Goal: Task Accomplishment & Management: Use online tool/utility

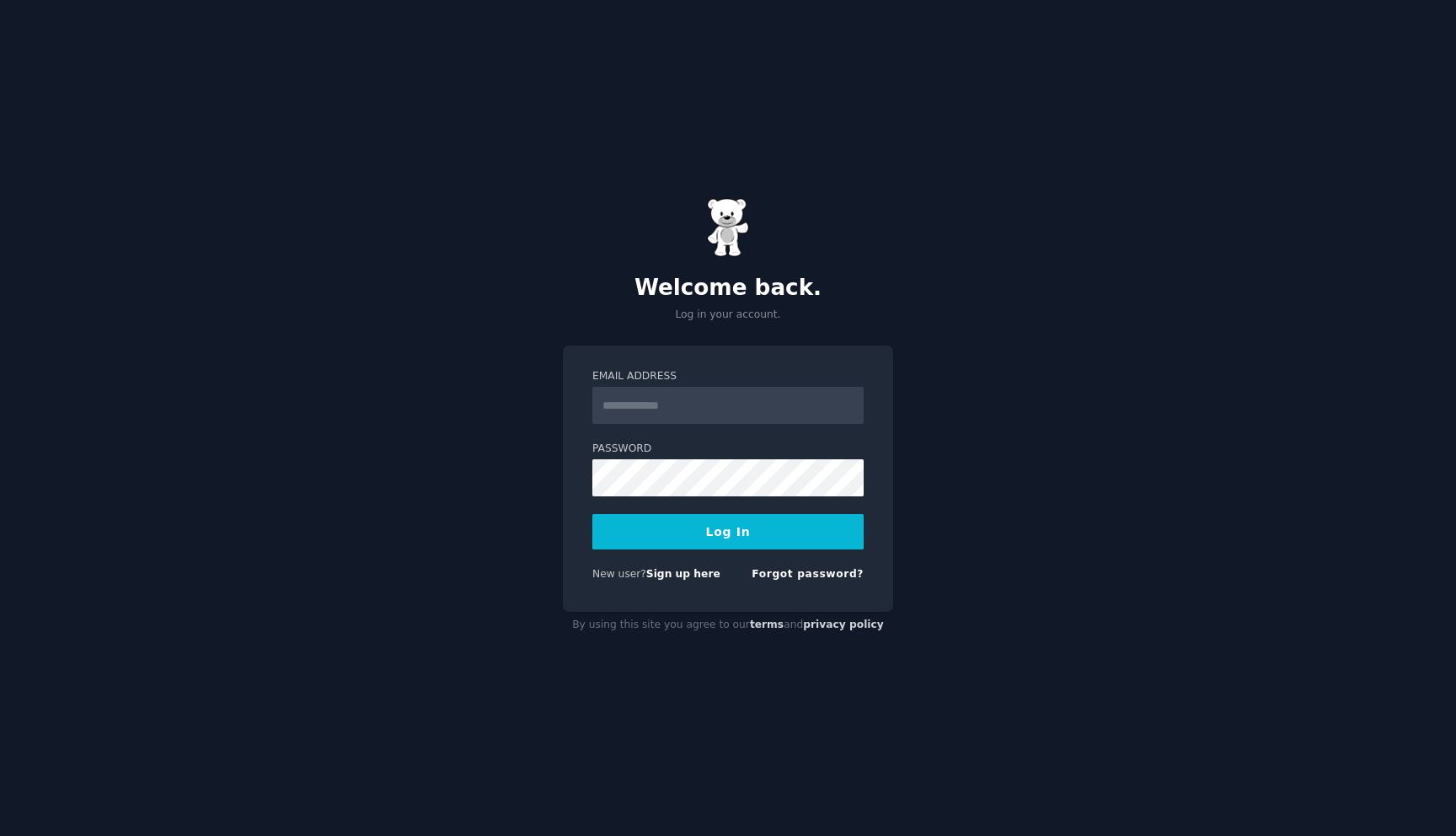
type input "**********"
click at [691, 538] on button "Log In" at bounding box center [728, 531] width 272 height 35
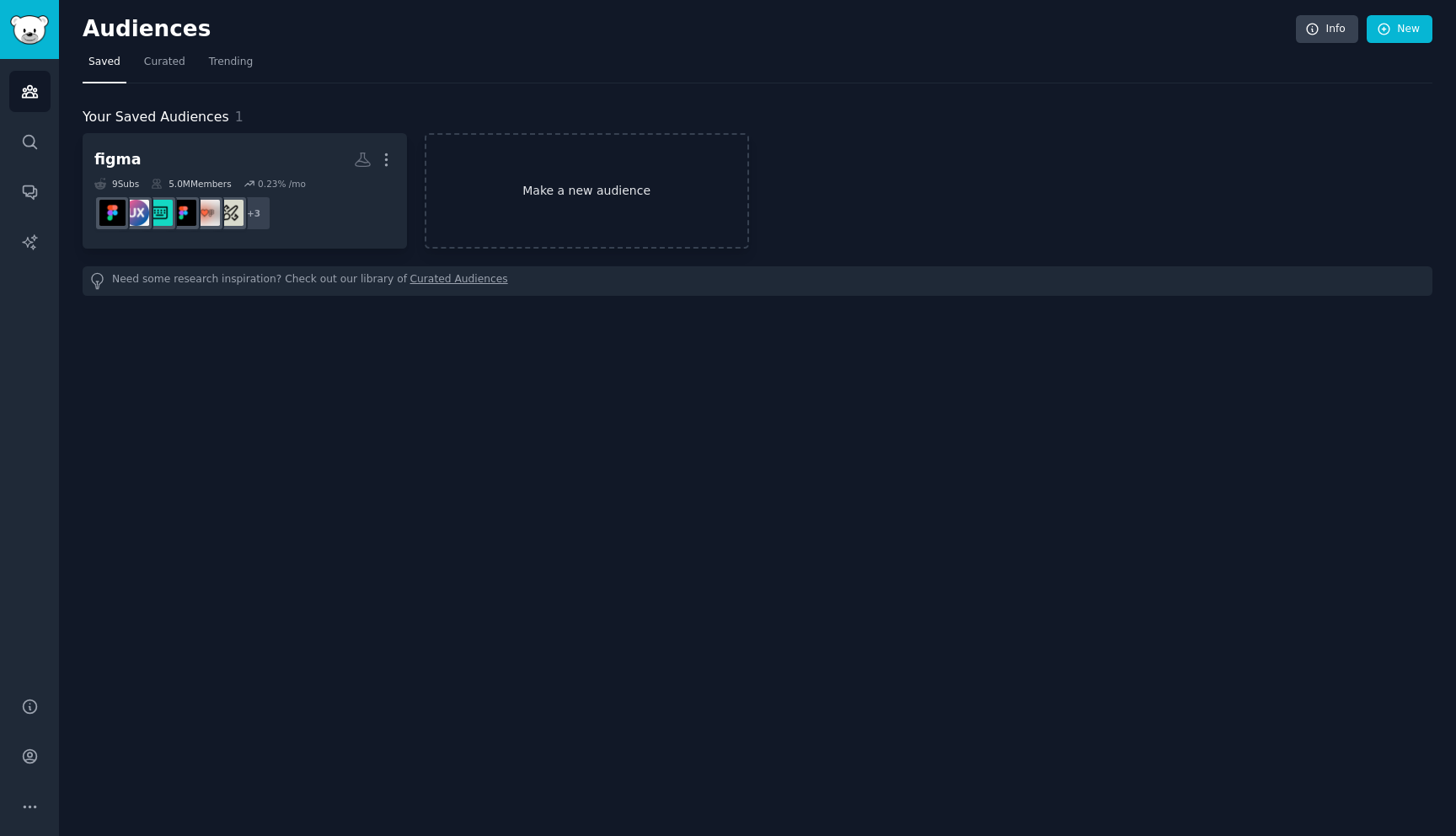
click at [627, 207] on link "Make a new audience" at bounding box center [587, 191] width 324 height 116
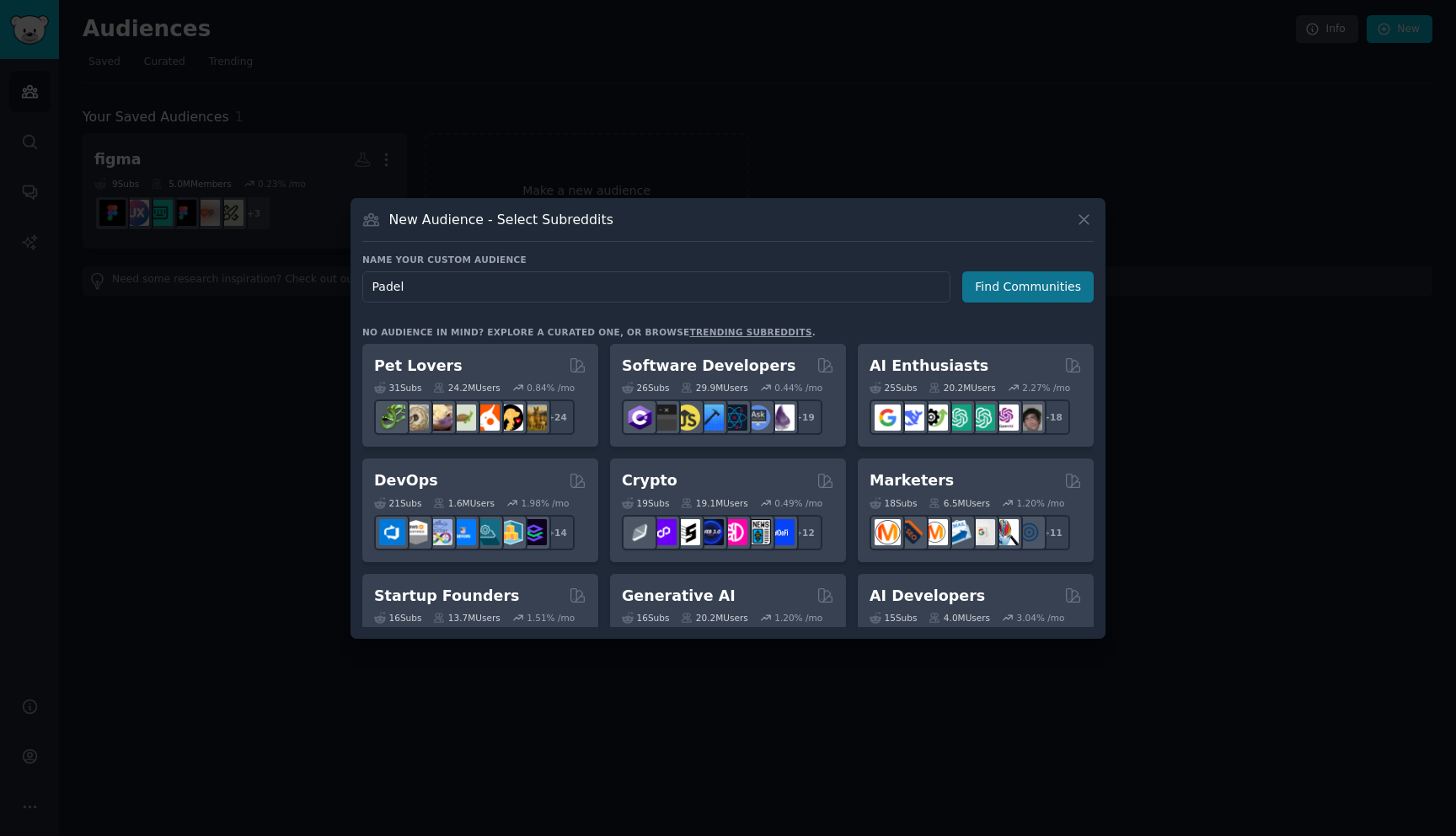
type input "Padel"
click at [986, 297] on button "Find Communities" at bounding box center [1027, 287] width 131 height 31
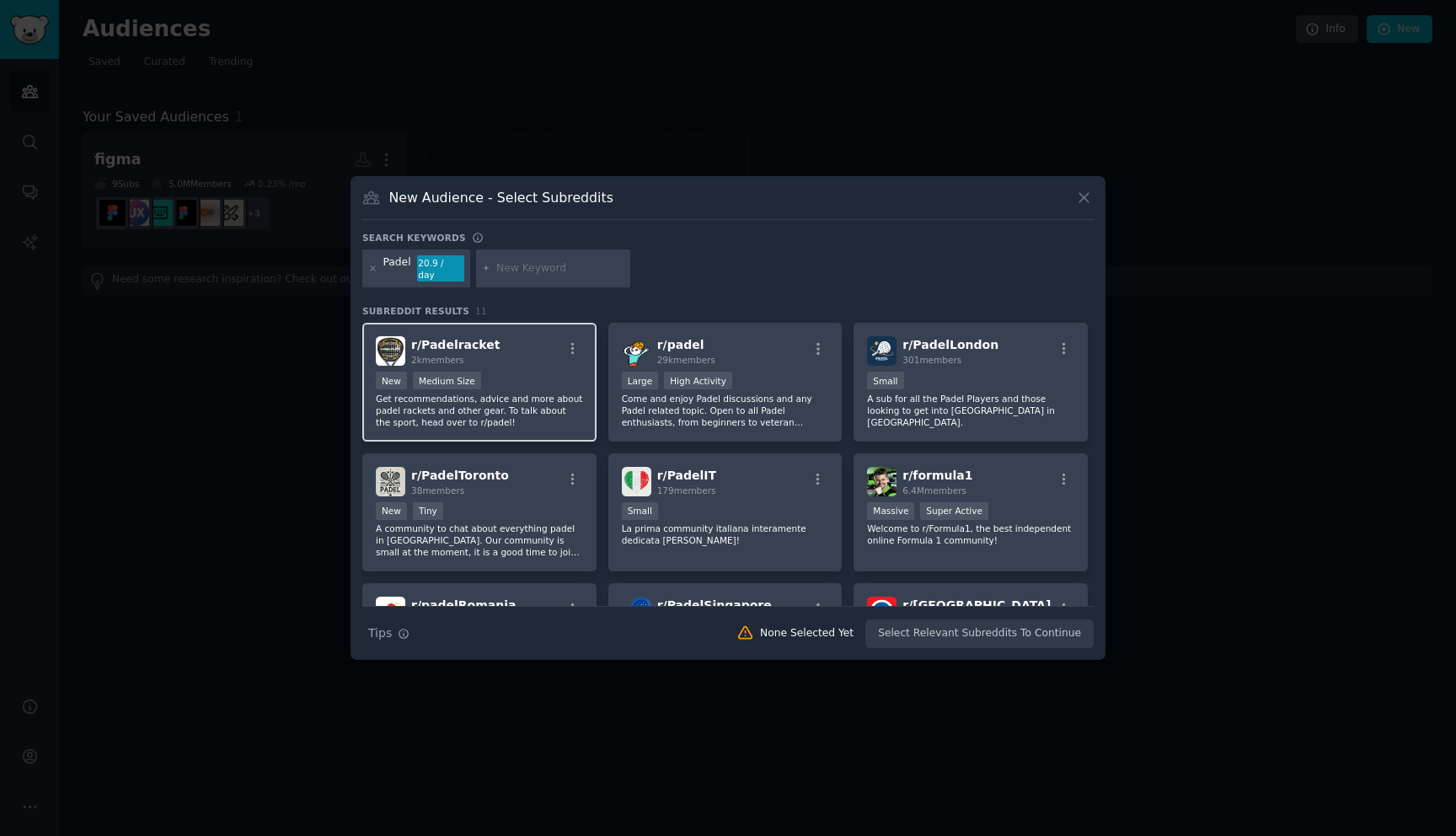
click at [516, 405] on p "Get recommendations, advice and more about padel rackets and other gear. To tal…" at bounding box center [480, 410] width 207 height 35
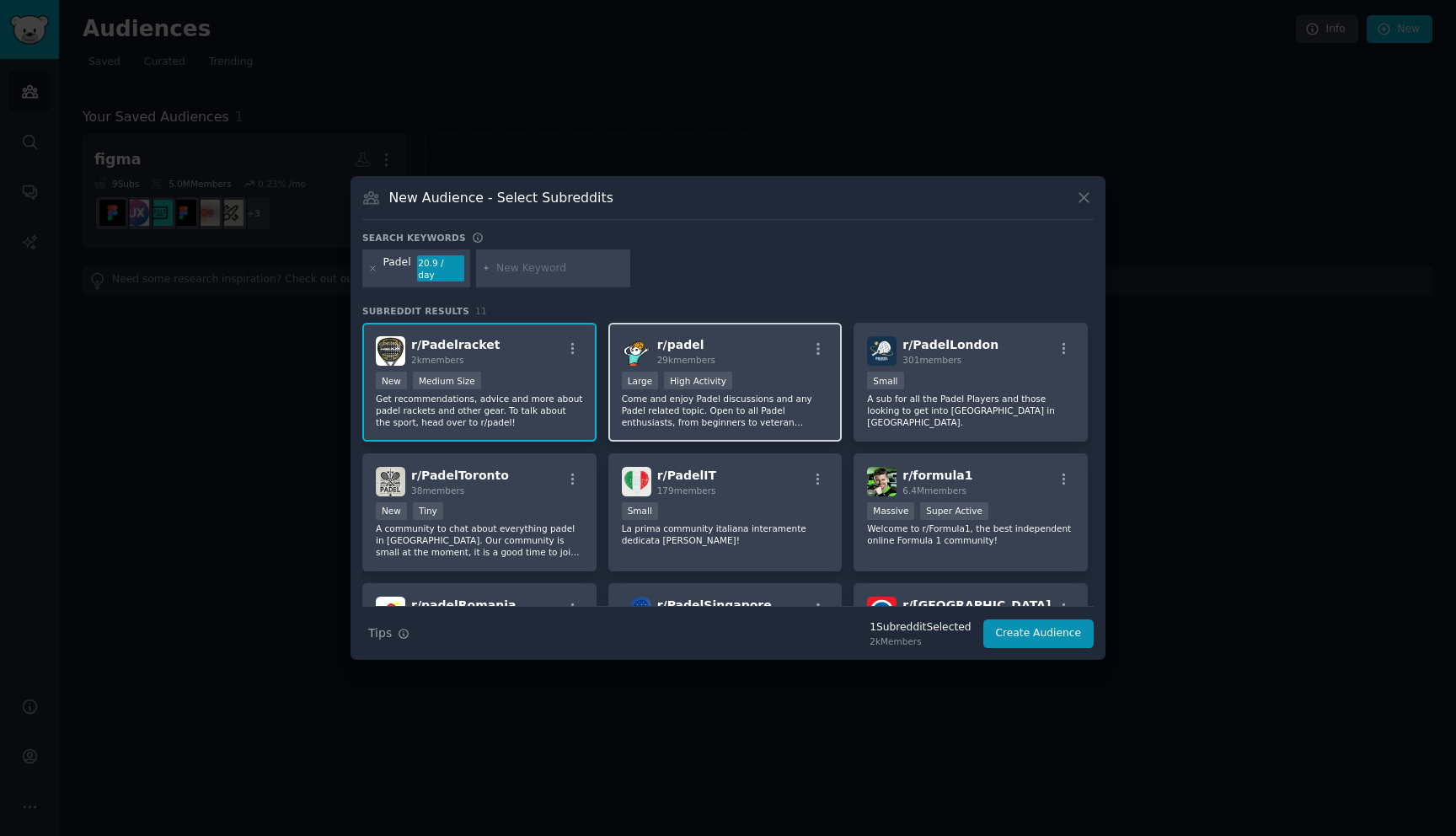
click at [730, 337] on div "r/ padel 29k members" at bounding box center [725, 351] width 207 height 29
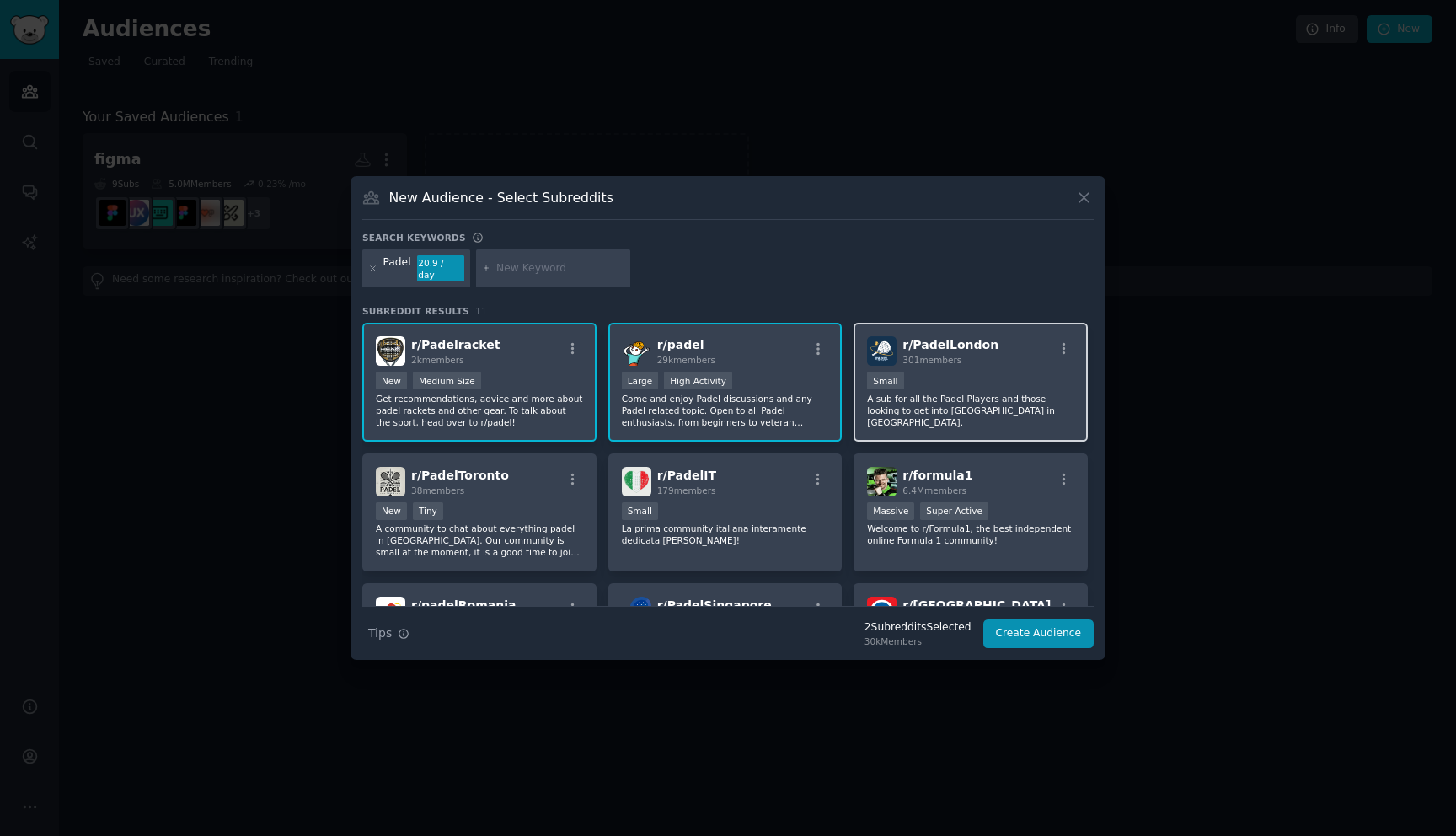
click at [919, 359] on div "301 members" at bounding box center [950, 360] width 96 height 12
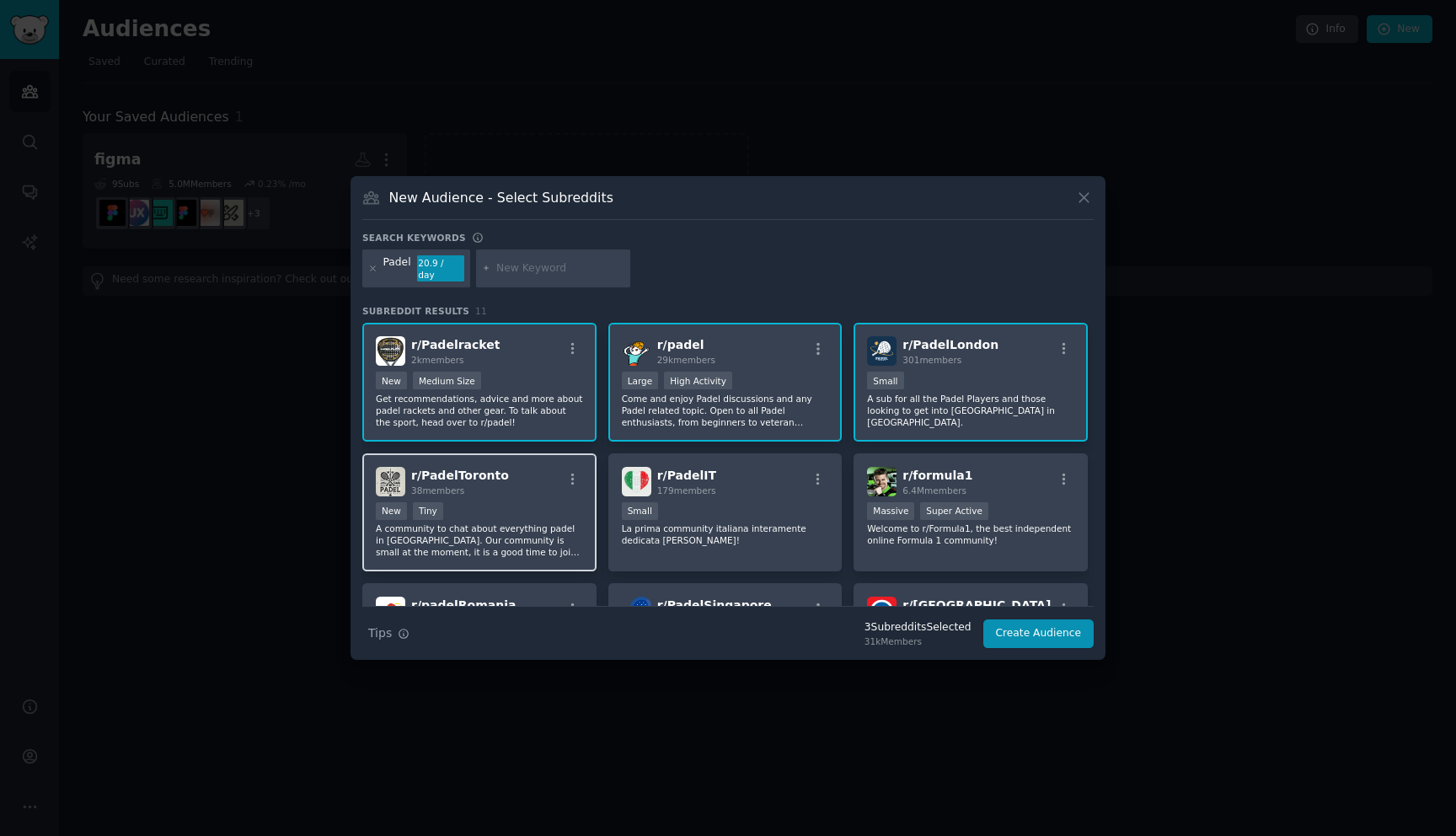
click at [507, 557] on div "r/ PadelToronto 38 members New Tiny A community to chat about everything padel …" at bounding box center [480, 512] width 235 height 119
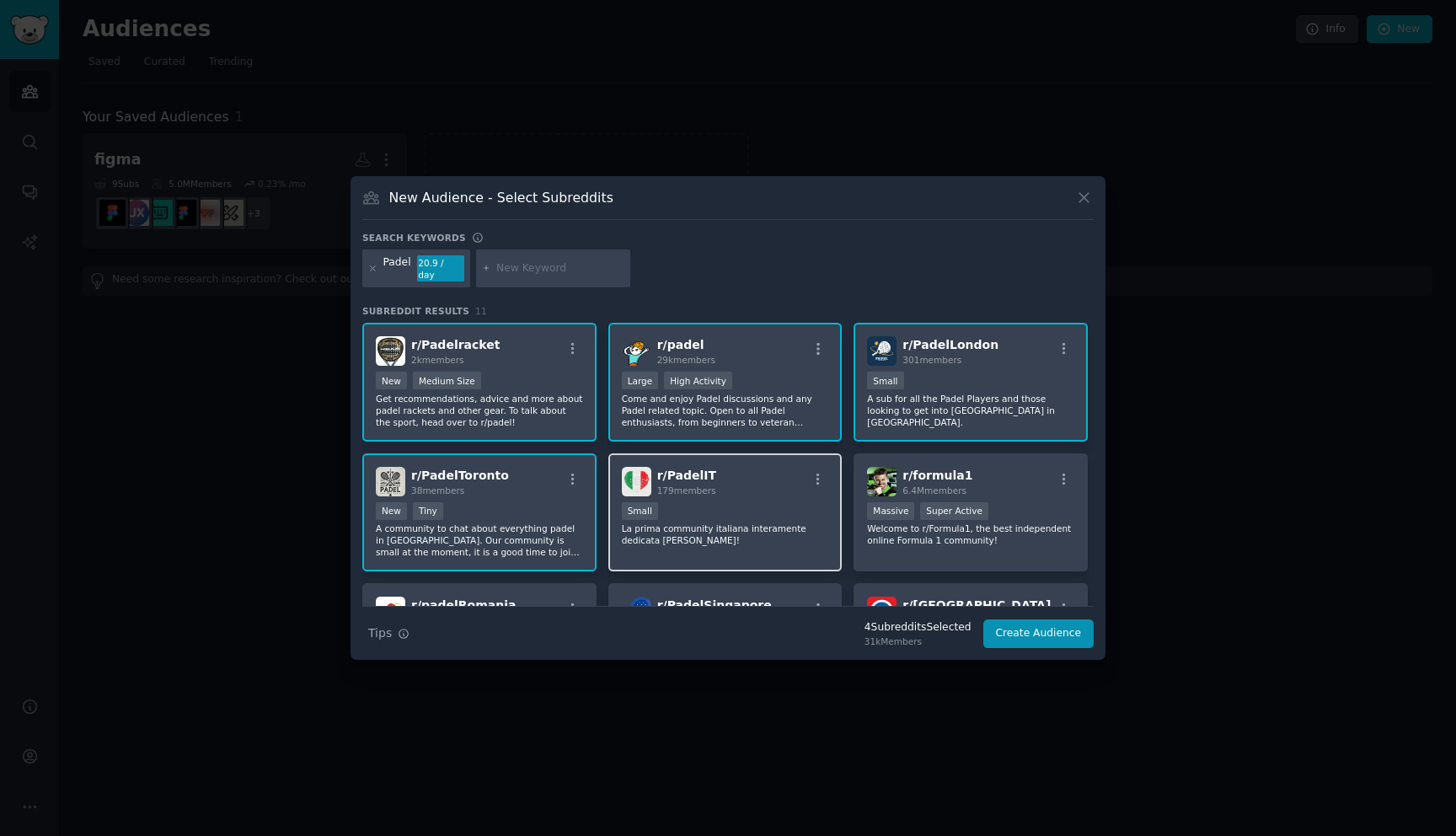
click at [791, 536] on p "La prima community italiana interamente dedicata al Padel!" at bounding box center [725, 534] width 207 height 23
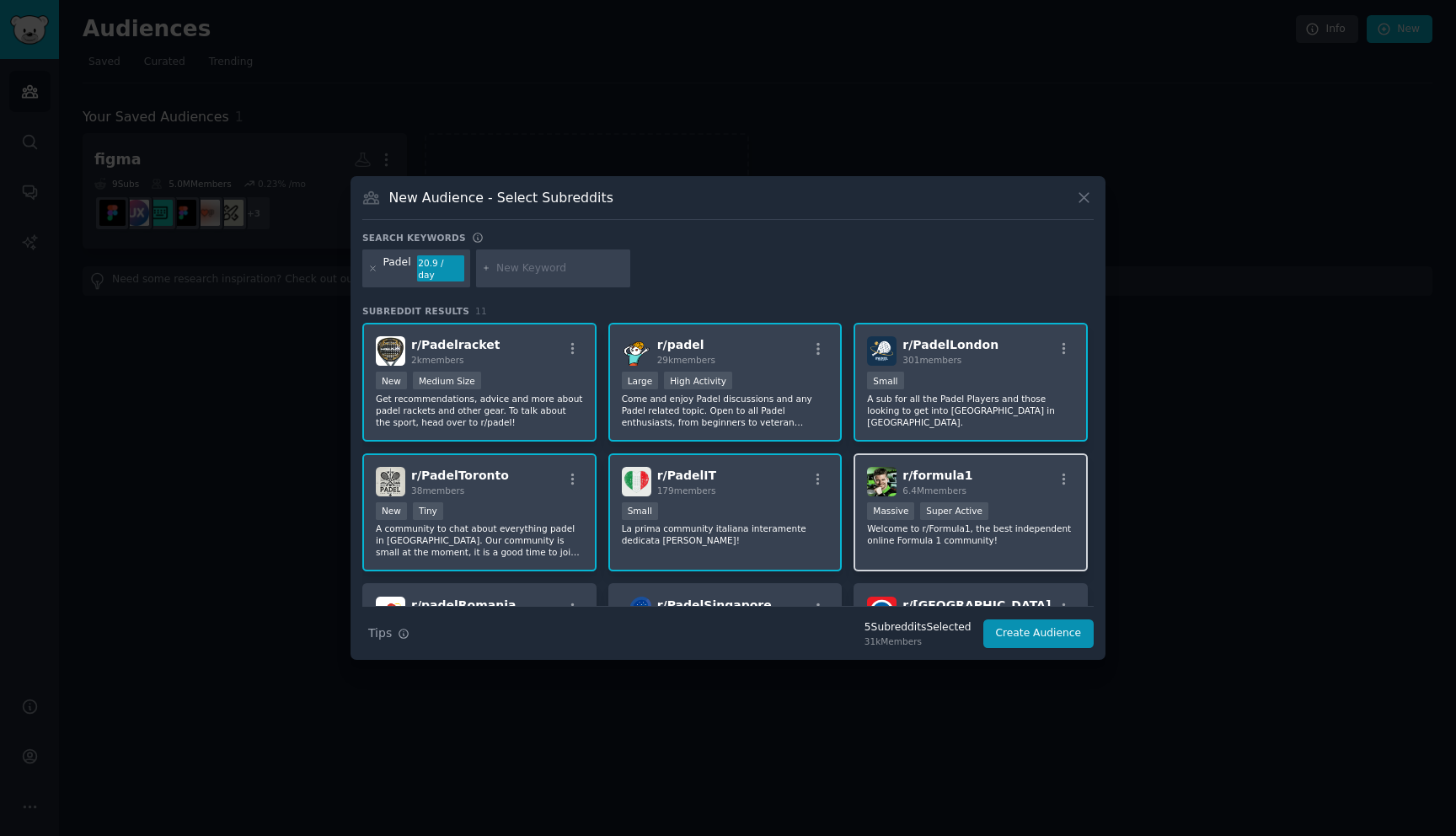
click at [982, 523] on p "Welcome to r/Formula1, the best independent online Formula 1 community!" at bounding box center [970, 534] width 207 height 23
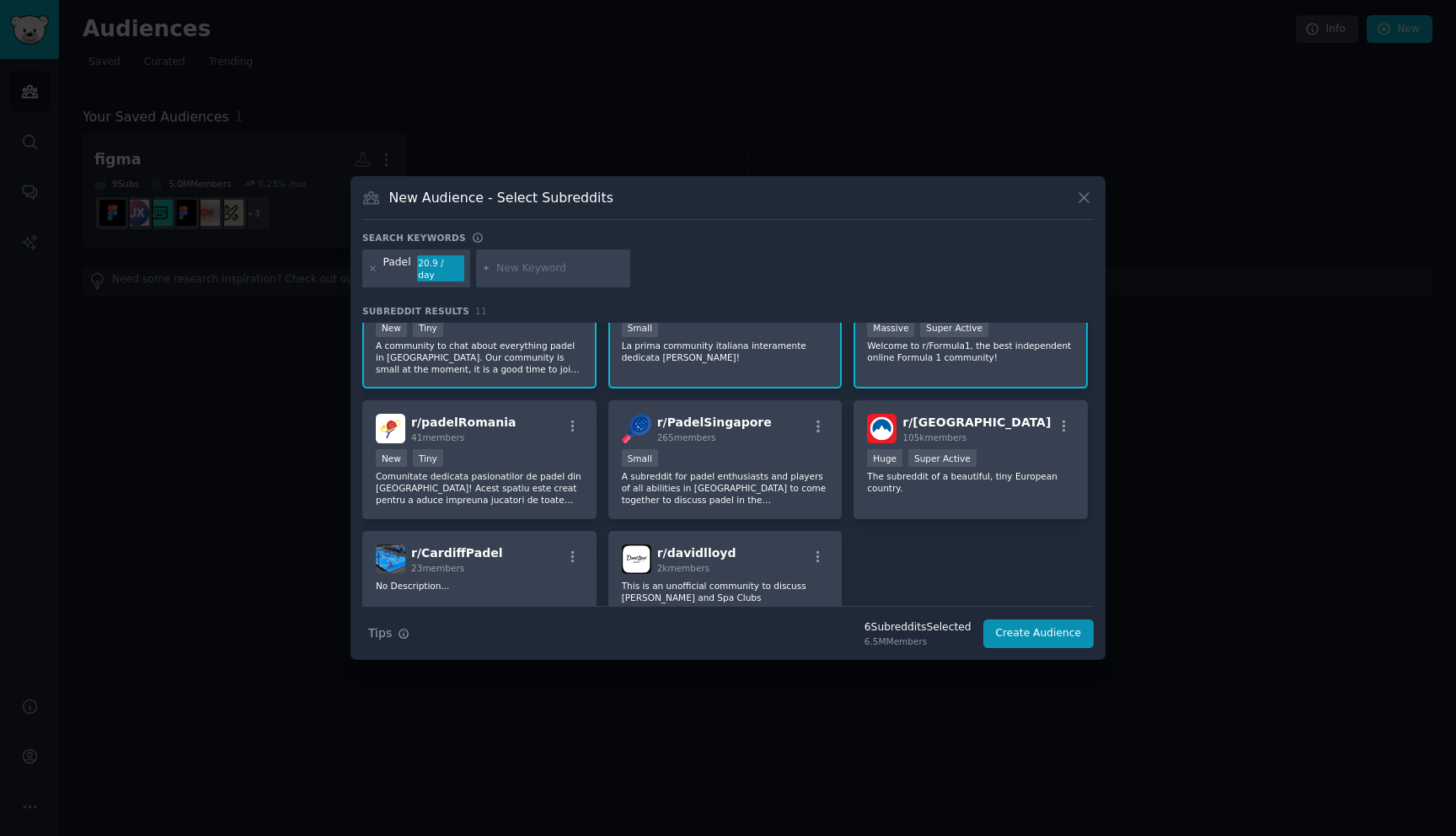
scroll to position [204, 0]
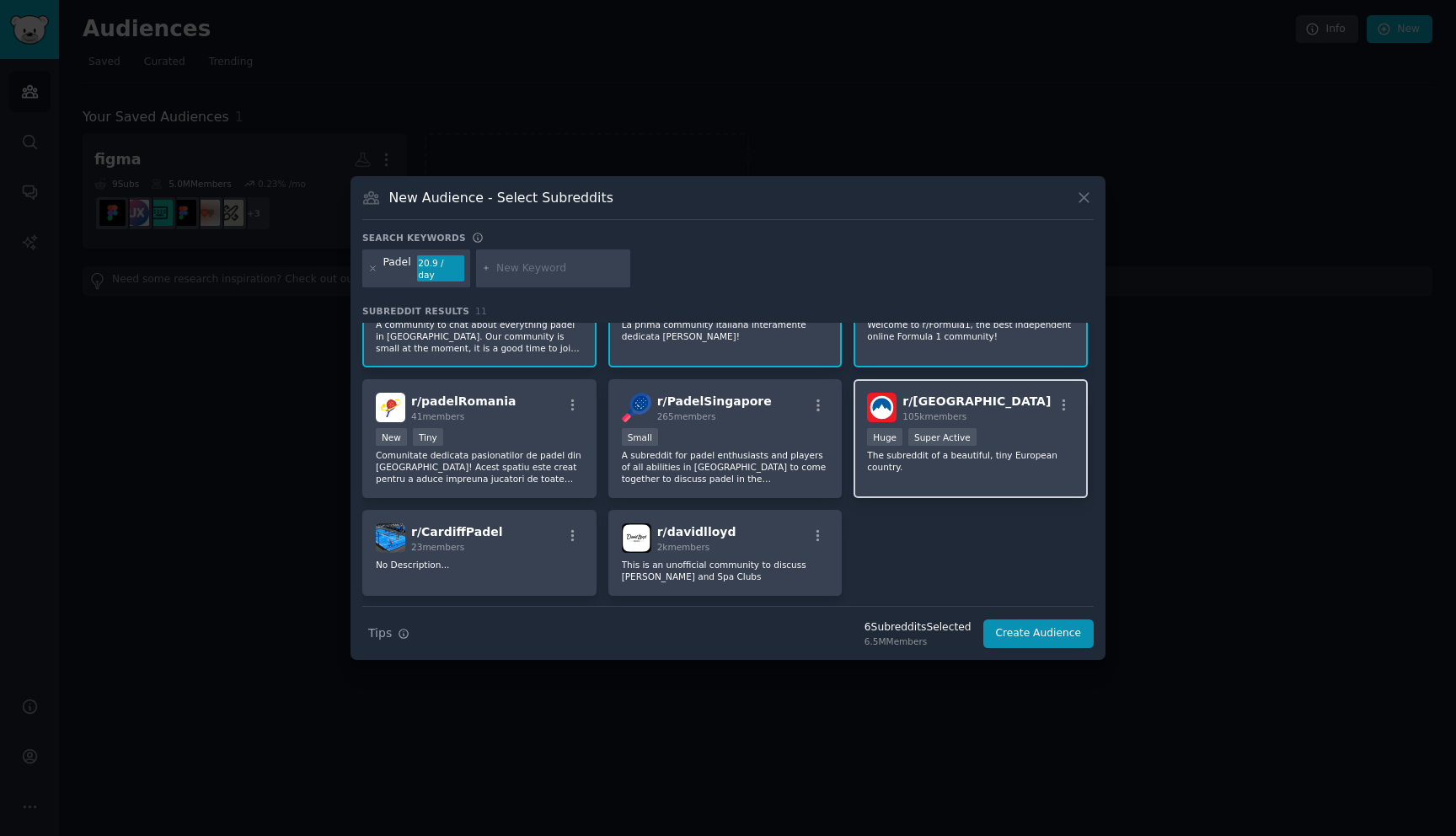
click at [993, 454] on p "The subreddit of a beautiful, tiny European country." at bounding box center [970, 461] width 207 height 23
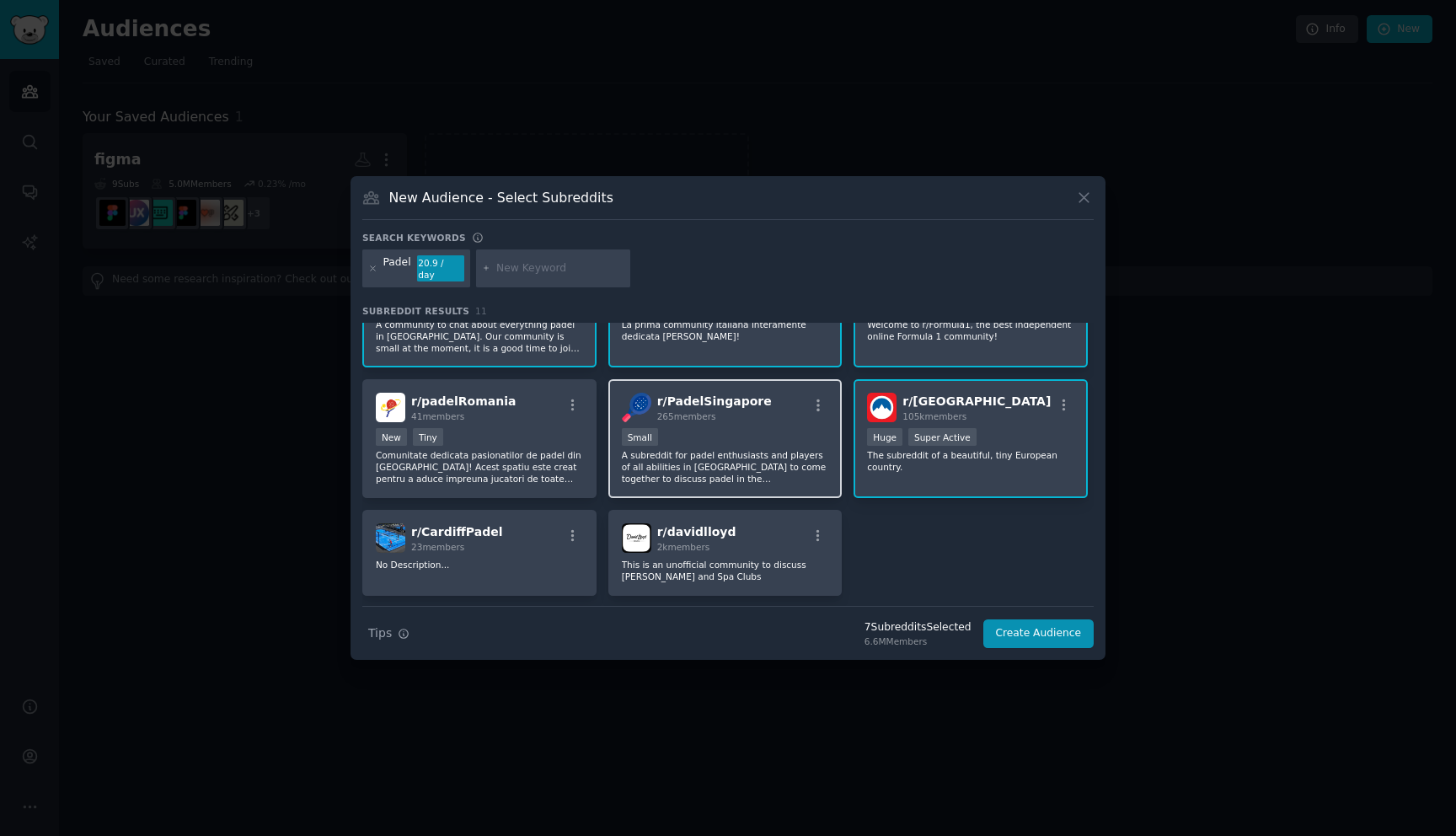
click at [778, 463] on p "A subreddit for padel enthusiasts and players of all abilities in Singapore to …" at bounding box center [725, 467] width 207 height 35
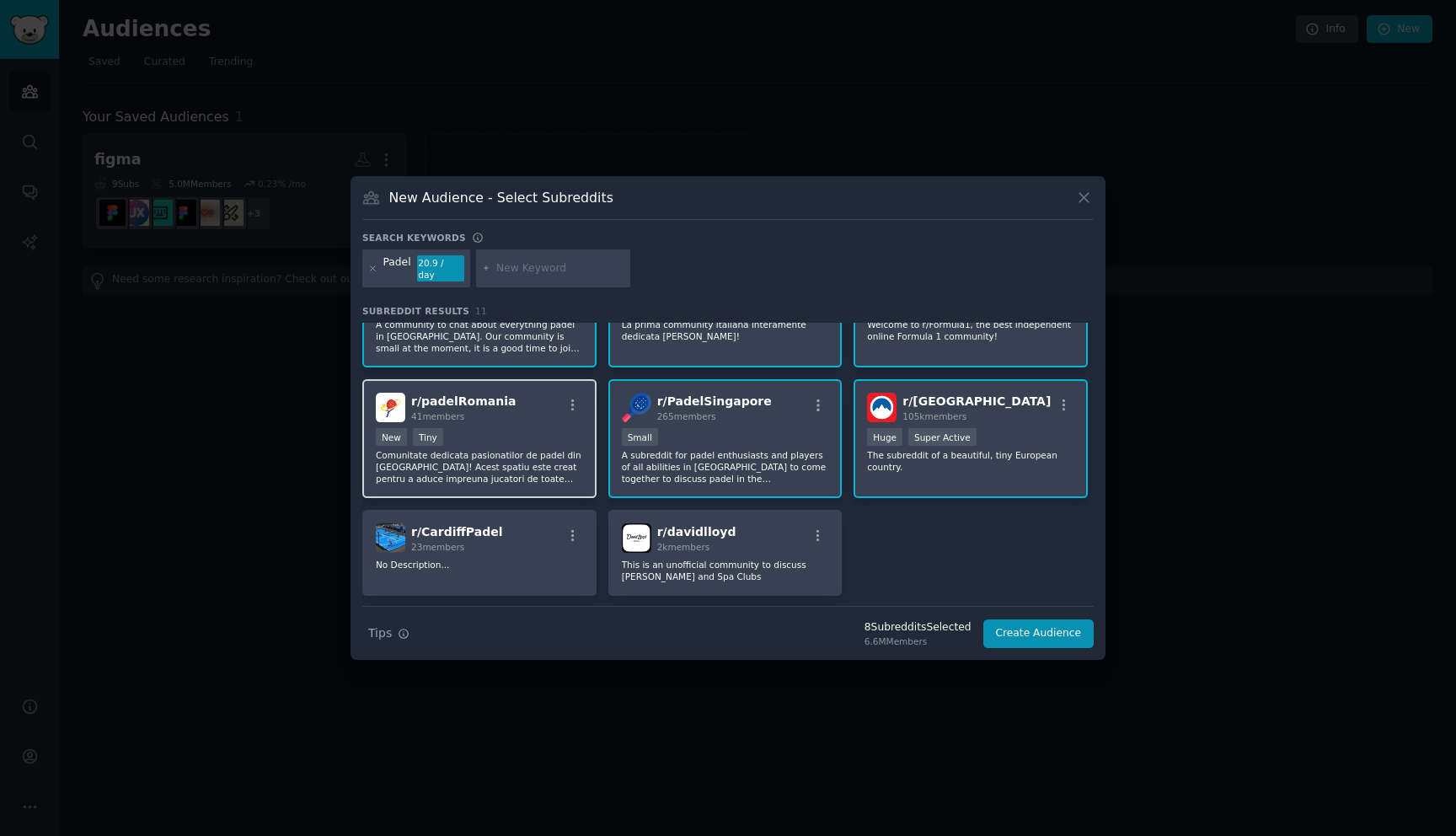
click at [550, 486] on div "r/ padelRomania 41 members New Tiny Comunitate dedicata pasionatilor de padel d…" at bounding box center [480, 439] width 235 height 119
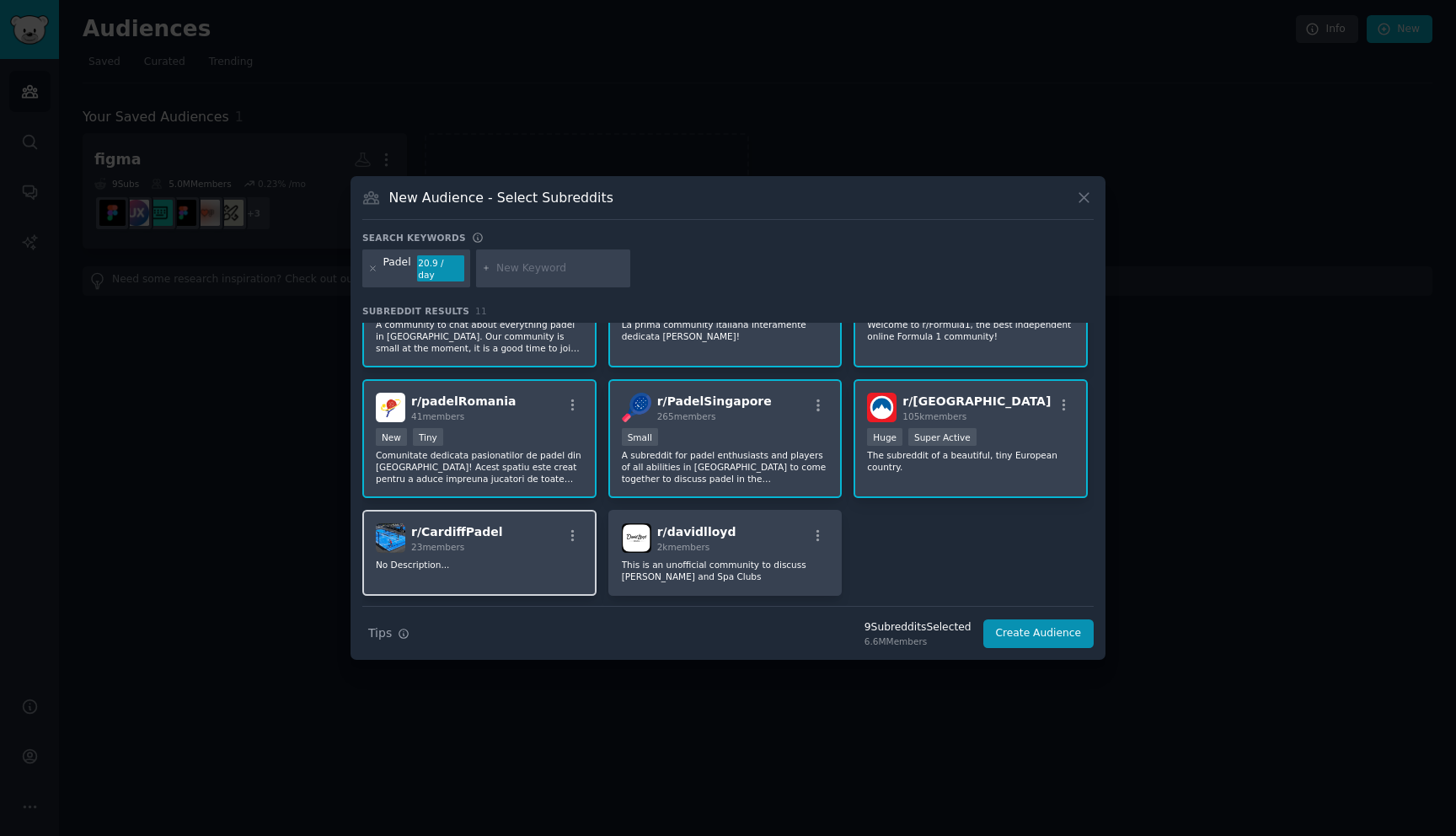
click at [543, 538] on div "r/ CardiffPadel 23 members" at bounding box center [480, 538] width 207 height 29
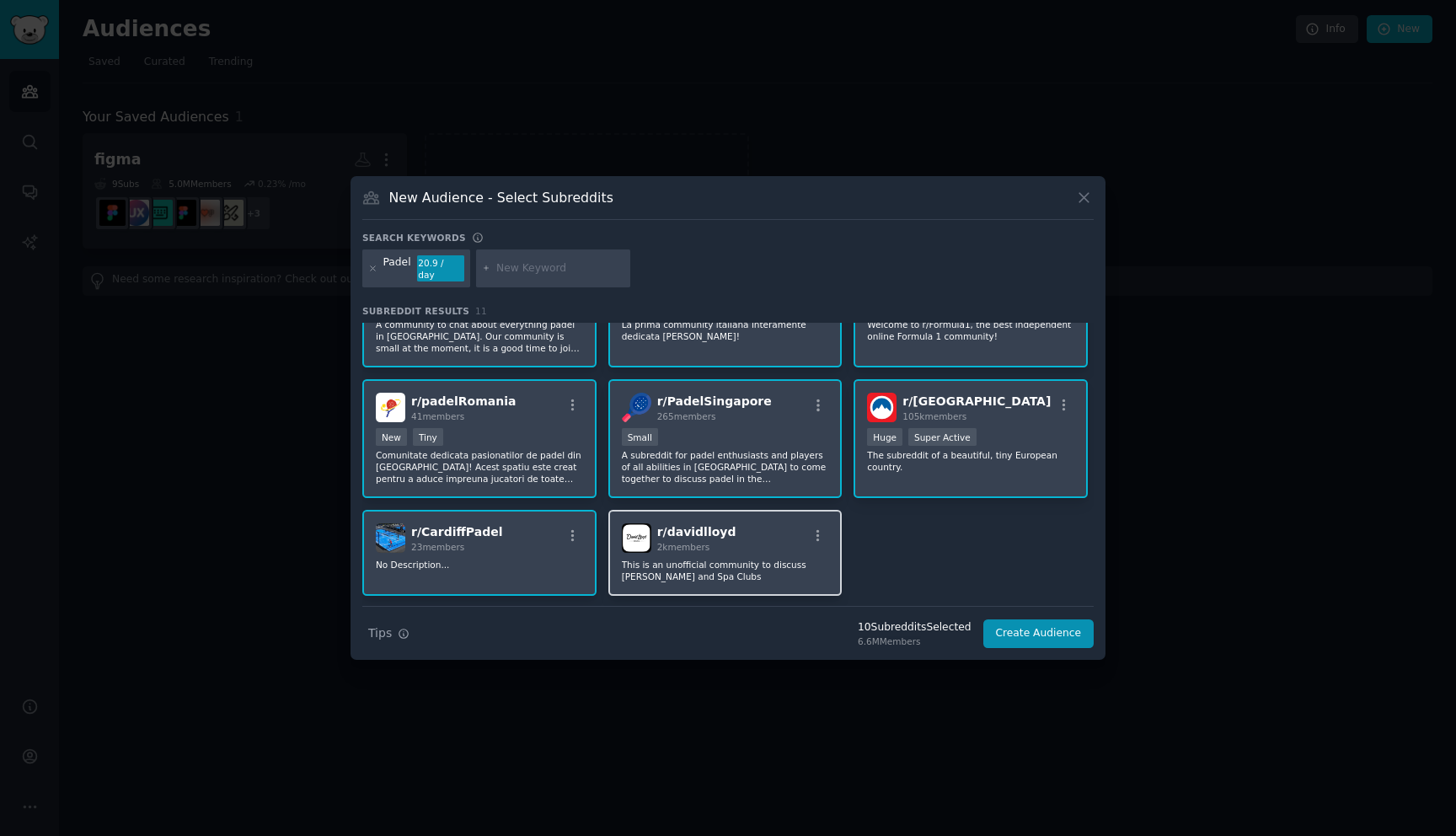
click at [744, 544] on div "r/ davidlloyd 2k members" at bounding box center [725, 538] width 207 height 29
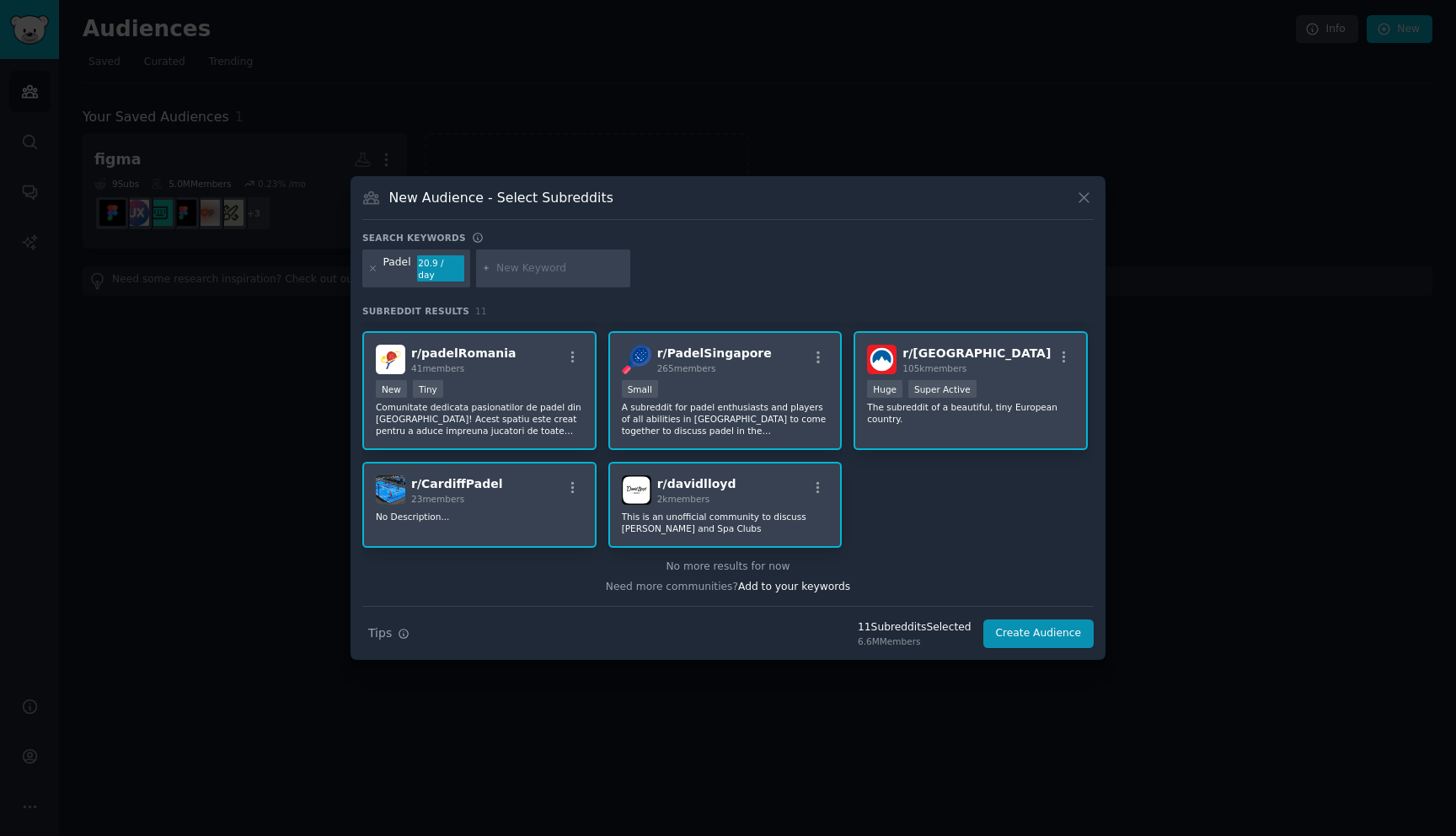
scroll to position [0, 0]
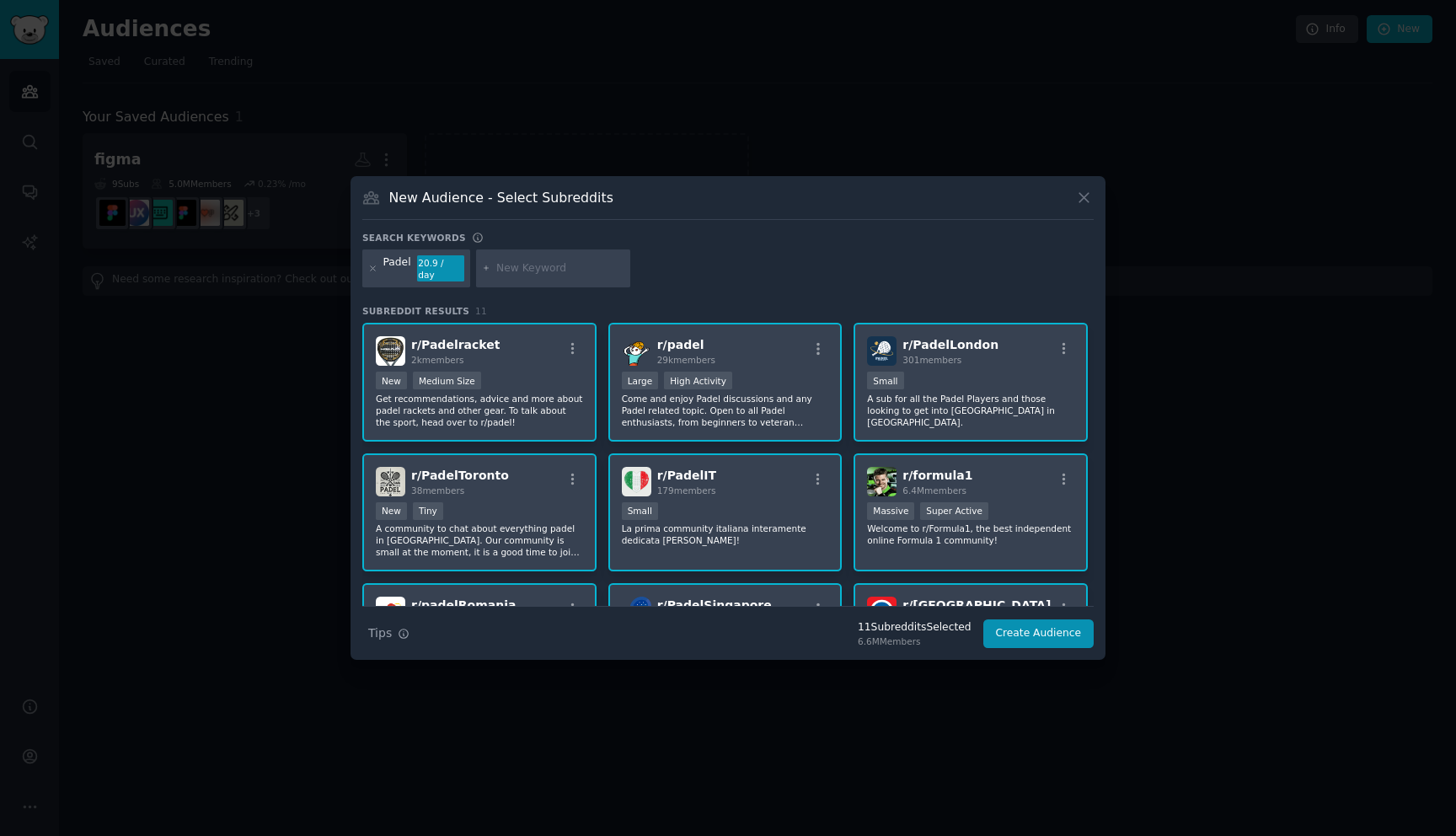
click at [992, 585] on div "r/ Slovenia 105k members Huge Super Active The subreddit of a beautiful, tiny E…" at bounding box center [970, 643] width 235 height 119
click at [999, 583] on div "r/ Slovenia 105k members Huge Super Active The subreddit of a beautiful, tiny E…" at bounding box center [970, 643] width 235 height 119
click at [1039, 633] on button "Create Audience" at bounding box center [1039, 633] width 111 height 28
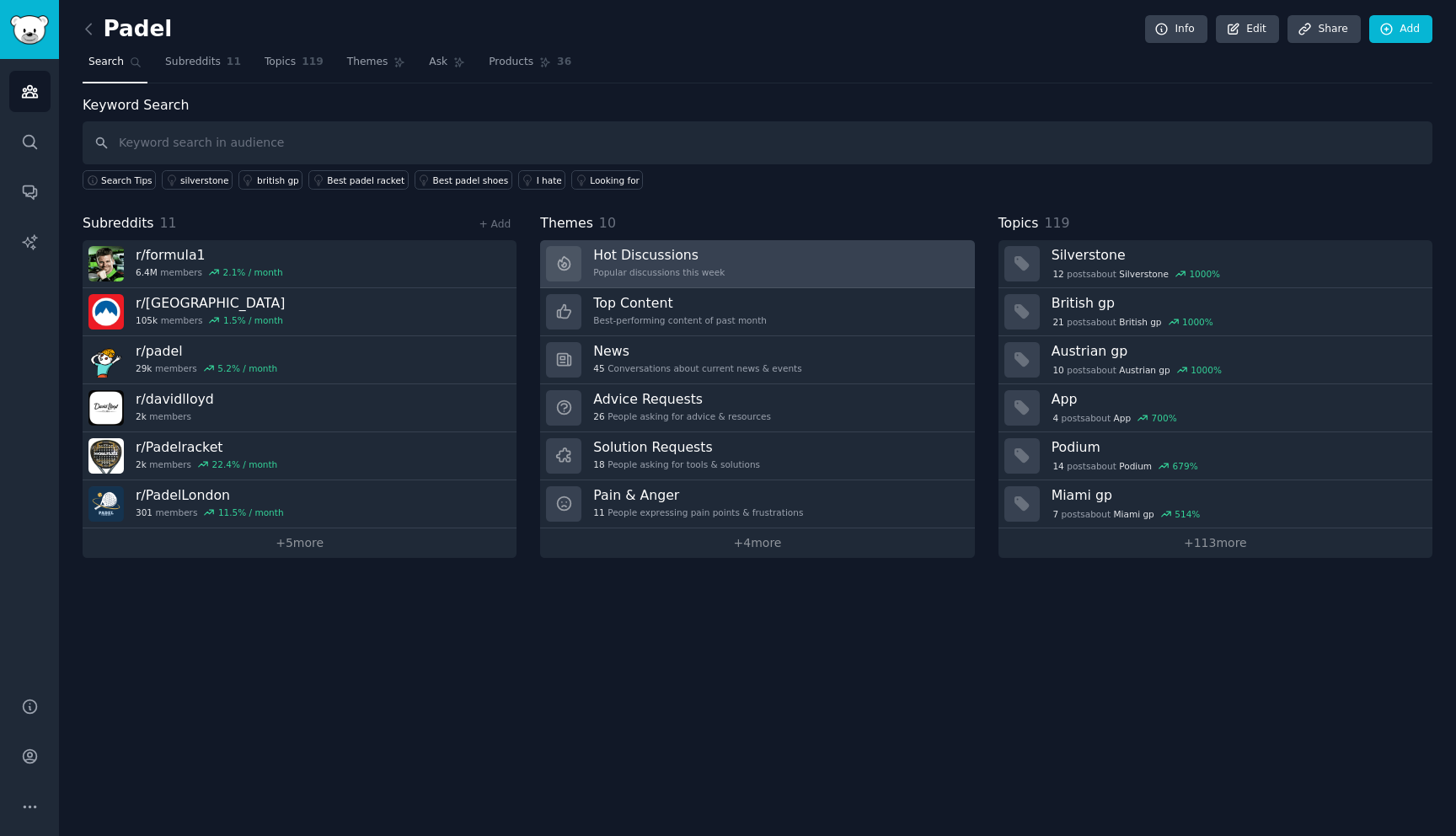
click at [760, 265] on link "Hot Discussions Popular discussions this week" at bounding box center [756, 264] width 434 height 48
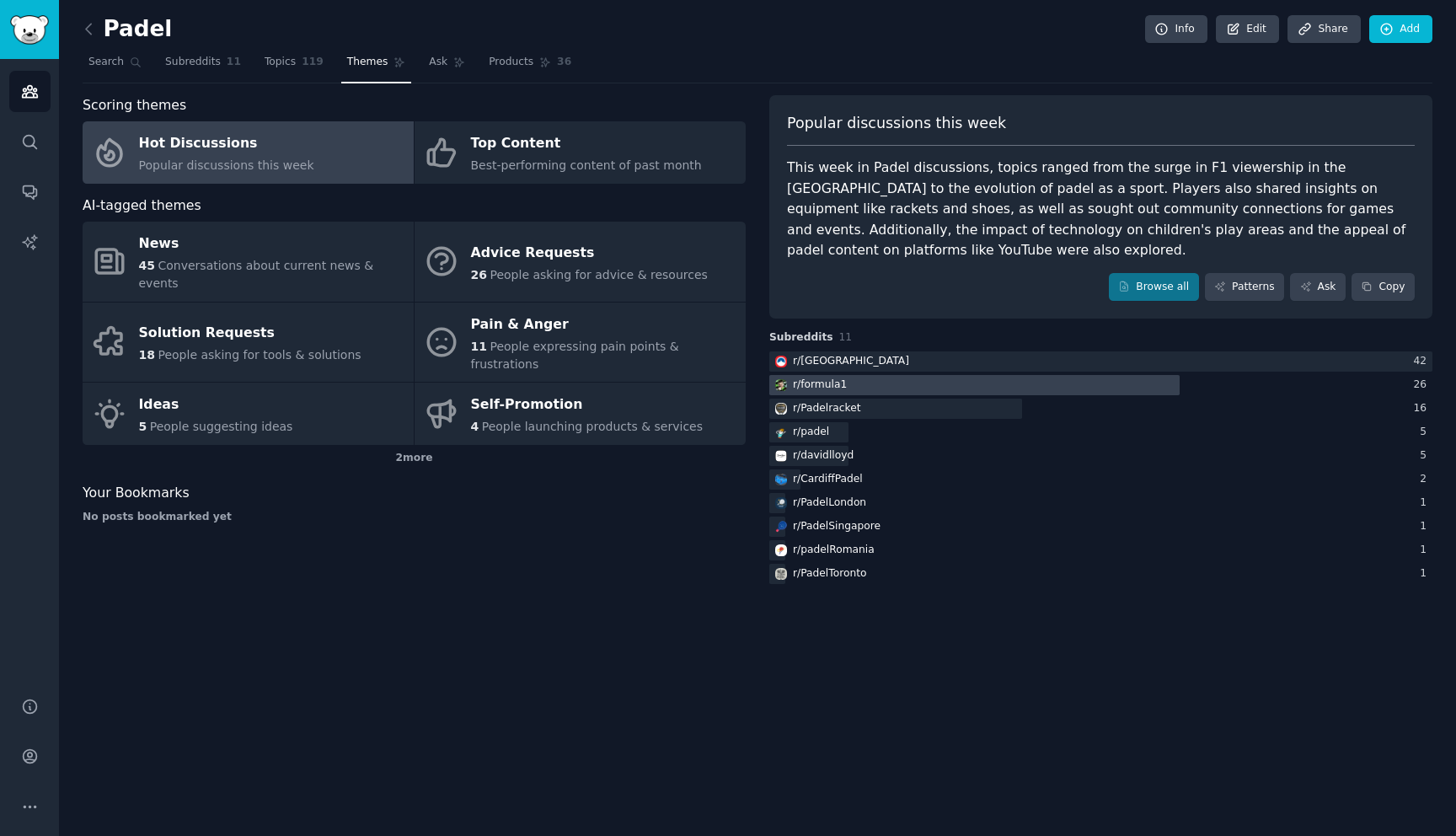
click at [873, 375] on div at bounding box center [975, 386] width 411 height 21
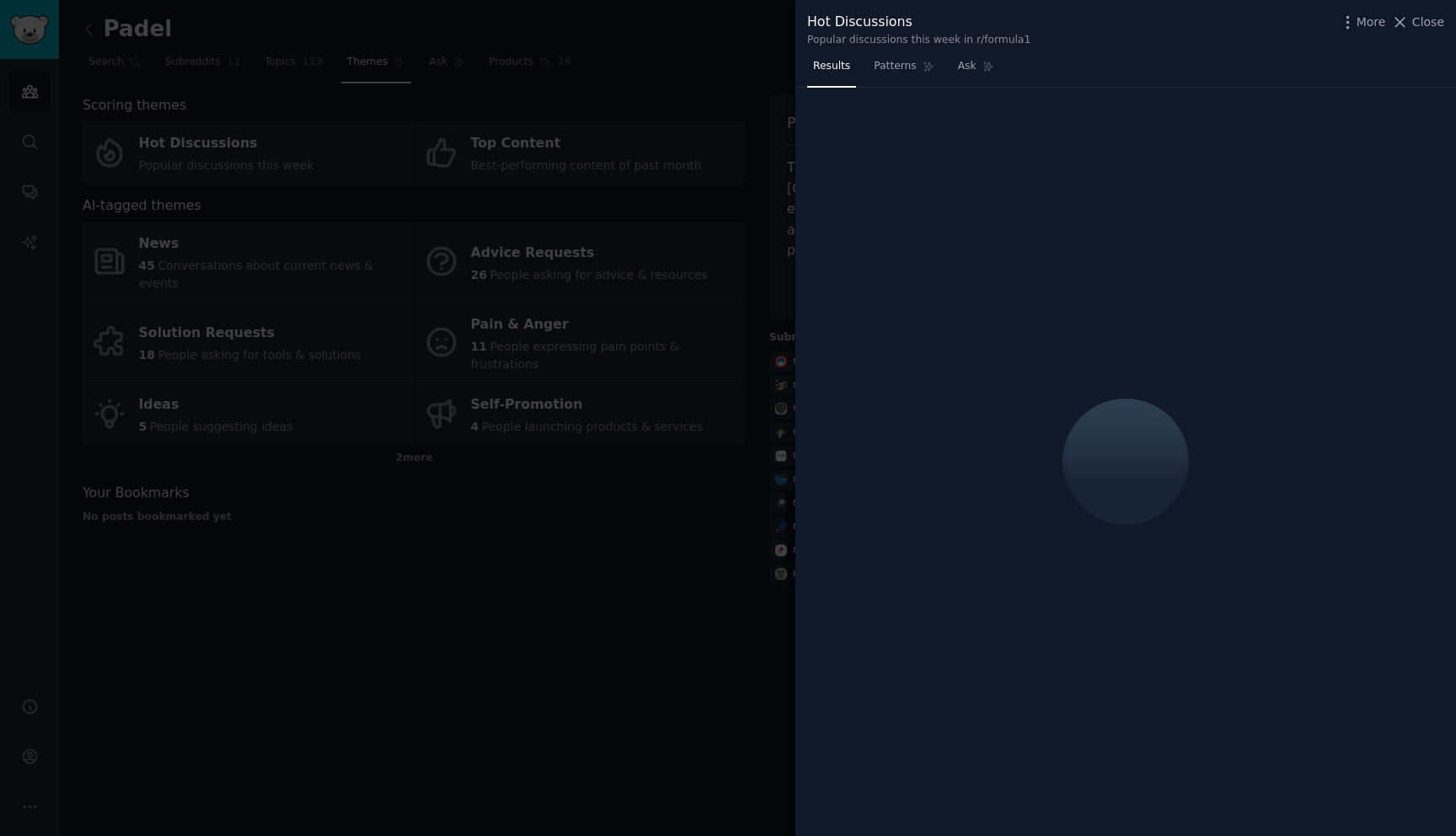
click at [698, 261] on div at bounding box center [728, 418] width 1456 height 836
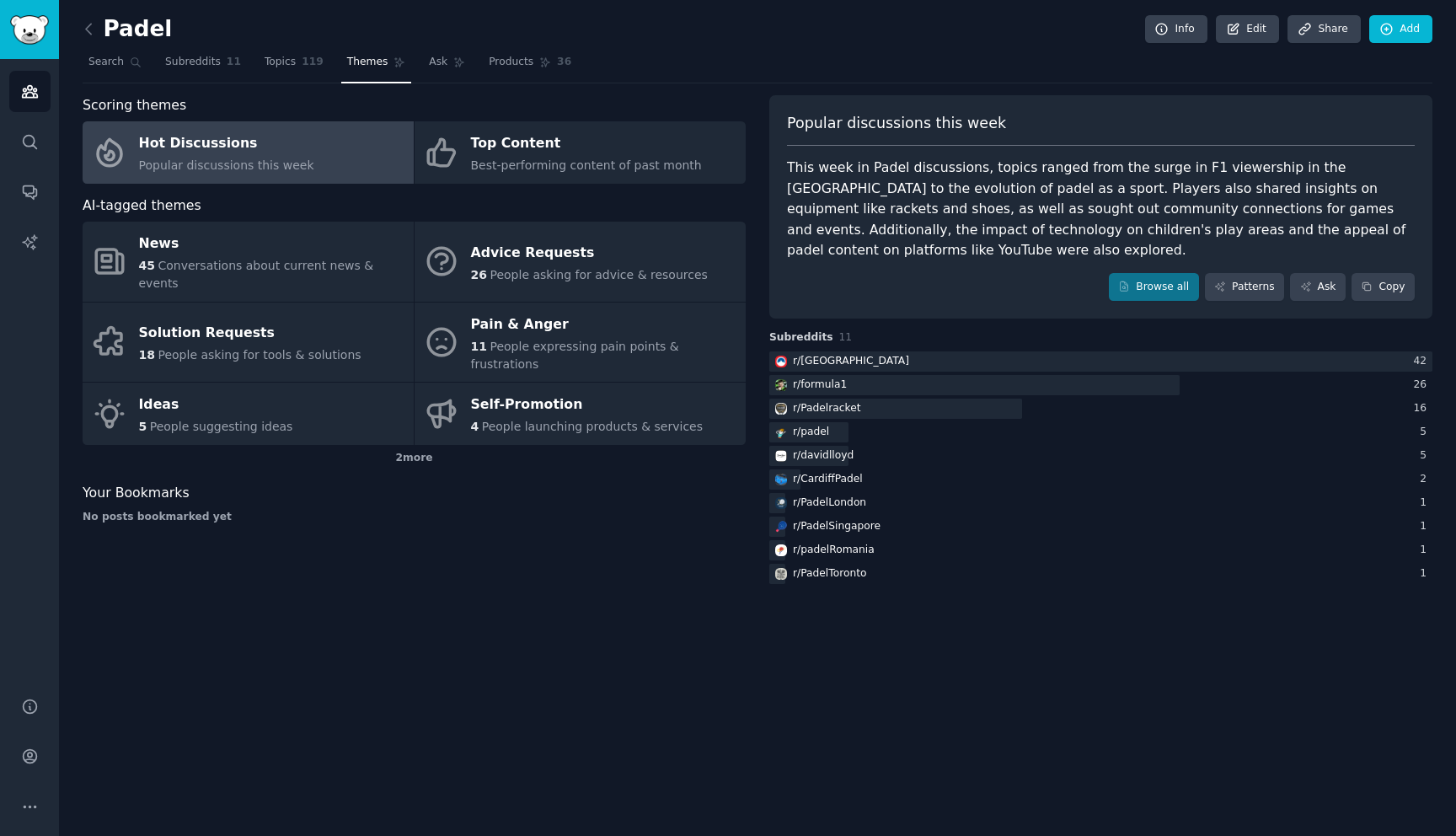
click at [144, 32] on h2 "Padel" at bounding box center [128, 29] width 90 height 27
click at [211, 64] on span "Subreddits" at bounding box center [192, 62] width 55 height 16
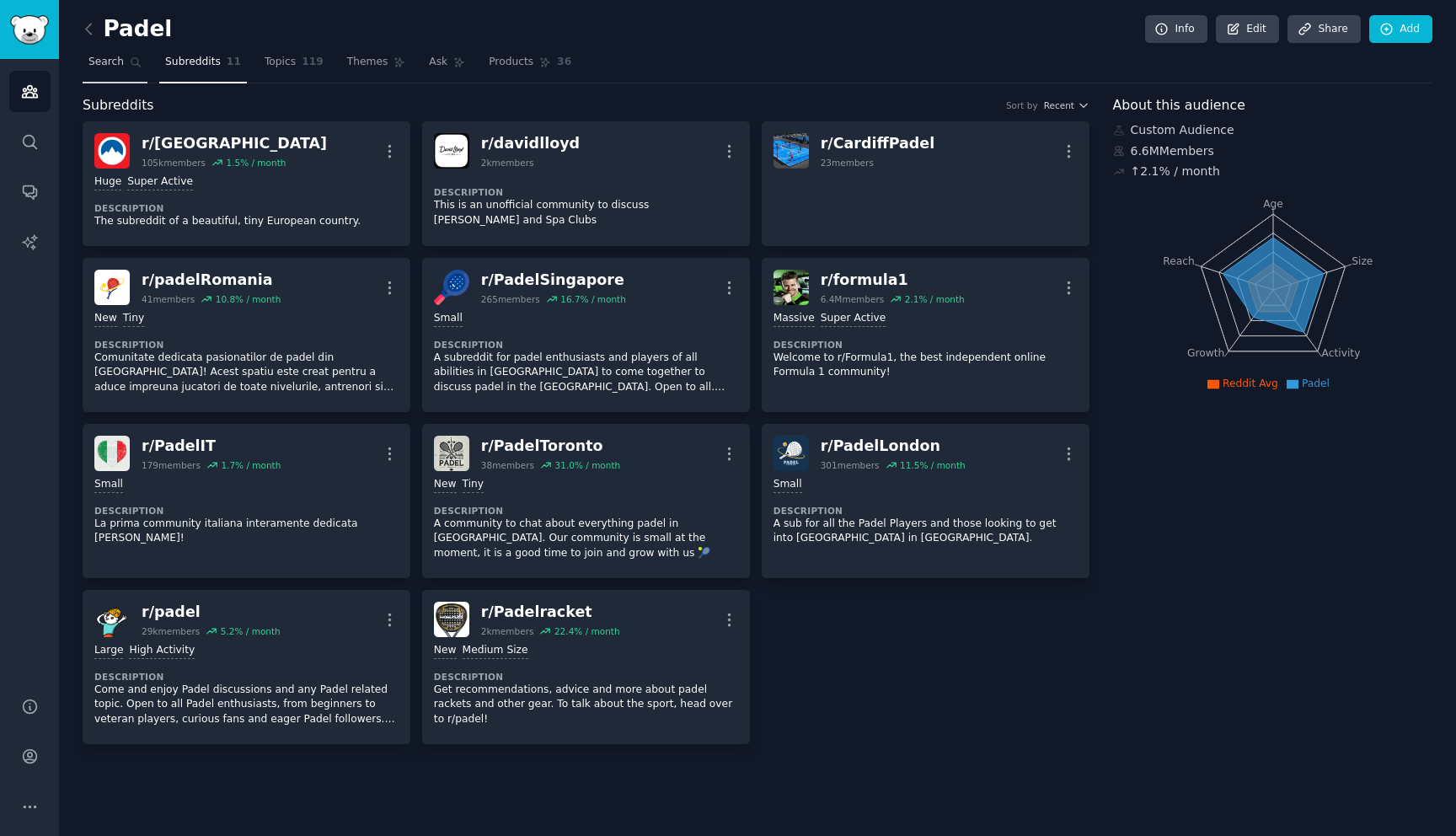
click at [114, 72] on link "Search" at bounding box center [115, 66] width 65 height 35
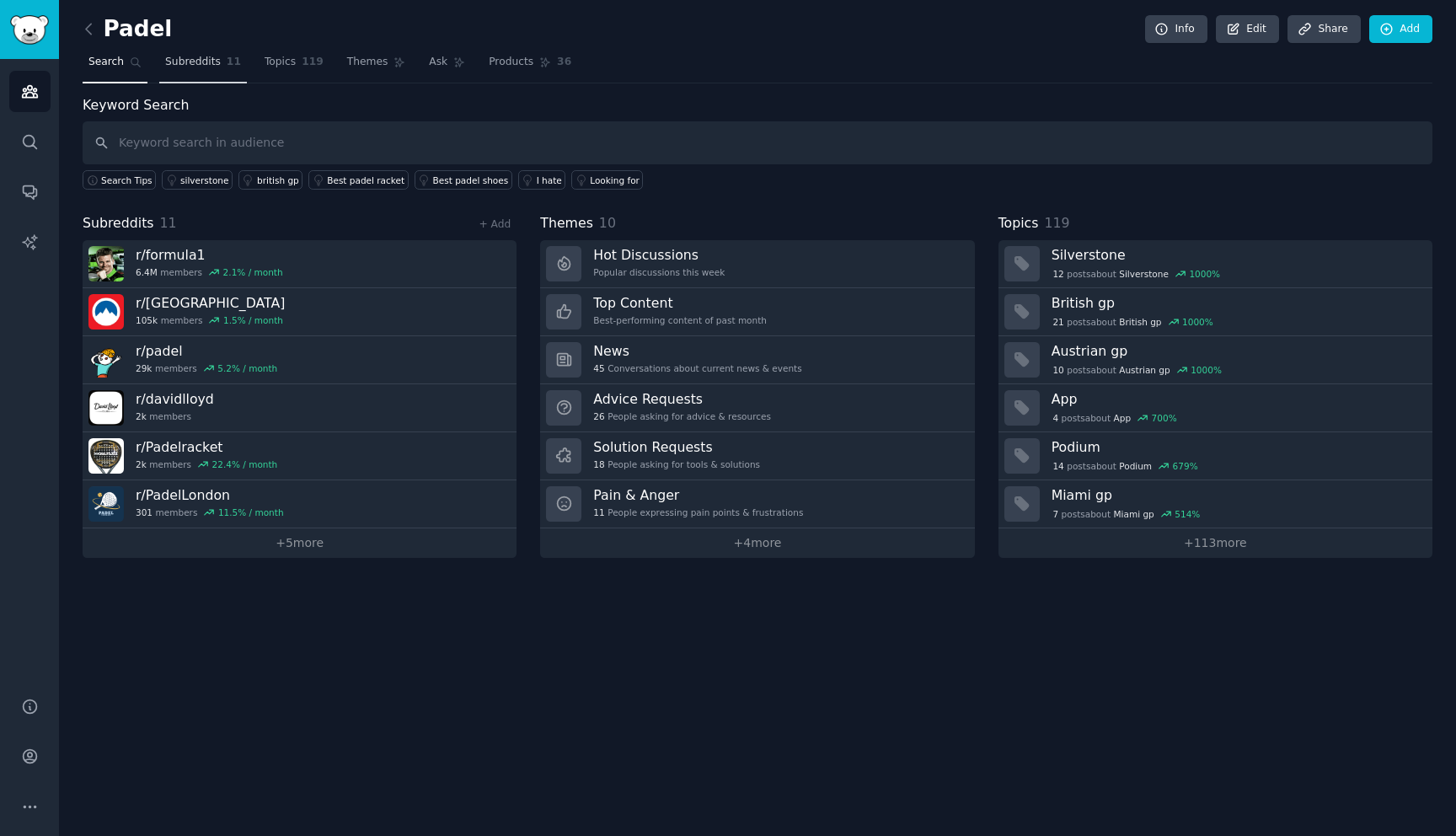
click at [185, 68] on span "Subreddits" at bounding box center [192, 62] width 55 height 16
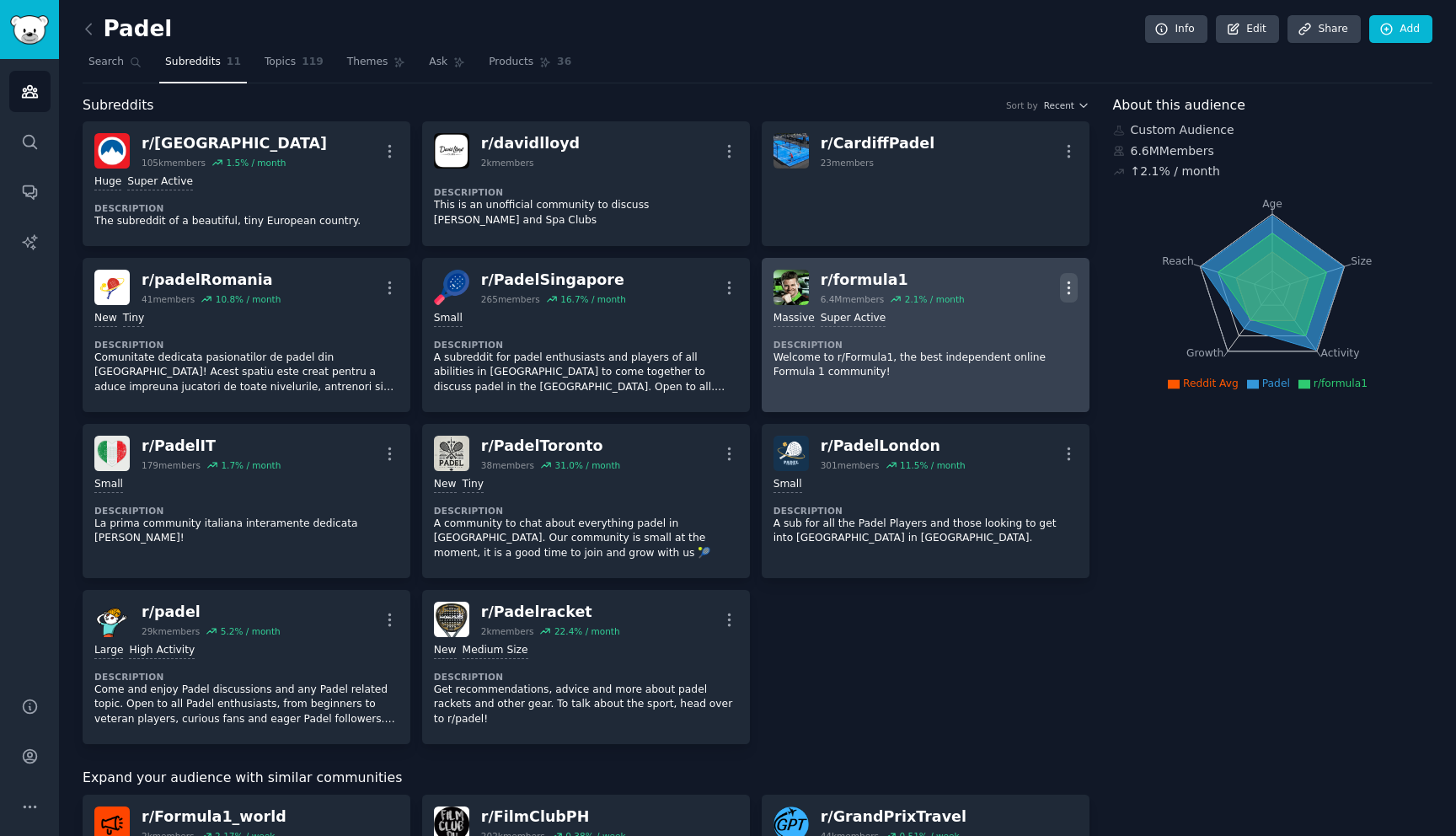
click at [1068, 277] on button "More" at bounding box center [1069, 287] width 18 height 29
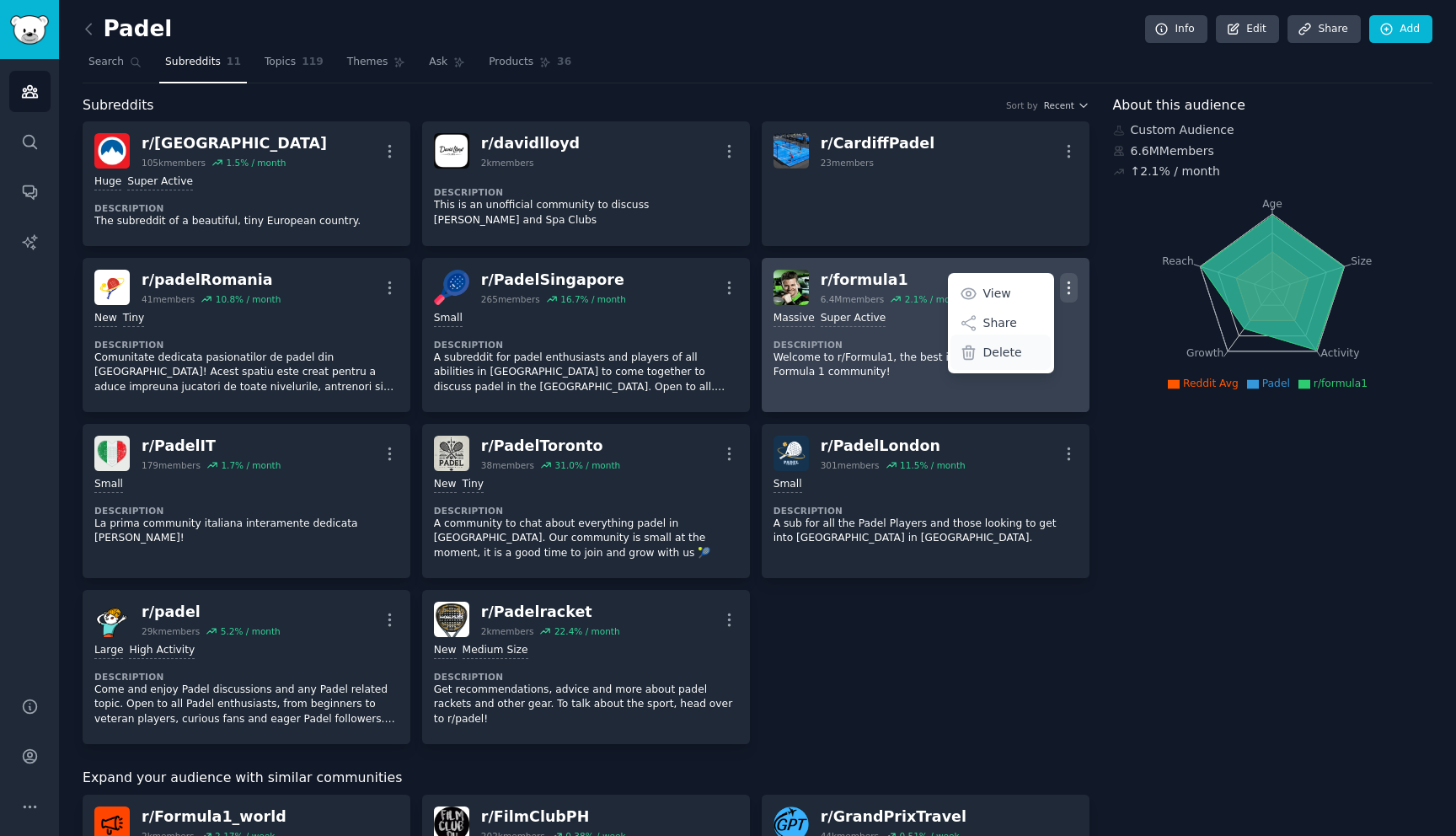
click at [1021, 357] on div "Delete" at bounding box center [1001, 352] width 100 height 35
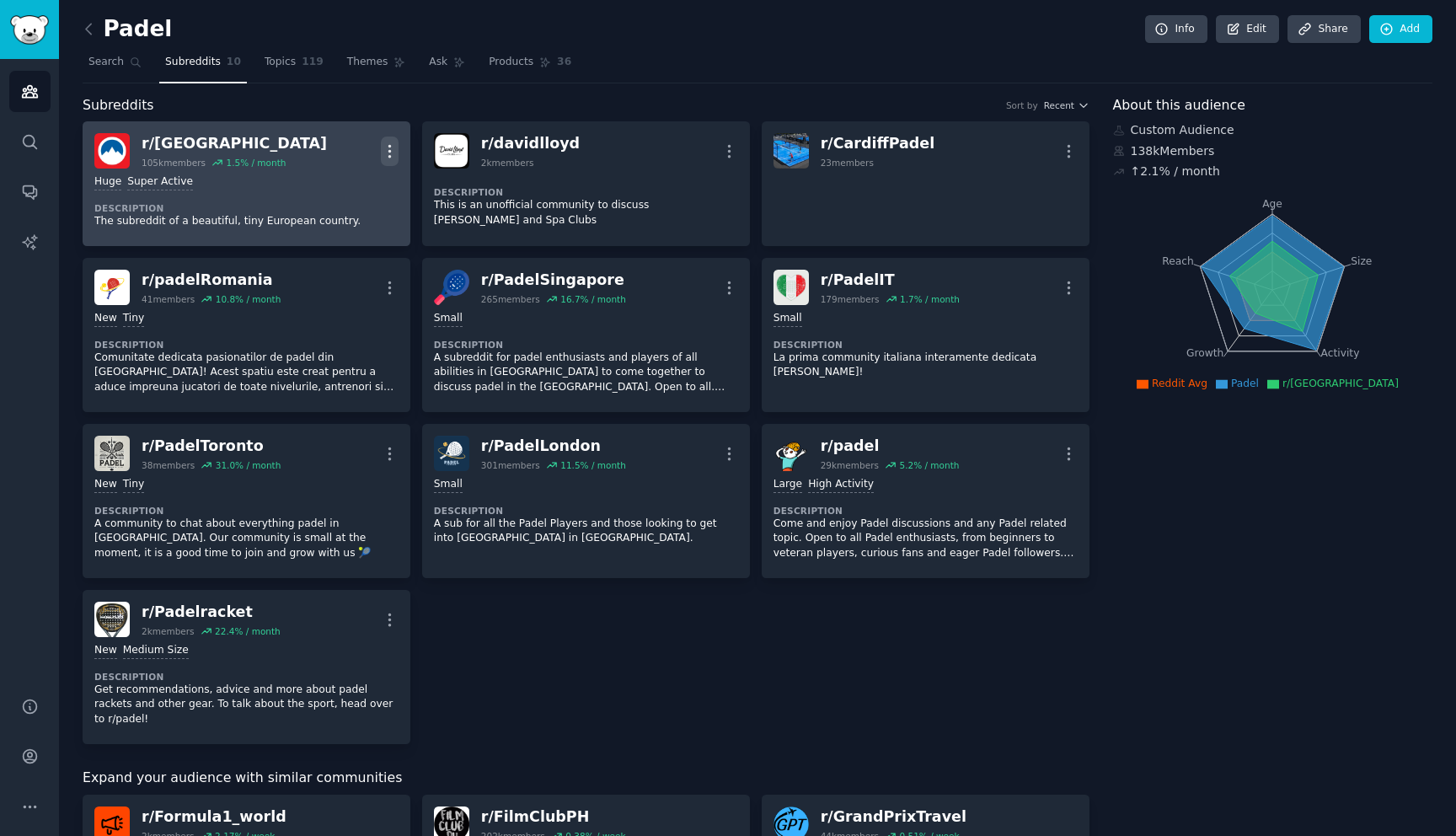
click at [392, 147] on icon "button" at bounding box center [389, 151] width 18 height 18
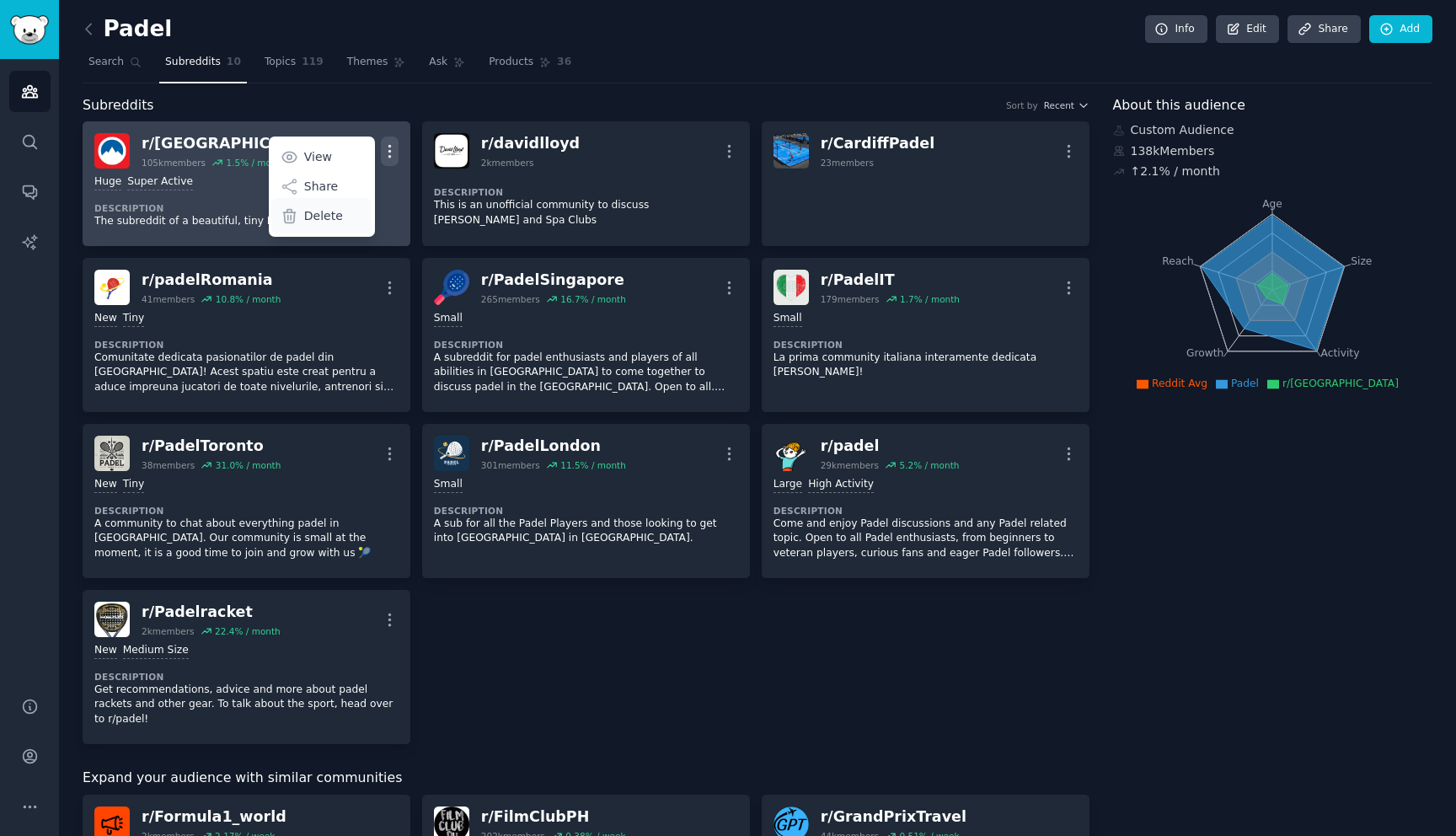
click at [343, 217] on div "Delete" at bounding box center [322, 216] width 100 height 35
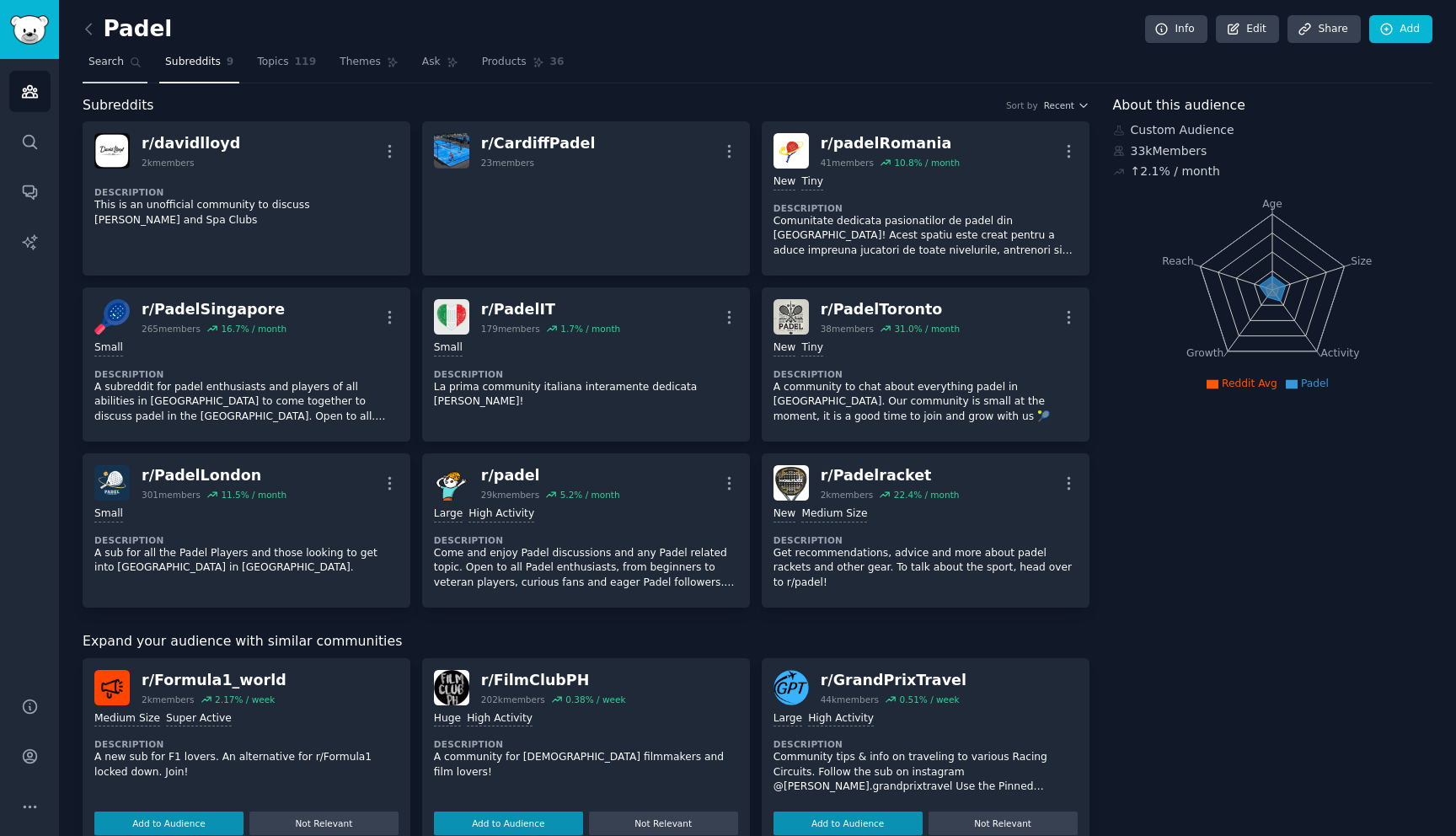
click at [122, 72] on link "Search" at bounding box center [115, 66] width 65 height 35
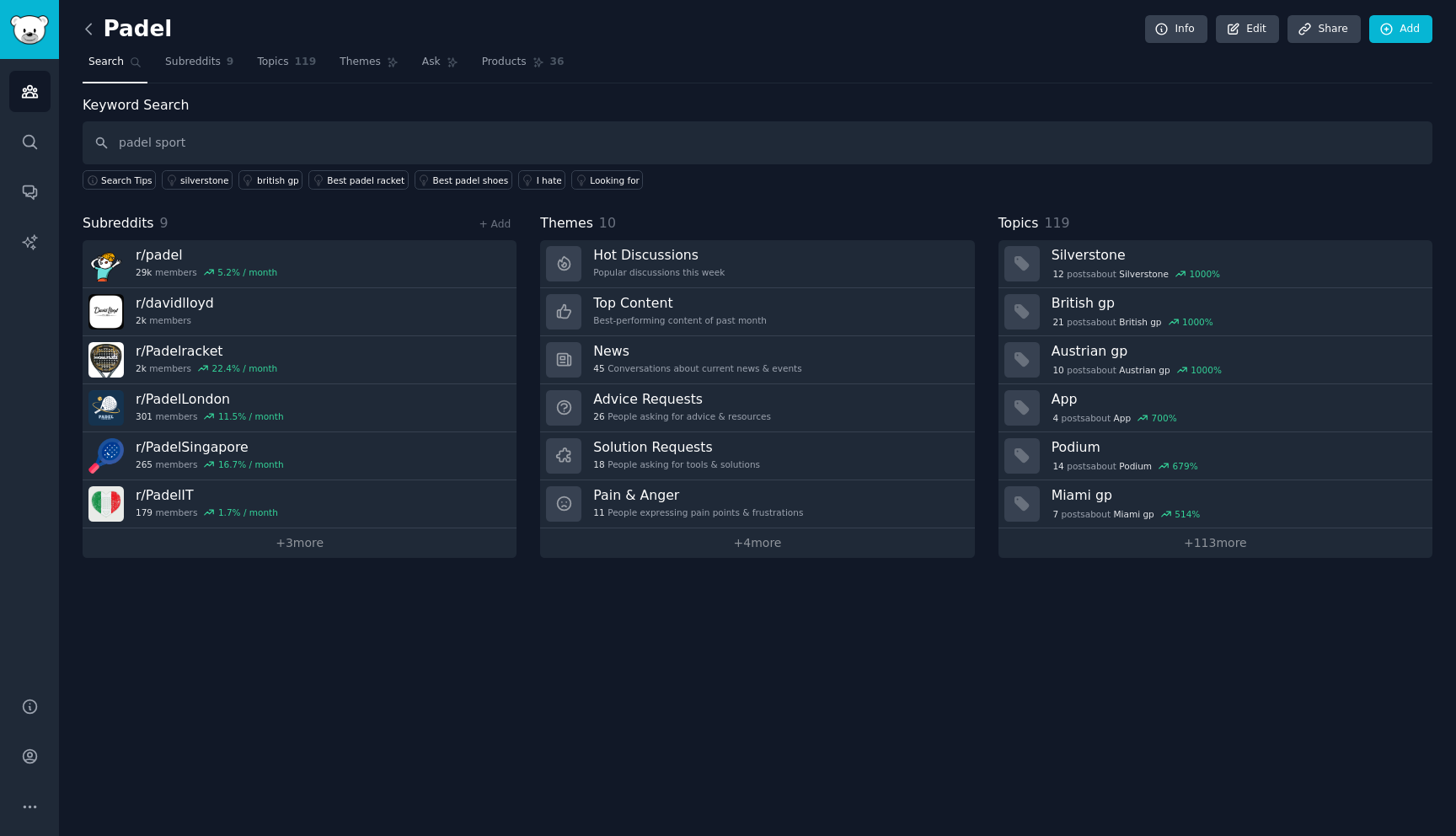
type input "padel sport"
click at [95, 26] on icon at bounding box center [89, 28] width 18 height 18
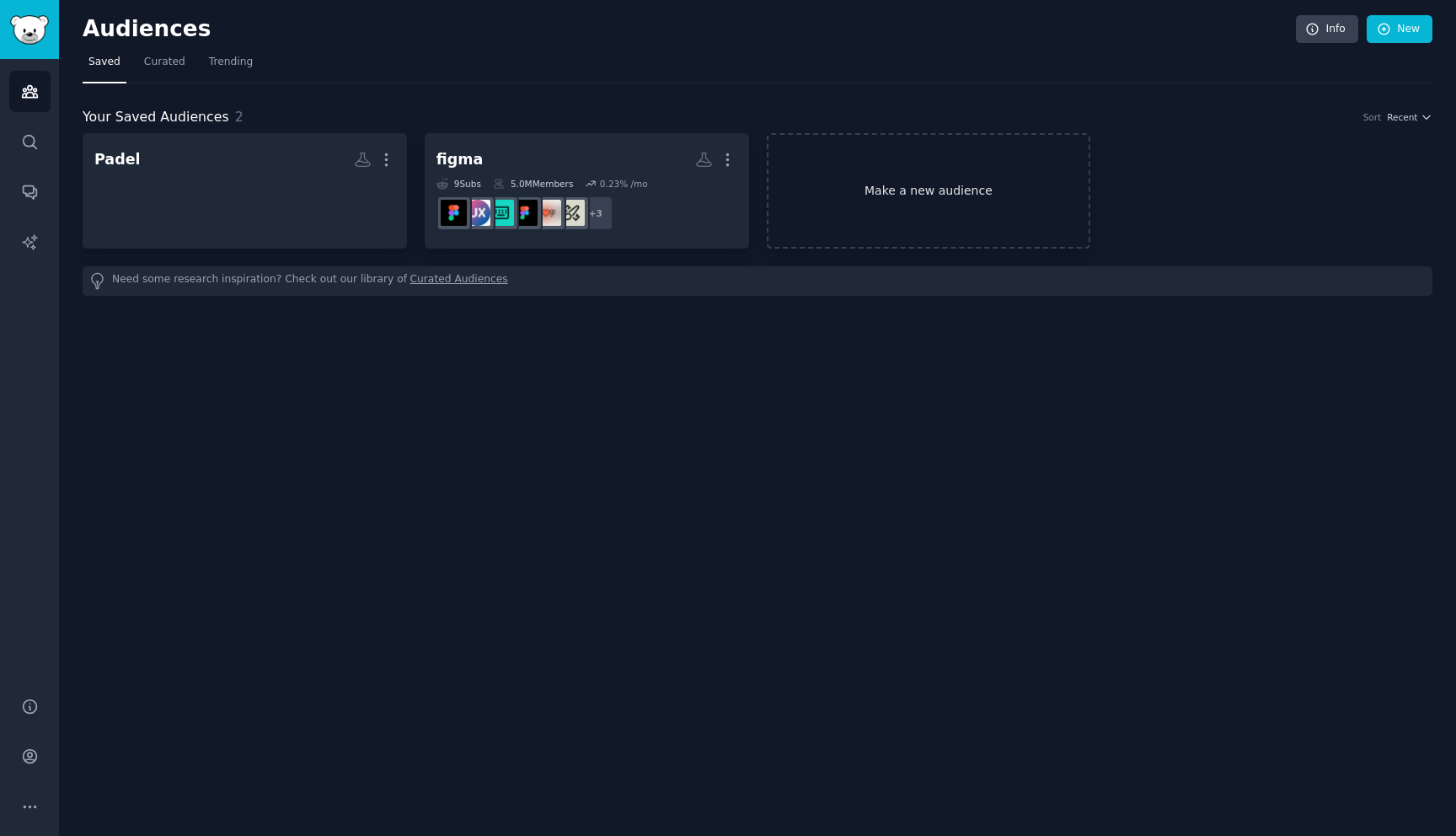
click at [869, 182] on link "Make a new audience" at bounding box center [929, 191] width 324 height 116
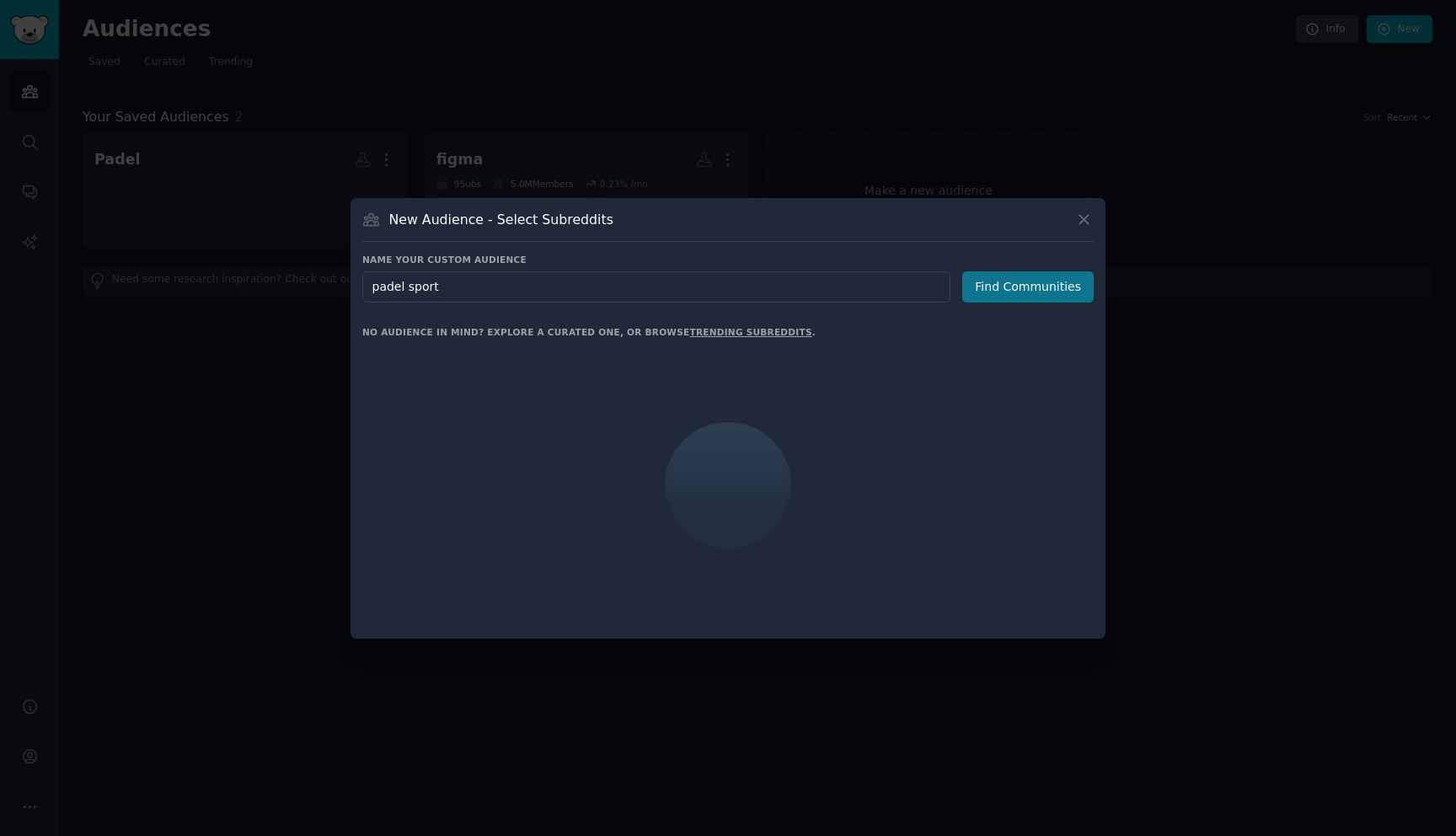
type input "padel sport"
click at [998, 301] on button "Find Communities" at bounding box center [1027, 287] width 131 height 31
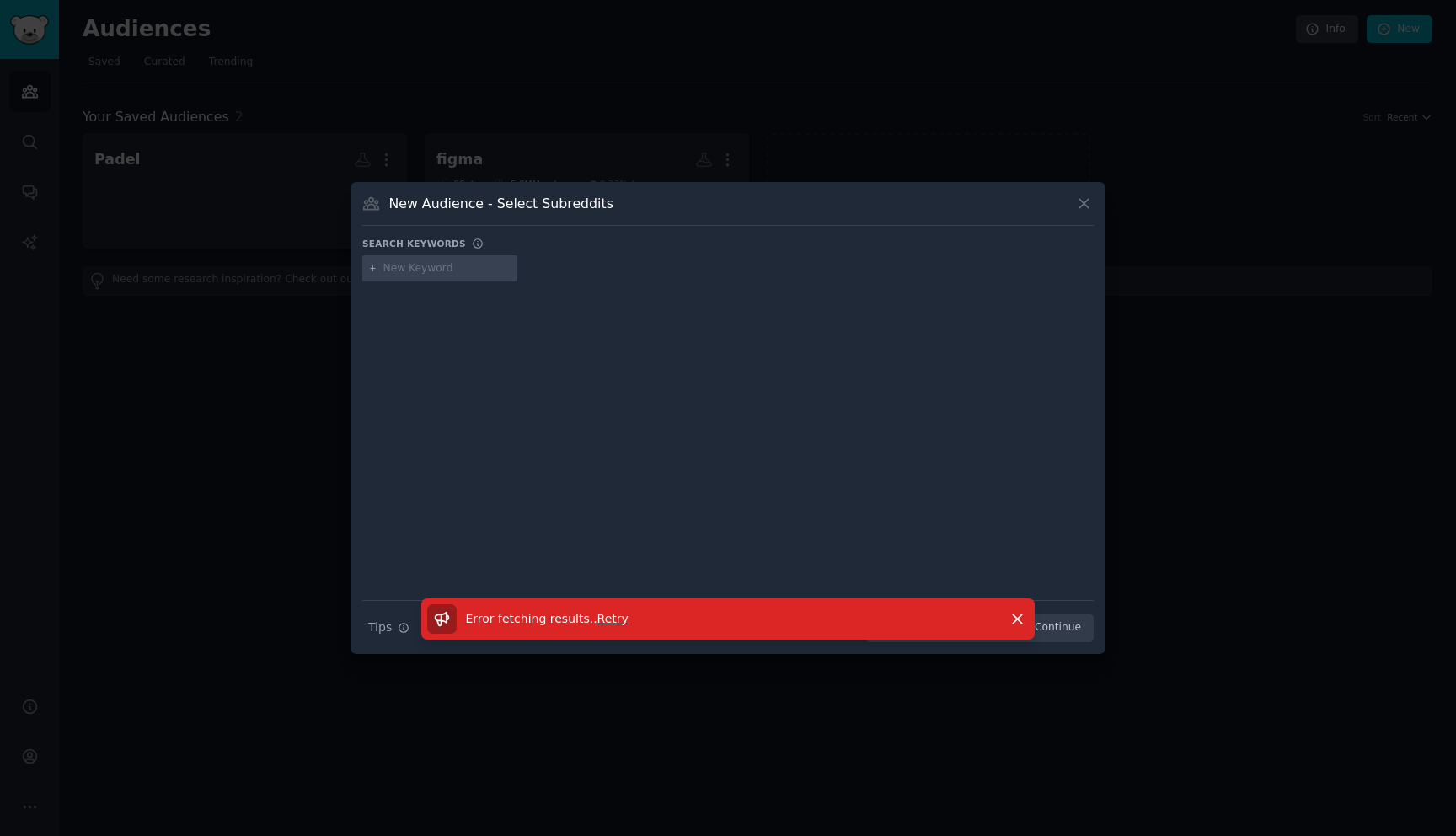
click at [767, 10] on div at bounding box center [728, 418] width 1456 height 836
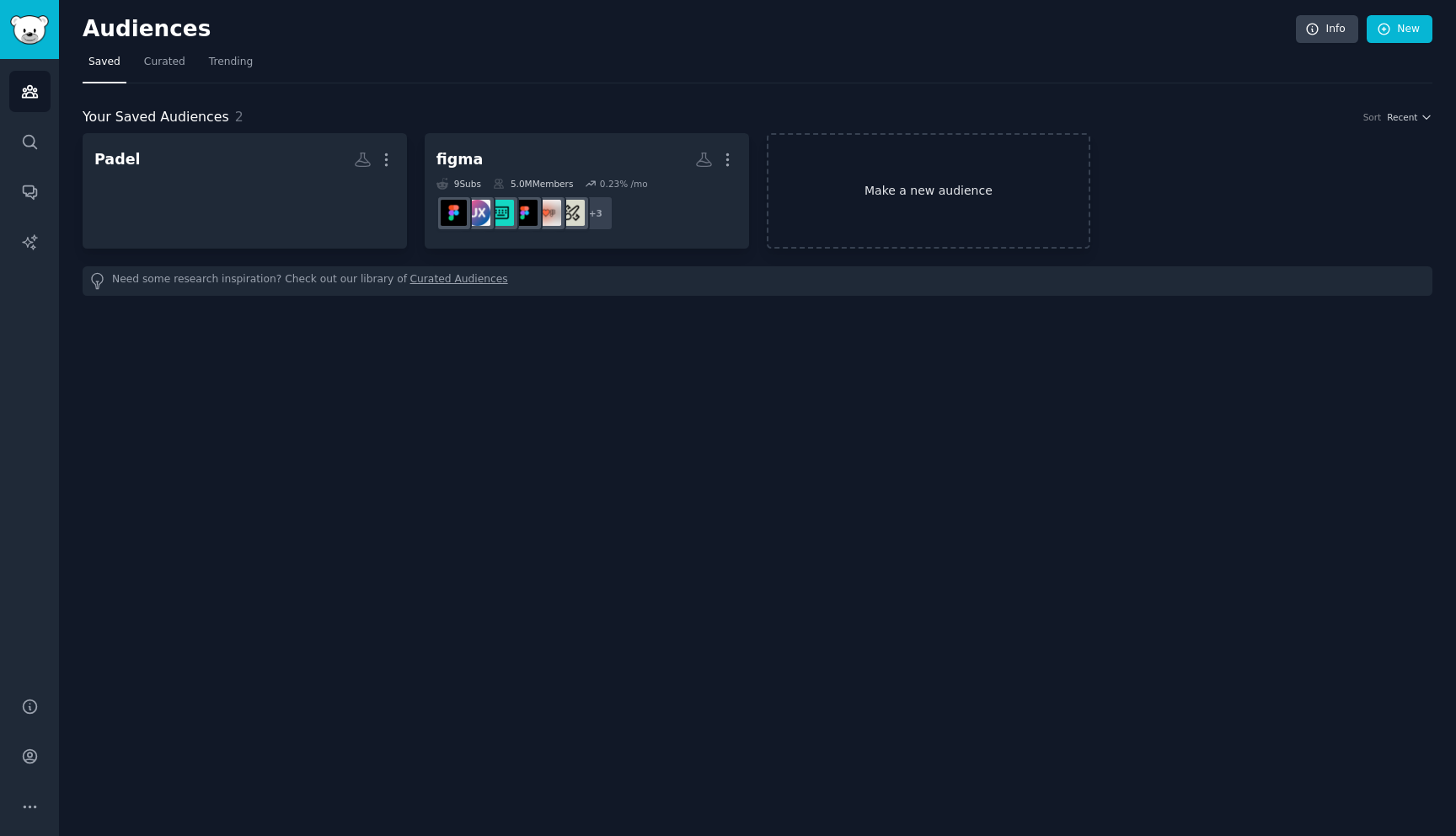
click at [863, 205] on link "Make a new audience" at bounding box center [929, 191] width 324 height 116
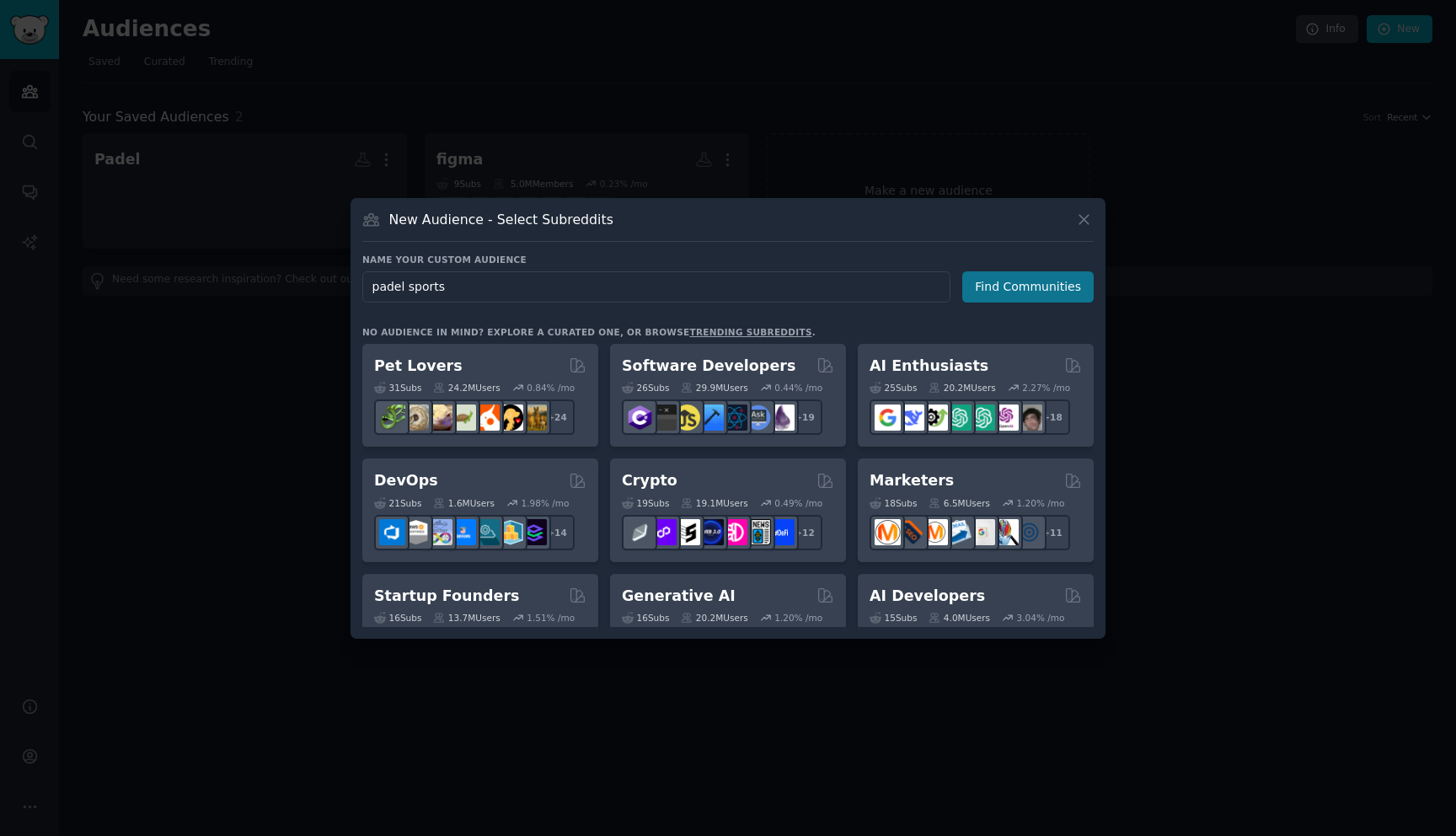
type input "padel sports"
click at [1005, 292] on button "Find Communities" at bounding box center [1027, 287] width 131 height 31
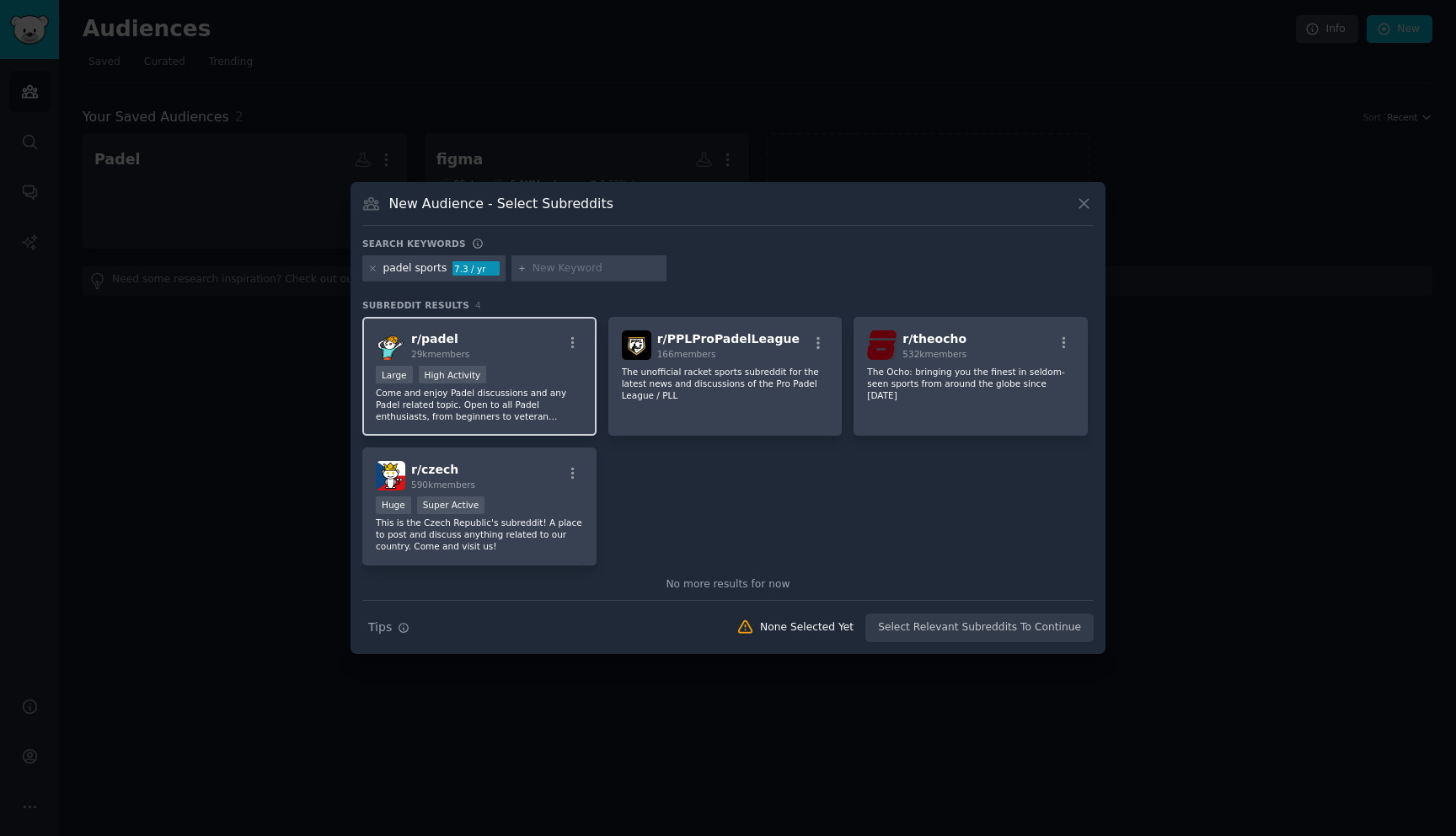
click at [500, 409] on p "Come and enjoy Padel discussions and any Padel related topic. Open to all Padel…" at bounding box center [480, 404] width 207 height 35
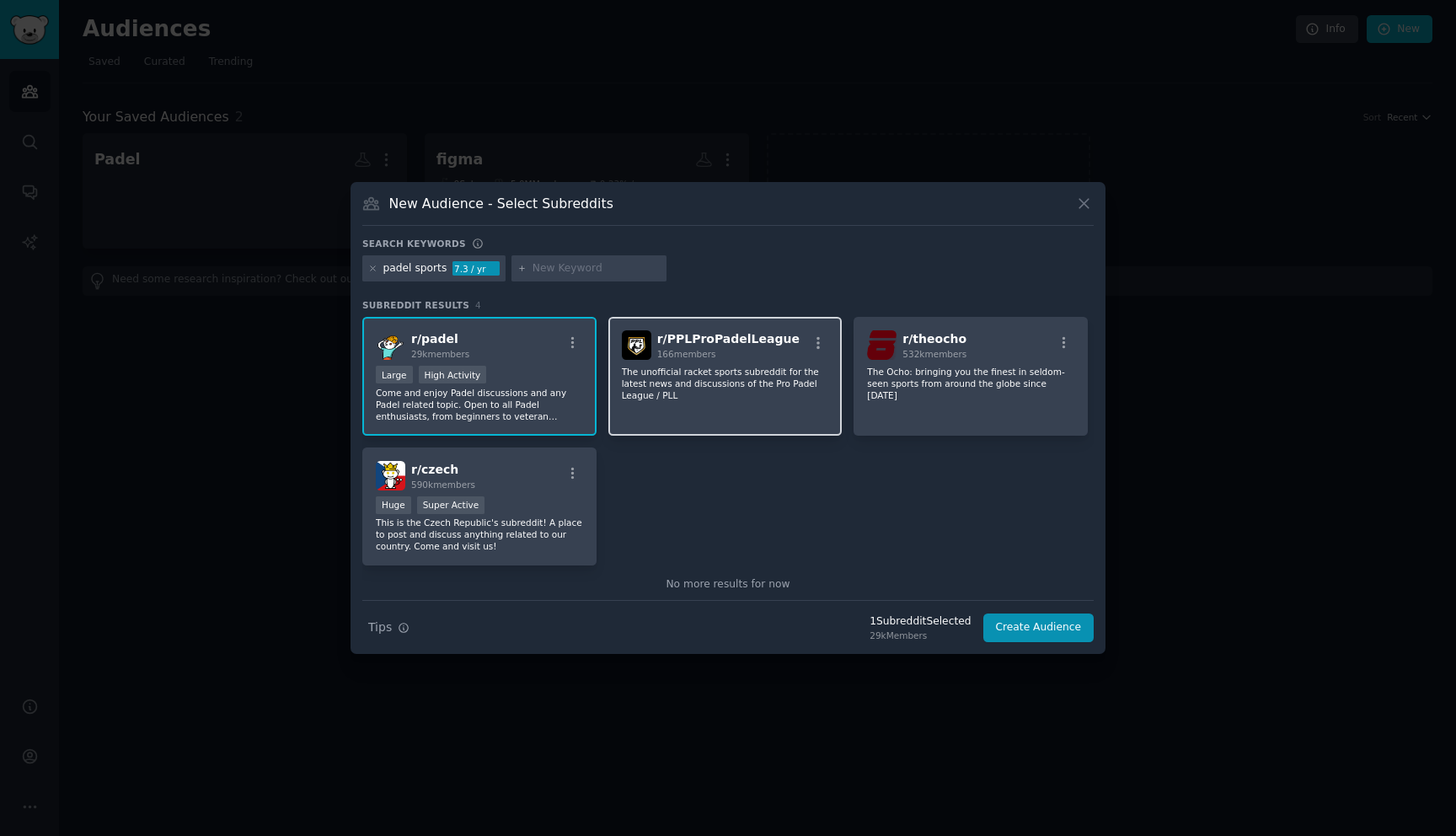
click at [749, 416] on div "r/ PPLProPadelLeague 166 members The unofficial racket sports subreddit for the…" at bounding box center [725, 376] width 235 height 119
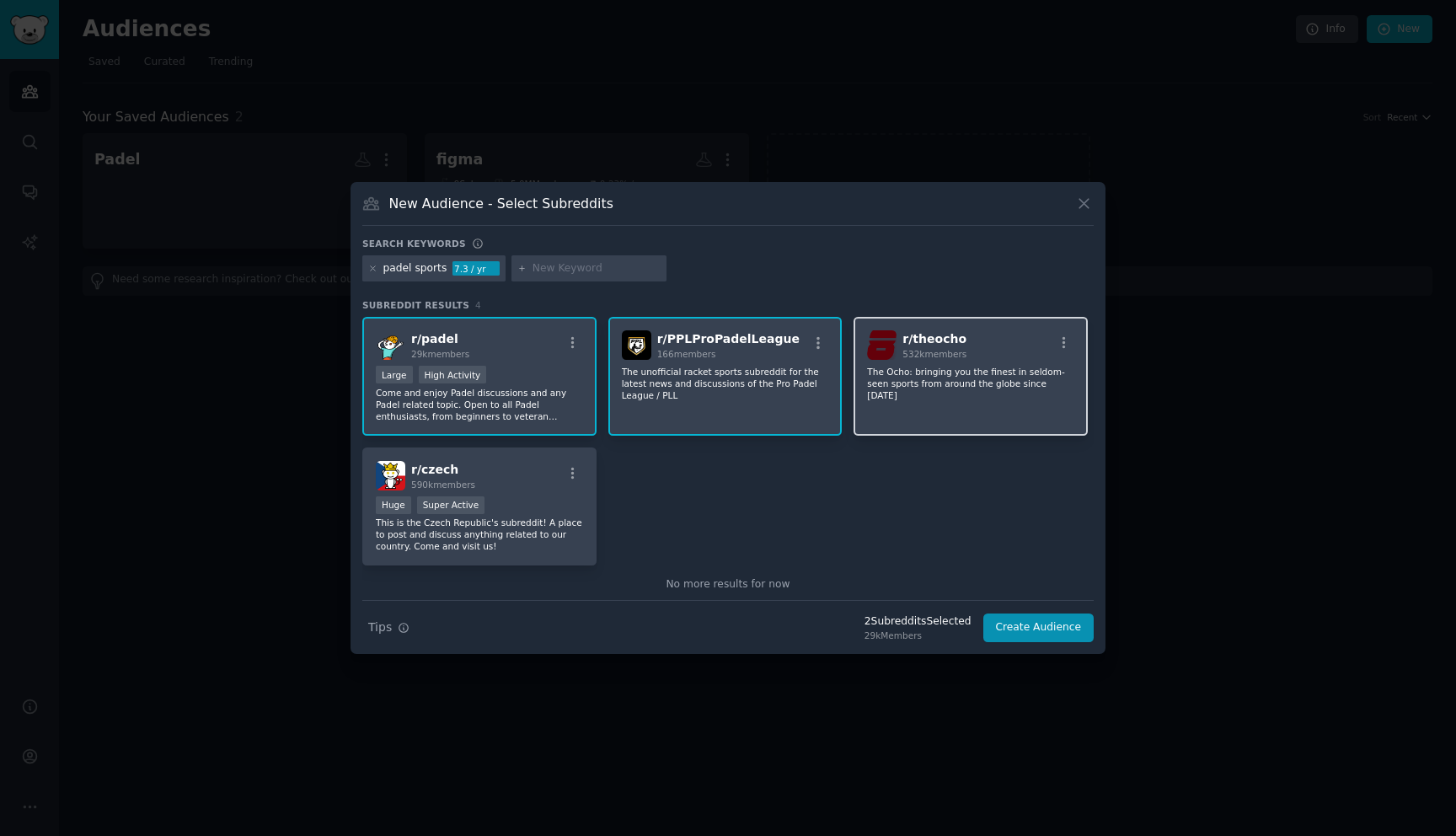
click at [968, 362] on div "r/ theocho 532k members The Ocho: bringing you the finest in seldom-seen sports…" at bounding box center [970, 376] width 235 height 119
click at [931, 414] on div "r/ theocho 532k members The Ocho: bringing you the finest in seldom-seen sports…" at bounding box center [970, 376] width 235 height 119
click at [614, 264] on input "text" at bounding box center [596, 269] width 128 height 16
type input "padel"
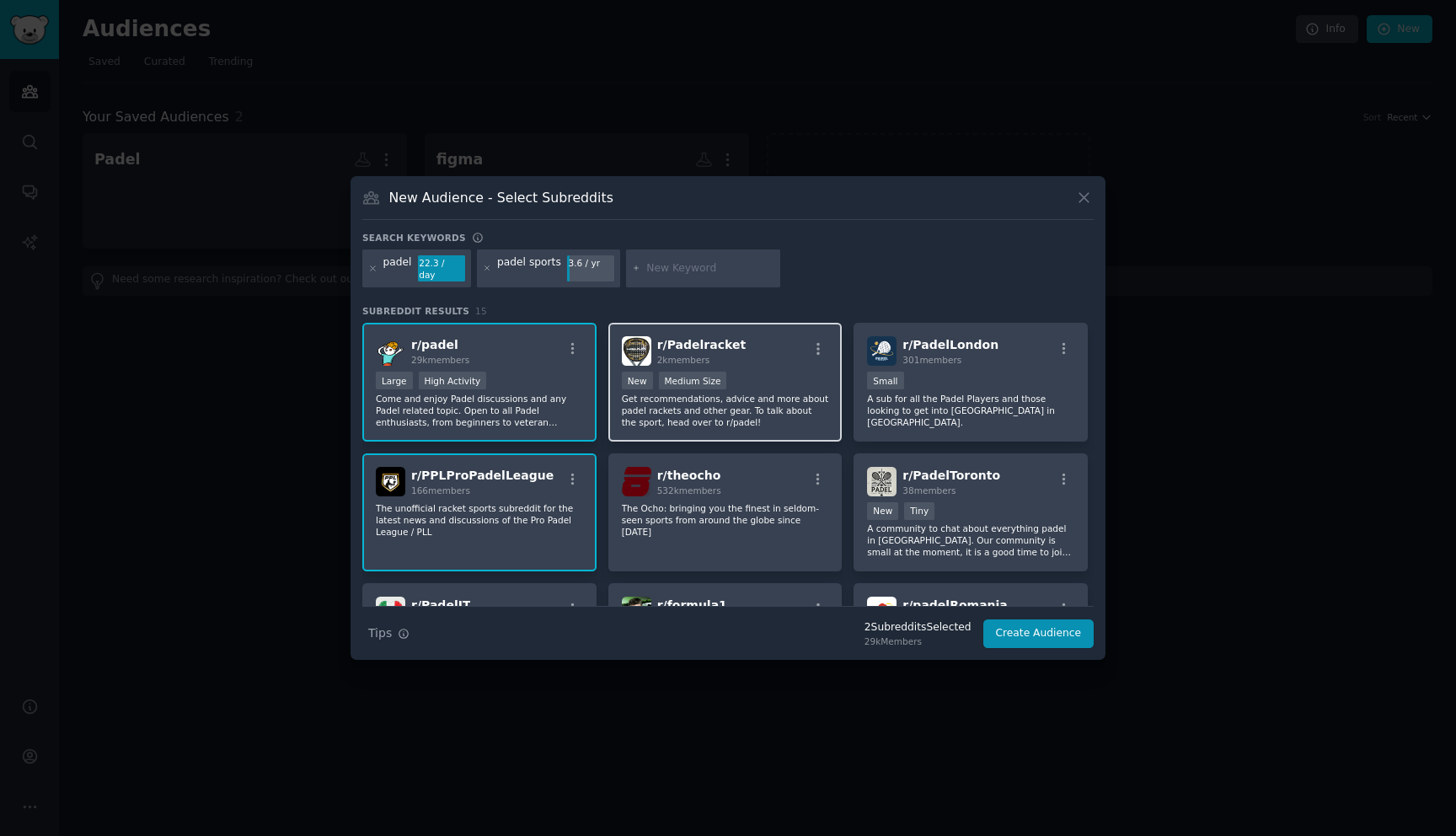
click at [722, 411] on p "Get recommendations, advice and more about padel rackets and other gear. To tal…" at bounding box center [725, 410] width 207 height 35
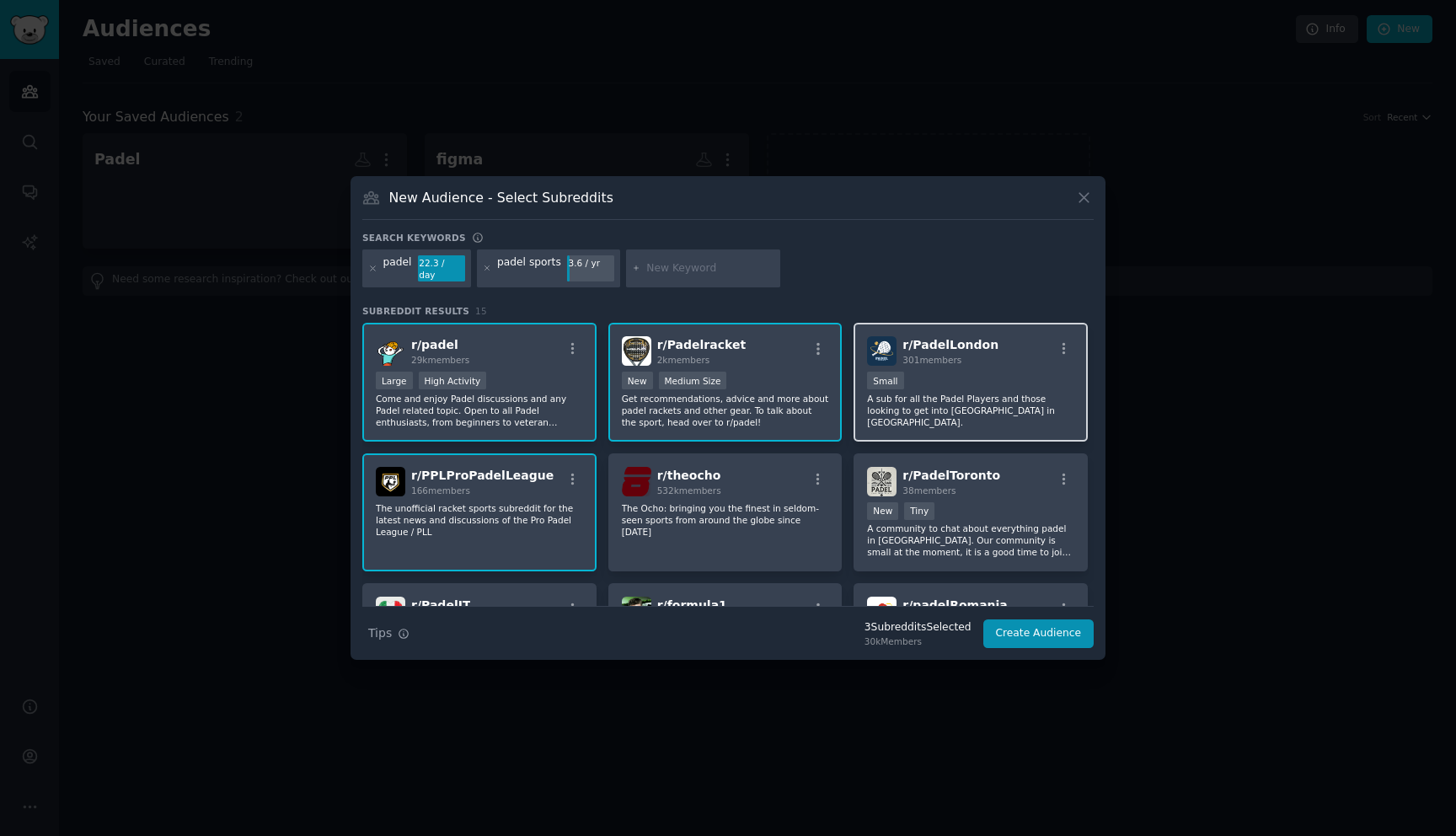
click at [1000, 418] on div "r/ PadelLondon 301 members Small A sub for all the Padel Players and those look…" at bounding box center [970, 382] width 235 height 119
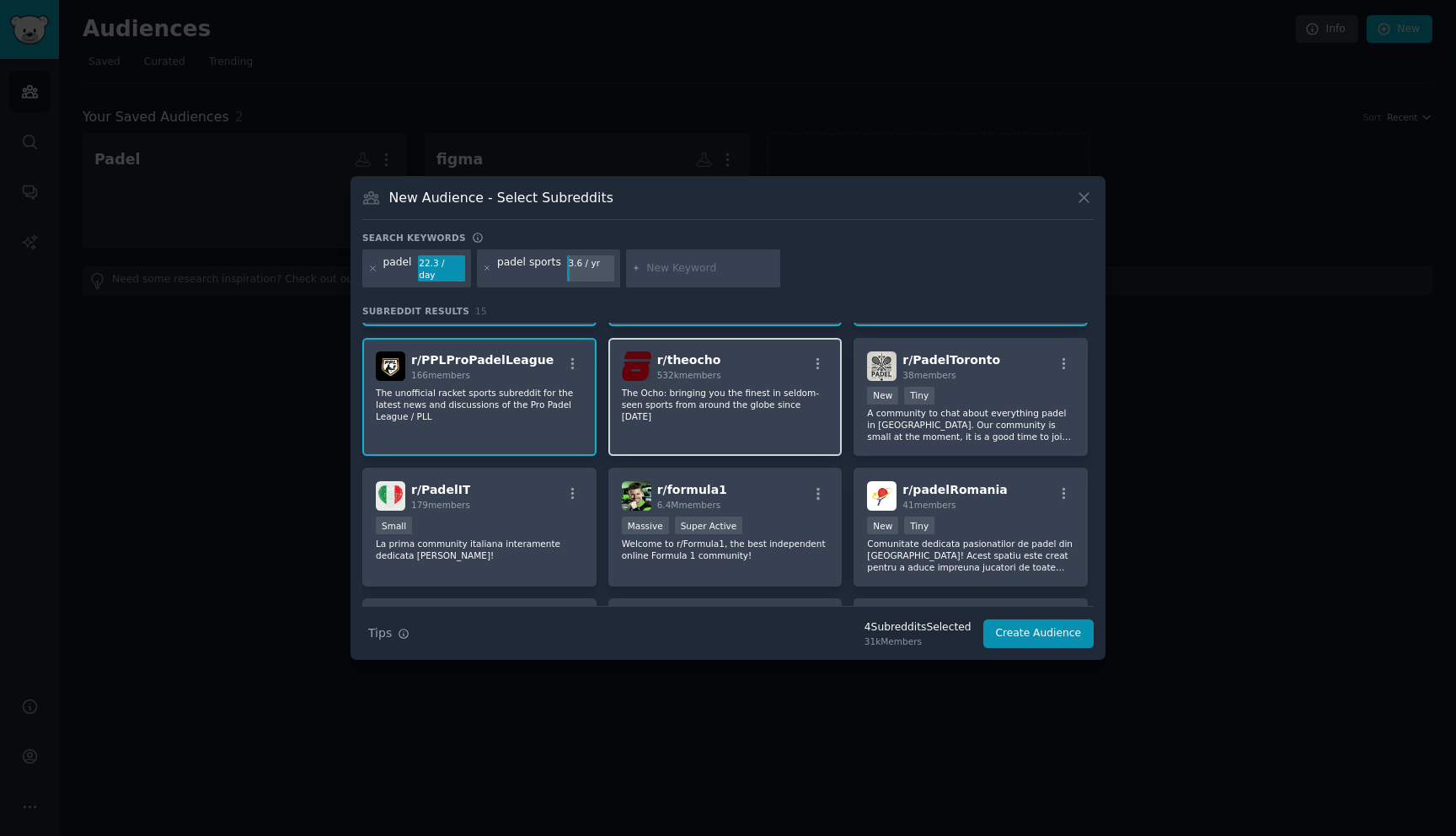
scroll to position [122, 0]
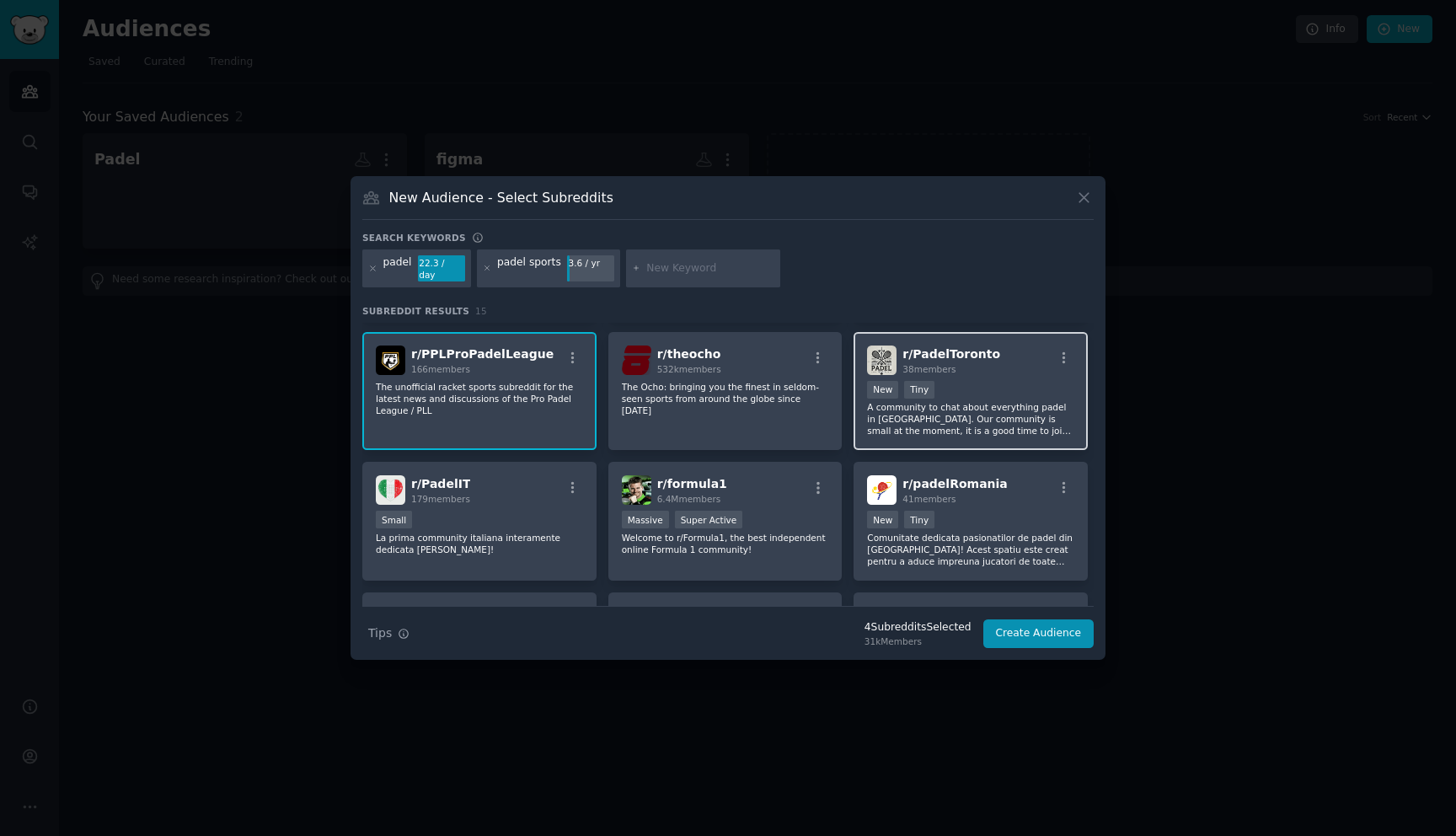
click at [965, 431] on div "r/ PadelToronto 38 members New Tiny A community to chat about everything padel …" at bounding box center [970, 392] width 235 height 119
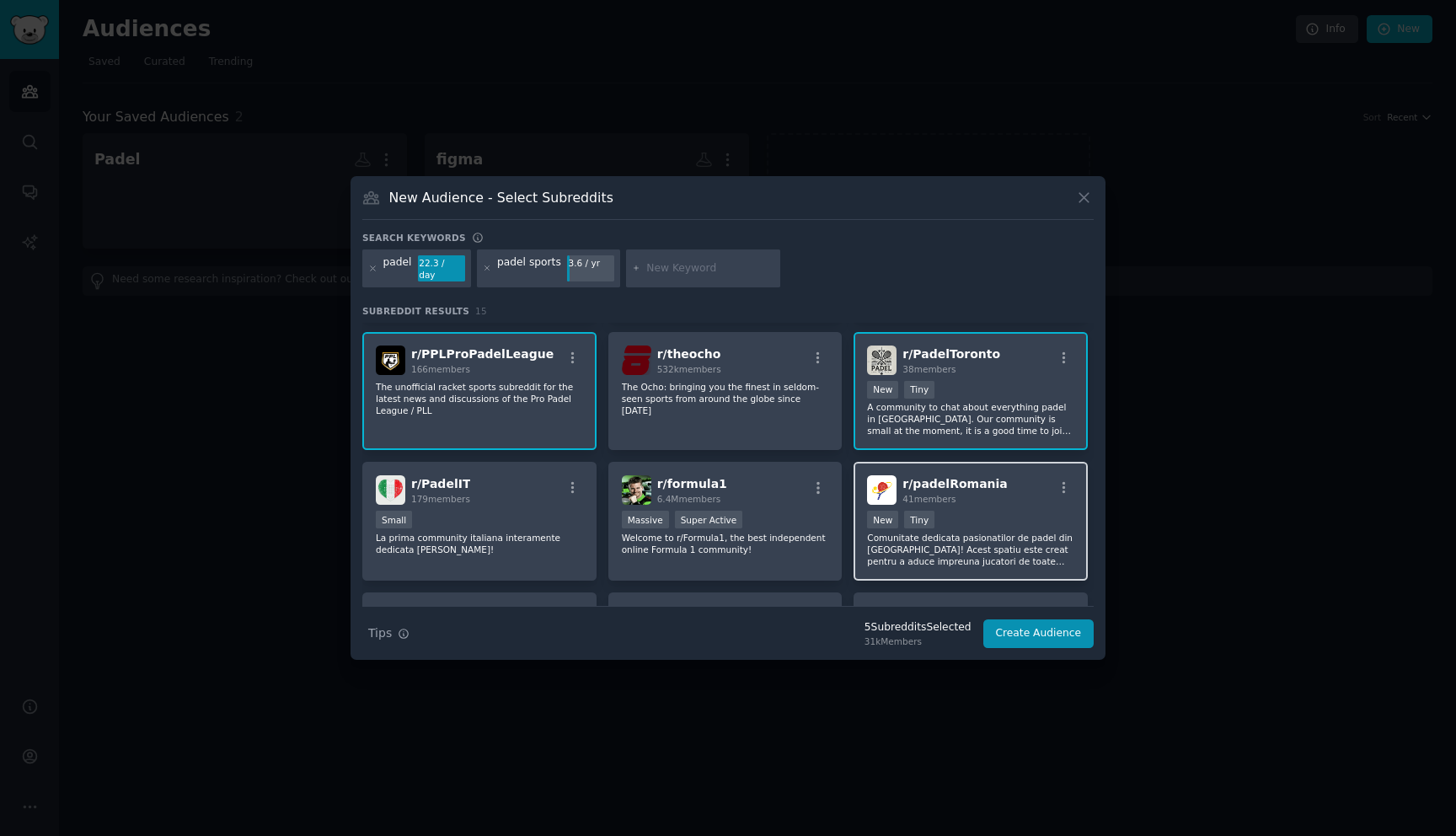
click at [970, 511] on div "New Tiny" at bounding box center [970, 521] width 207 height 21
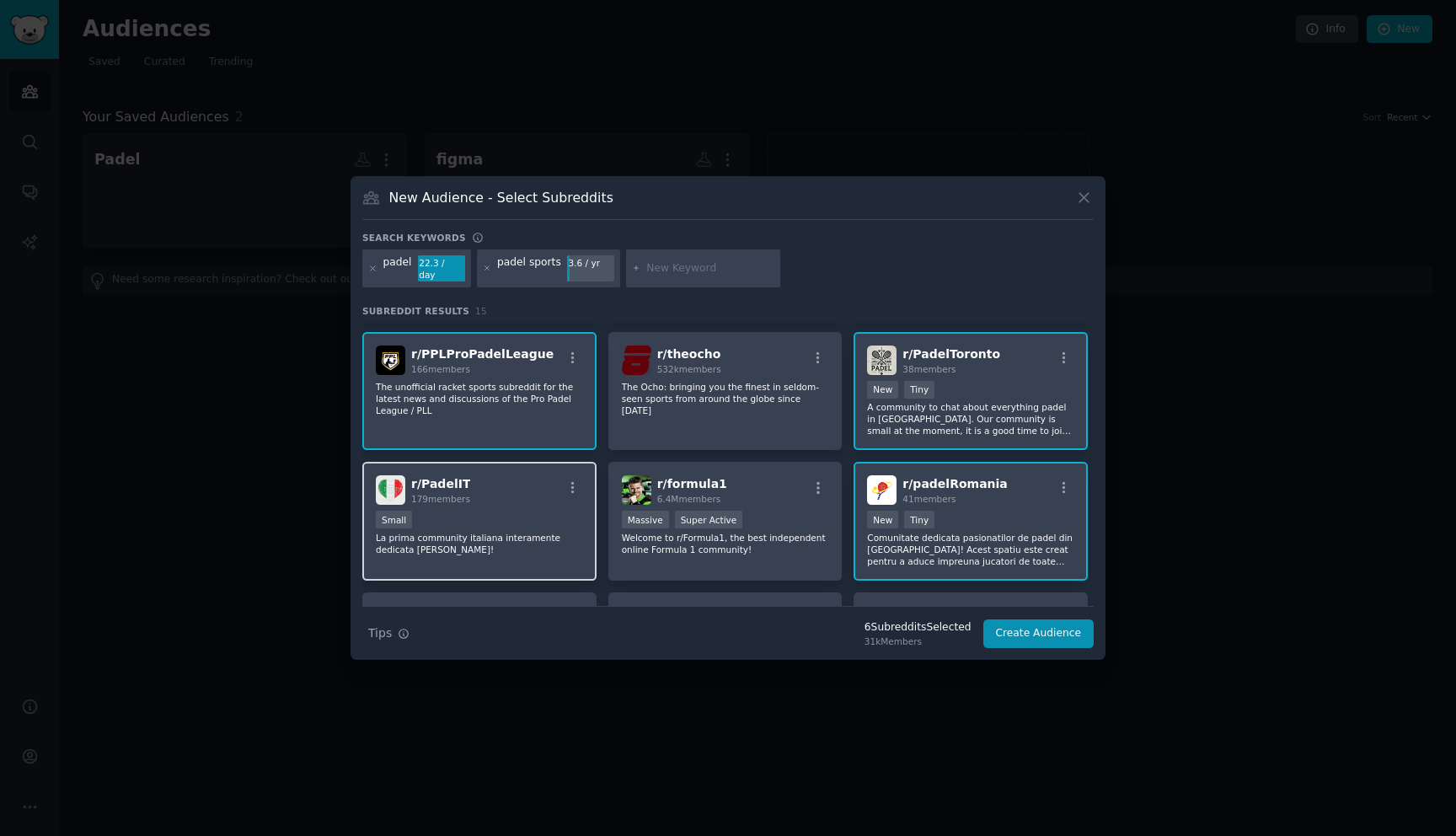
click at [489, 518] on div "Small" at bounding box center [480, 521] width 207 height 21
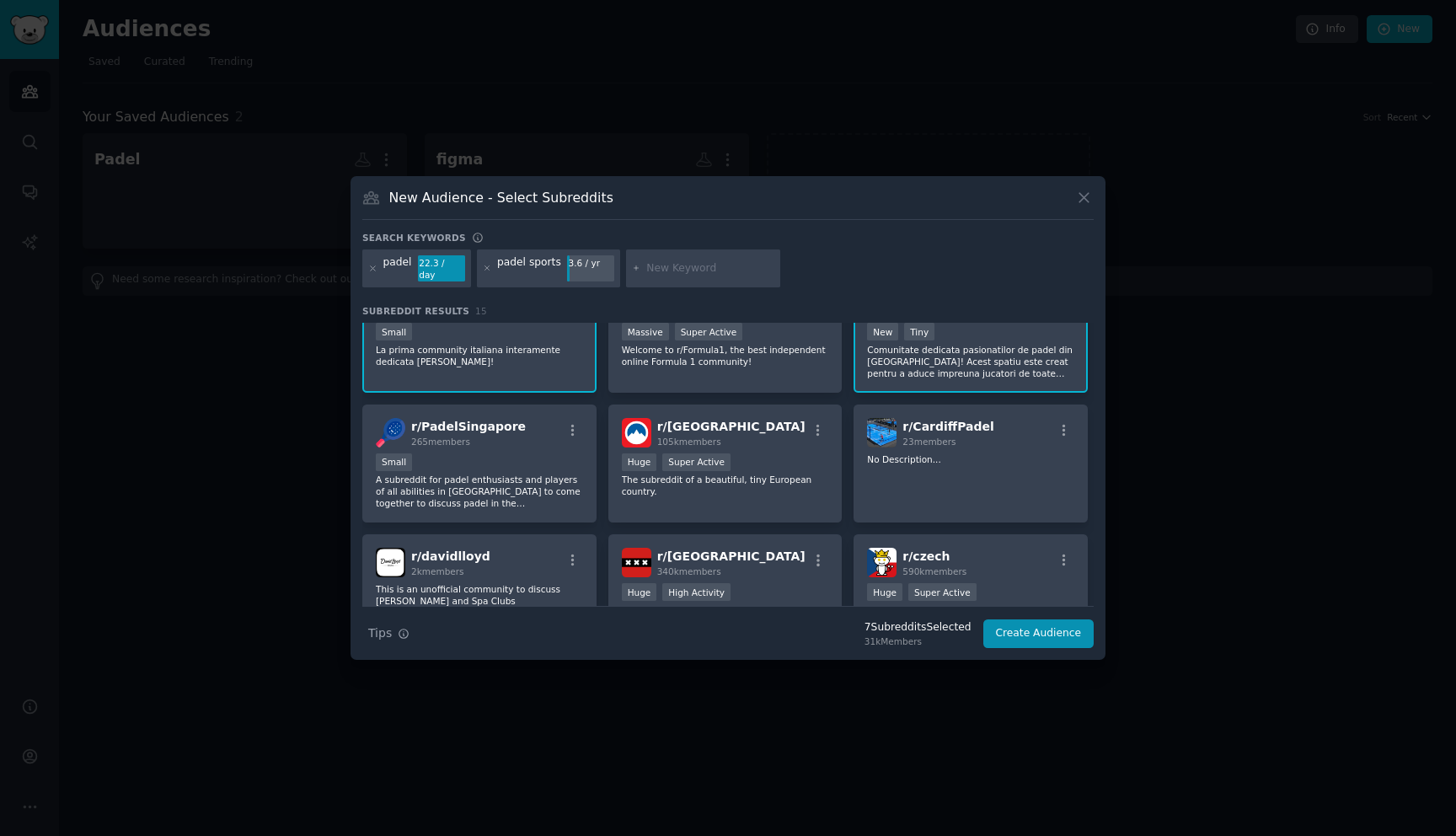
scroll to position [311, 0]
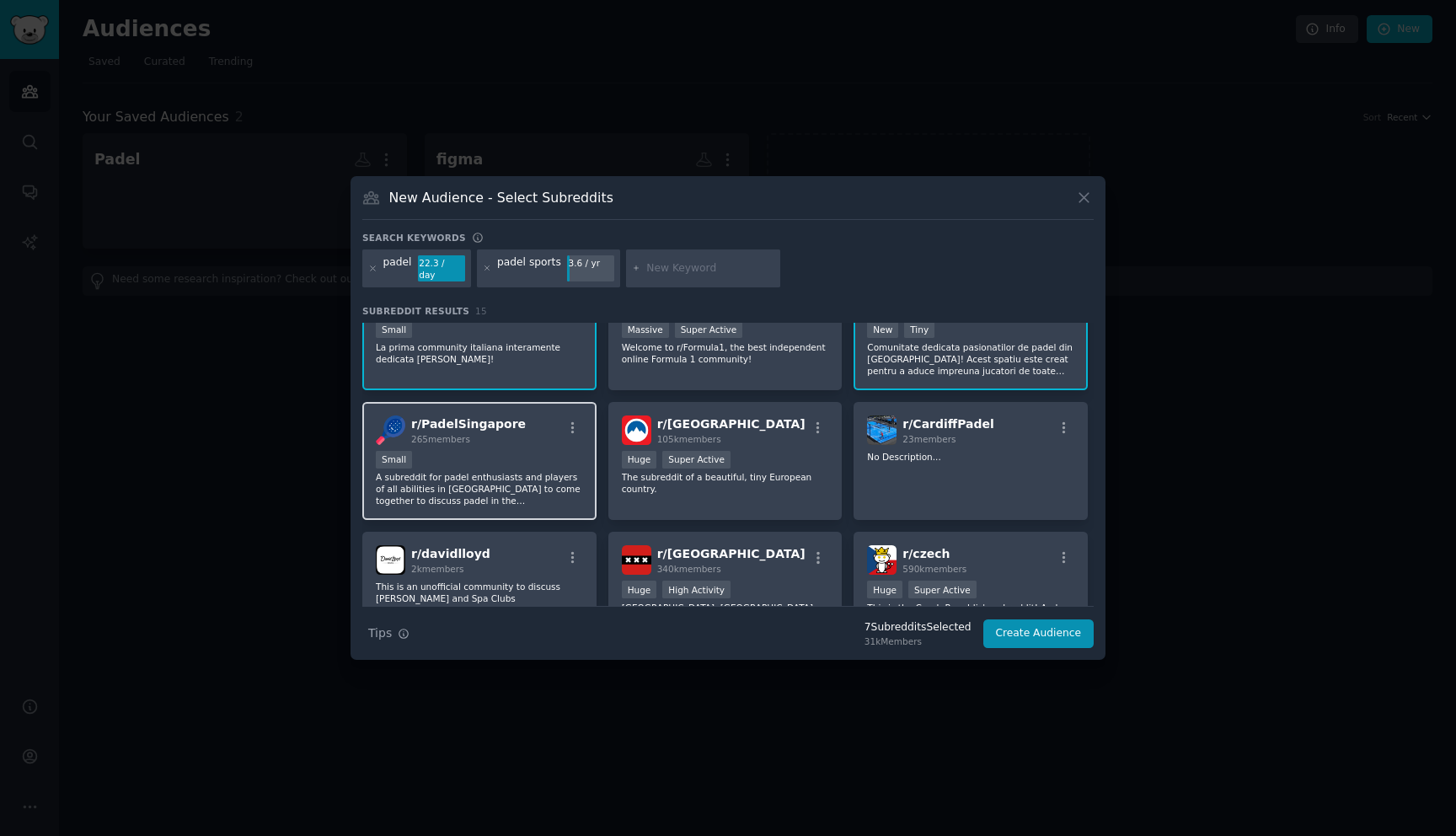
click at [539, 452] on div "Small" at bounding box center [480, 462] width 207 height 21
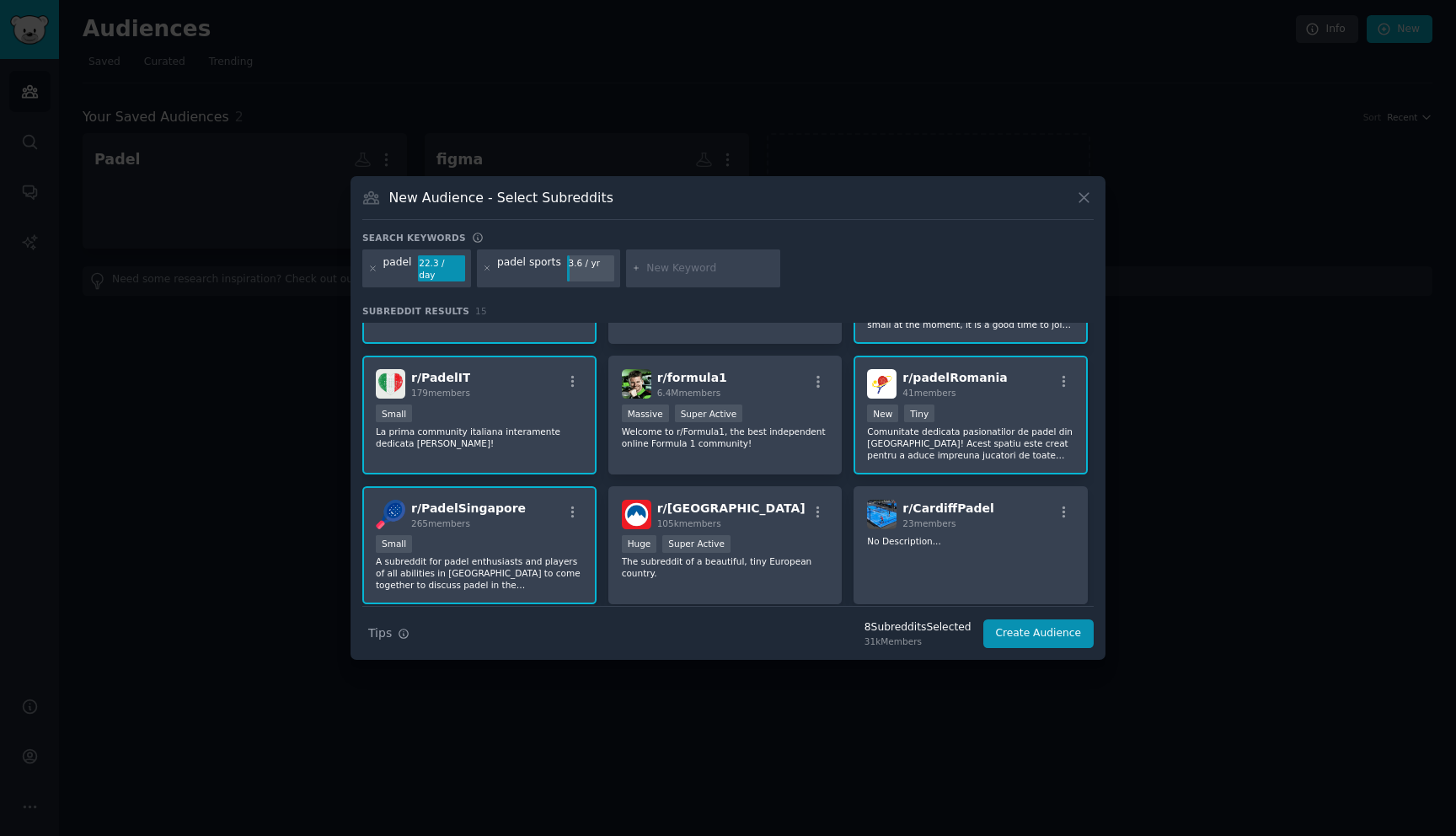
scroll to position [0, 0]
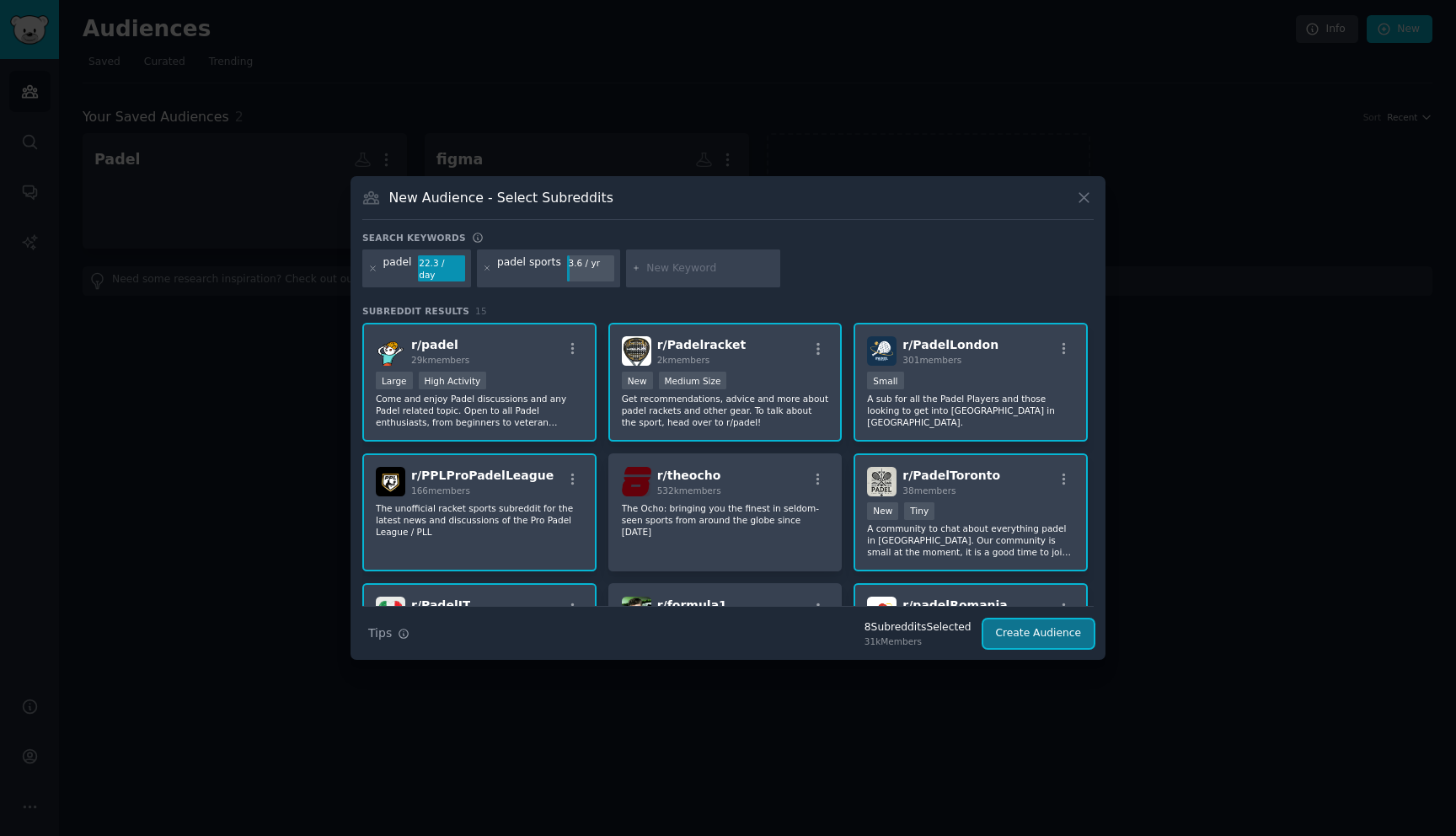
click at [1064, 621] on button "Create Audience" at bounding box center [1039, 633] width 111 height 28
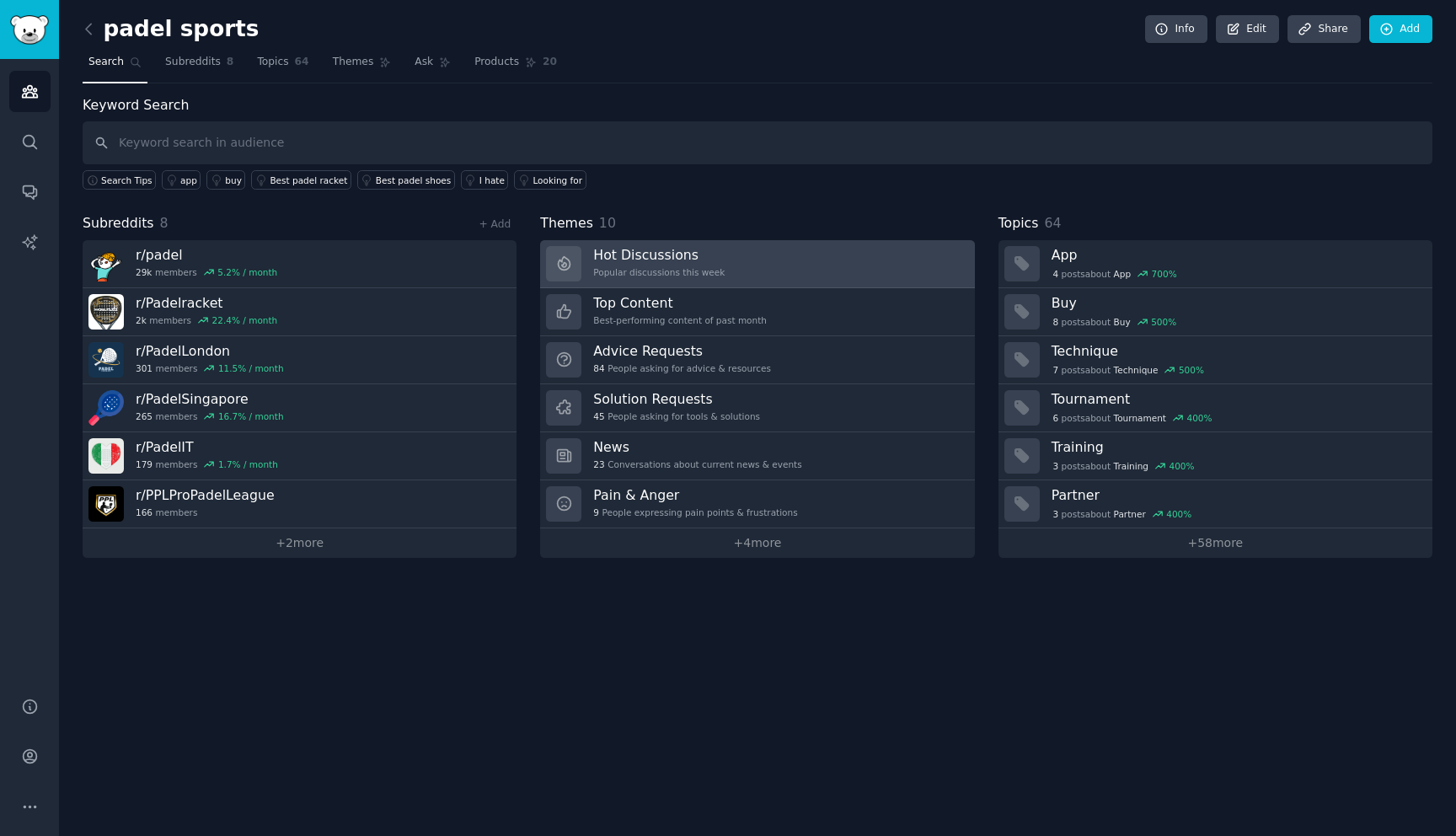
click at [814, 273] on link "Hot Discussions Popular discussions this week" at bounding box center [756, 264] width 434 height 48
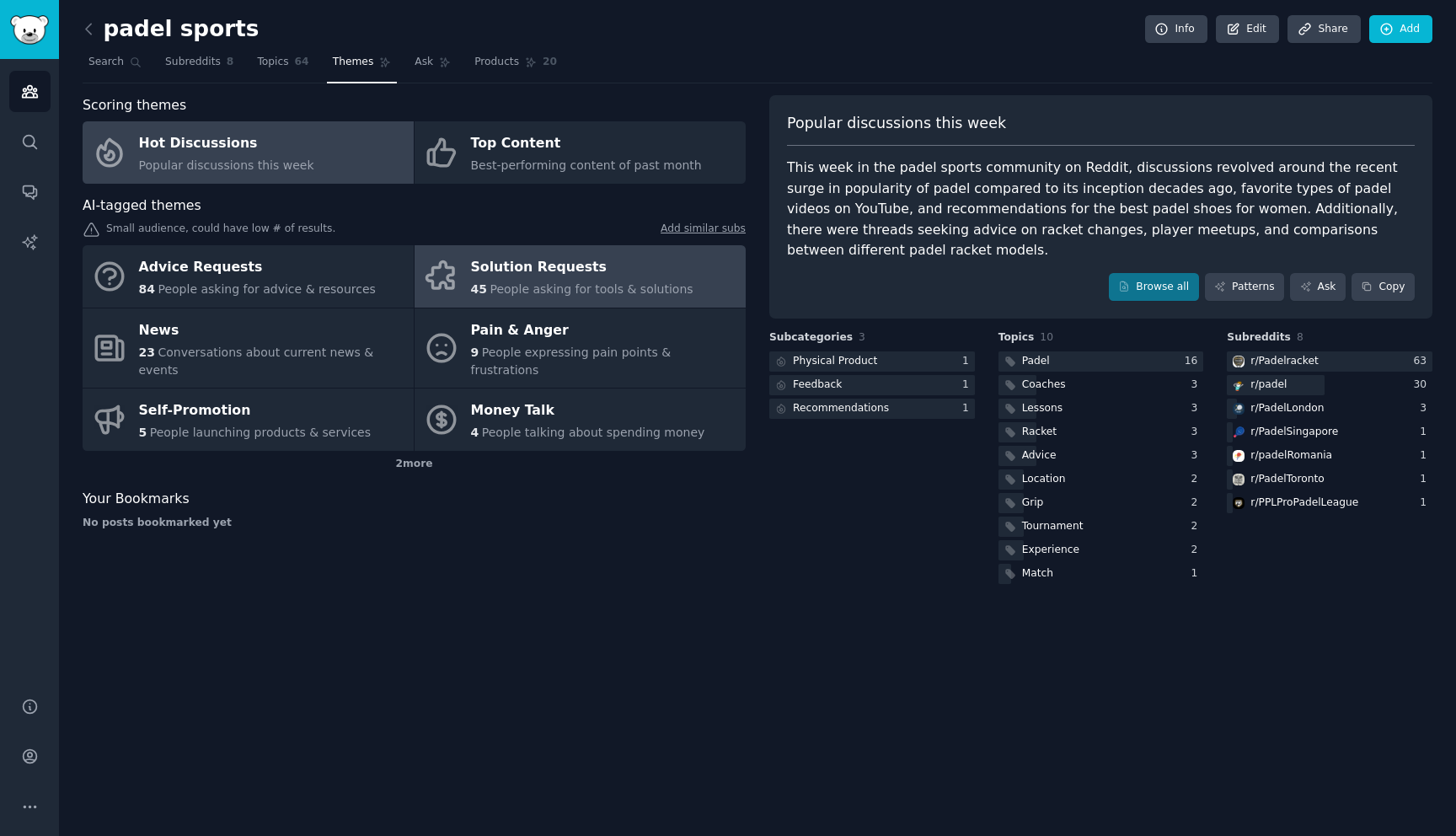
click at [681, 282] on link "Solution Requests 45 People asking for tools & solutions" at bounding box center [581, 276] width 331 height 62
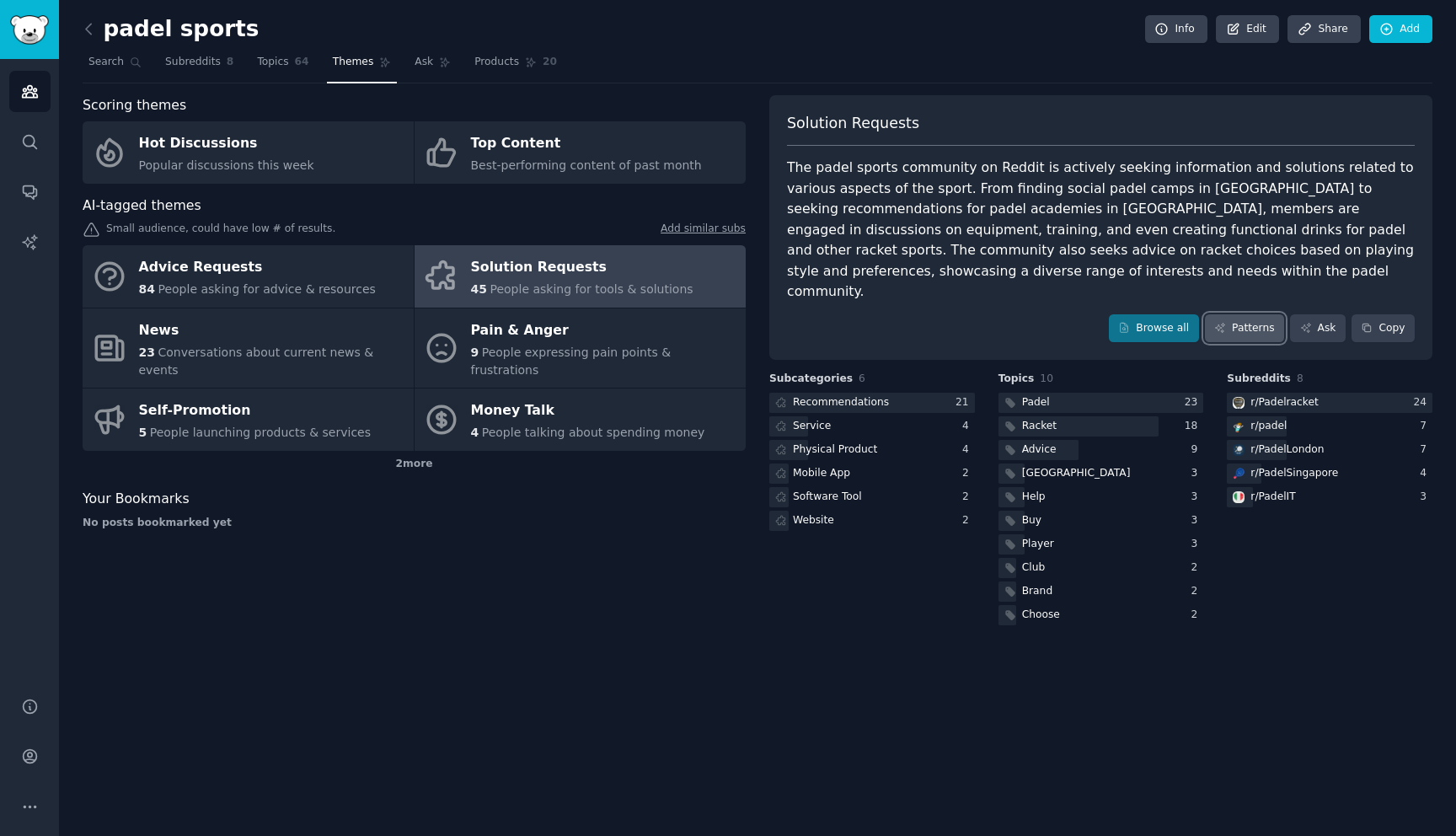
click at [1234, 314] on link "Patterns" at bounding box center [1245, 328] width 79 height 28
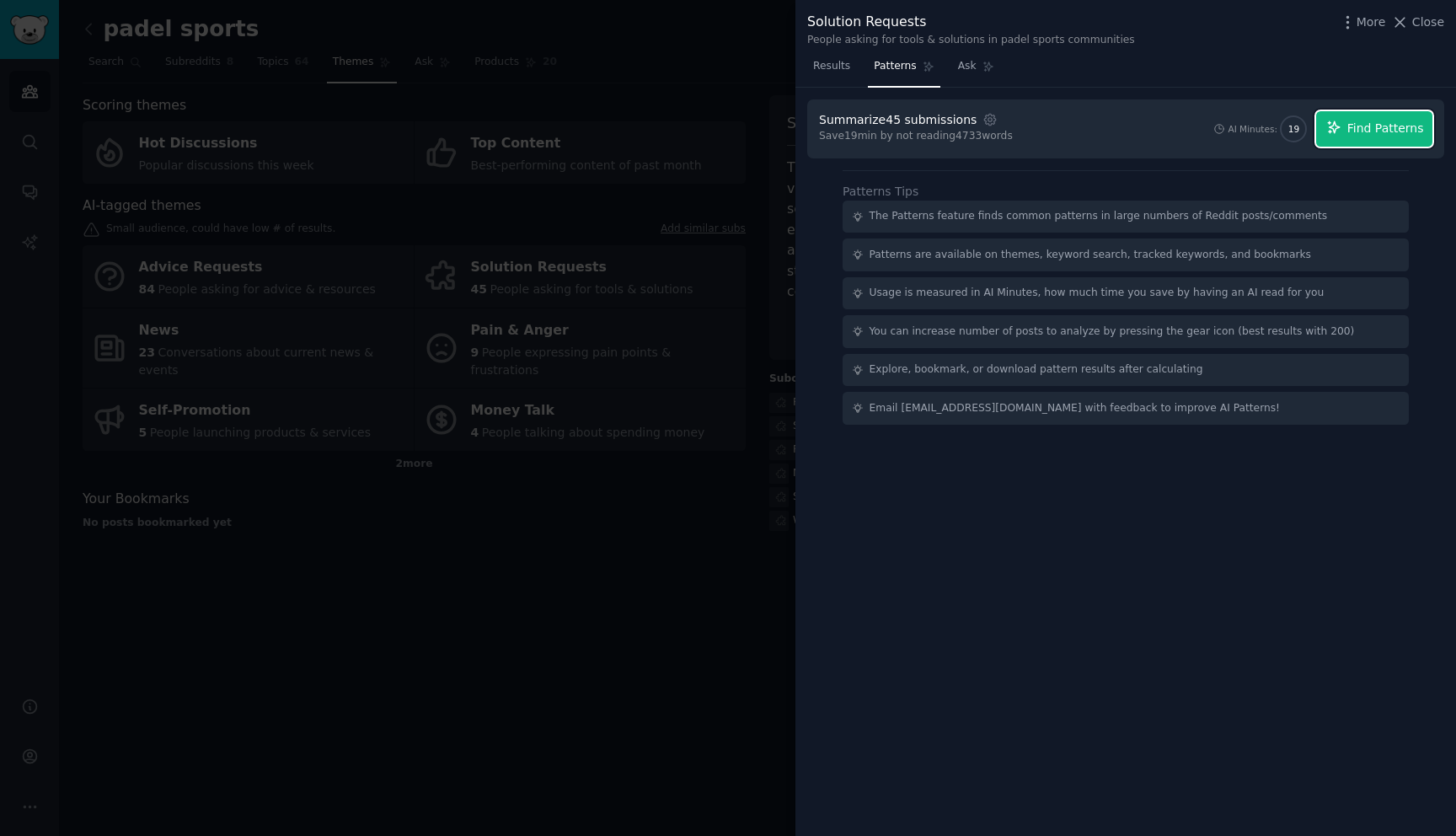
click at [1365, 117] on button "Find Patterns" at bounding box center [1374, 129] width 116 height 35
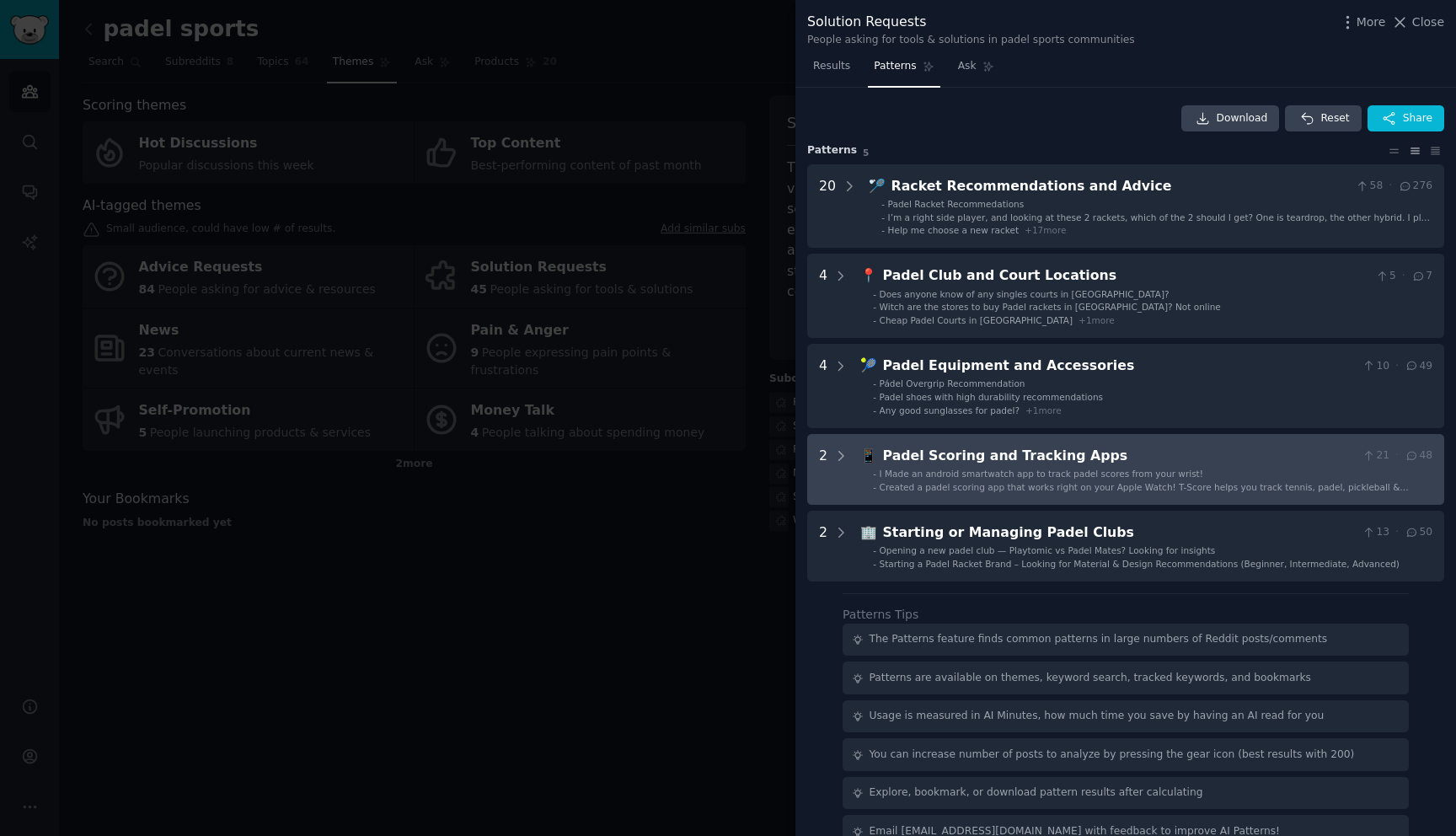
click at [1045, 478] on span "I Made an android smartwatch app to track padel scores from your wrist!" at bounding box center [1041, 474] width 323 height 10
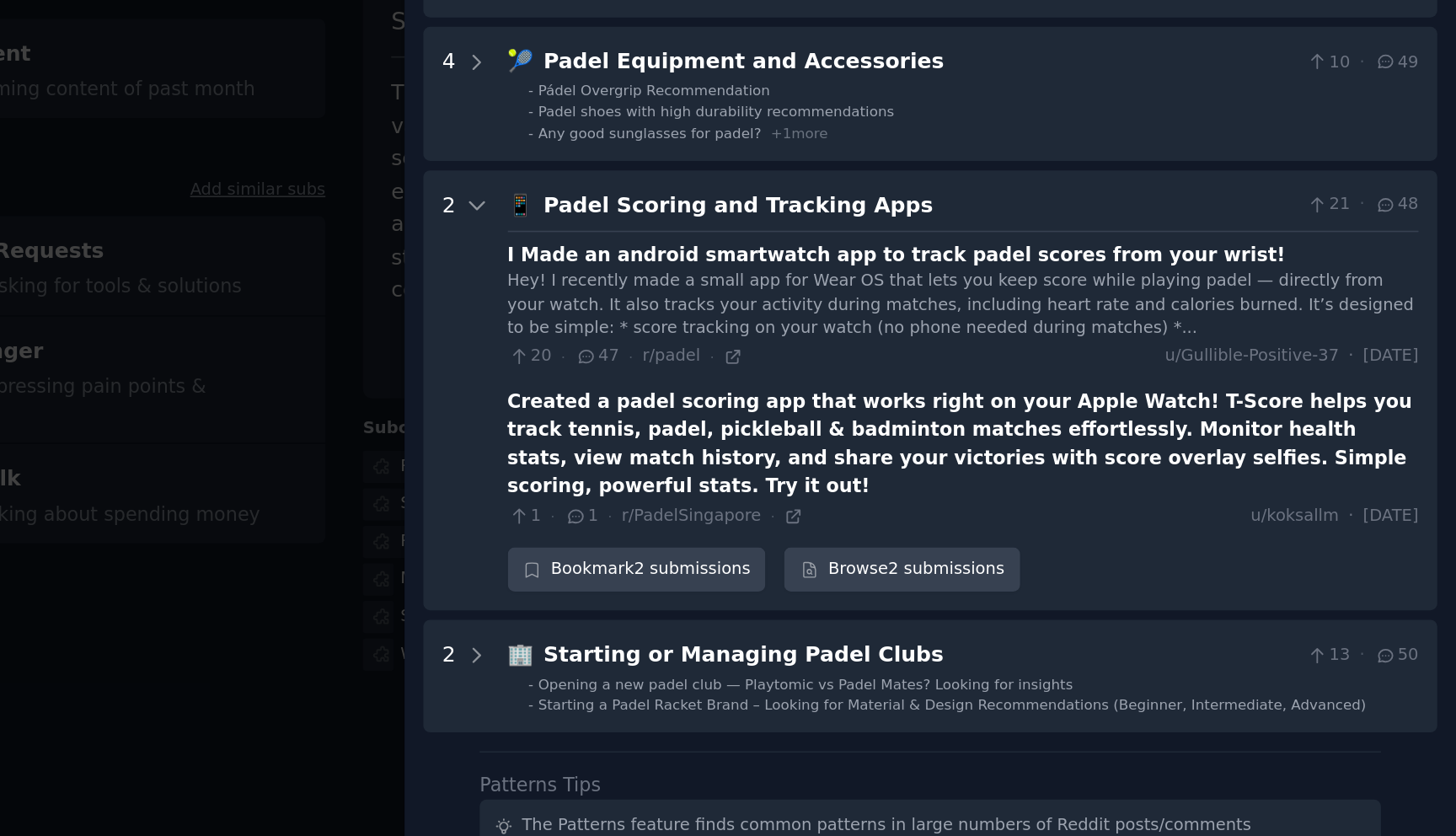
click at [909, 333] on icon at bounding box center [910, 334] width 16 height 12
click at [990, 334] on div "20 · 47 · r/padel ·" at bounding box center [933, 334] width 147 height 16
click at [969, 453] on div "Bookmark 2 submissions" at bounding box center [941, 467] width 163 height 28
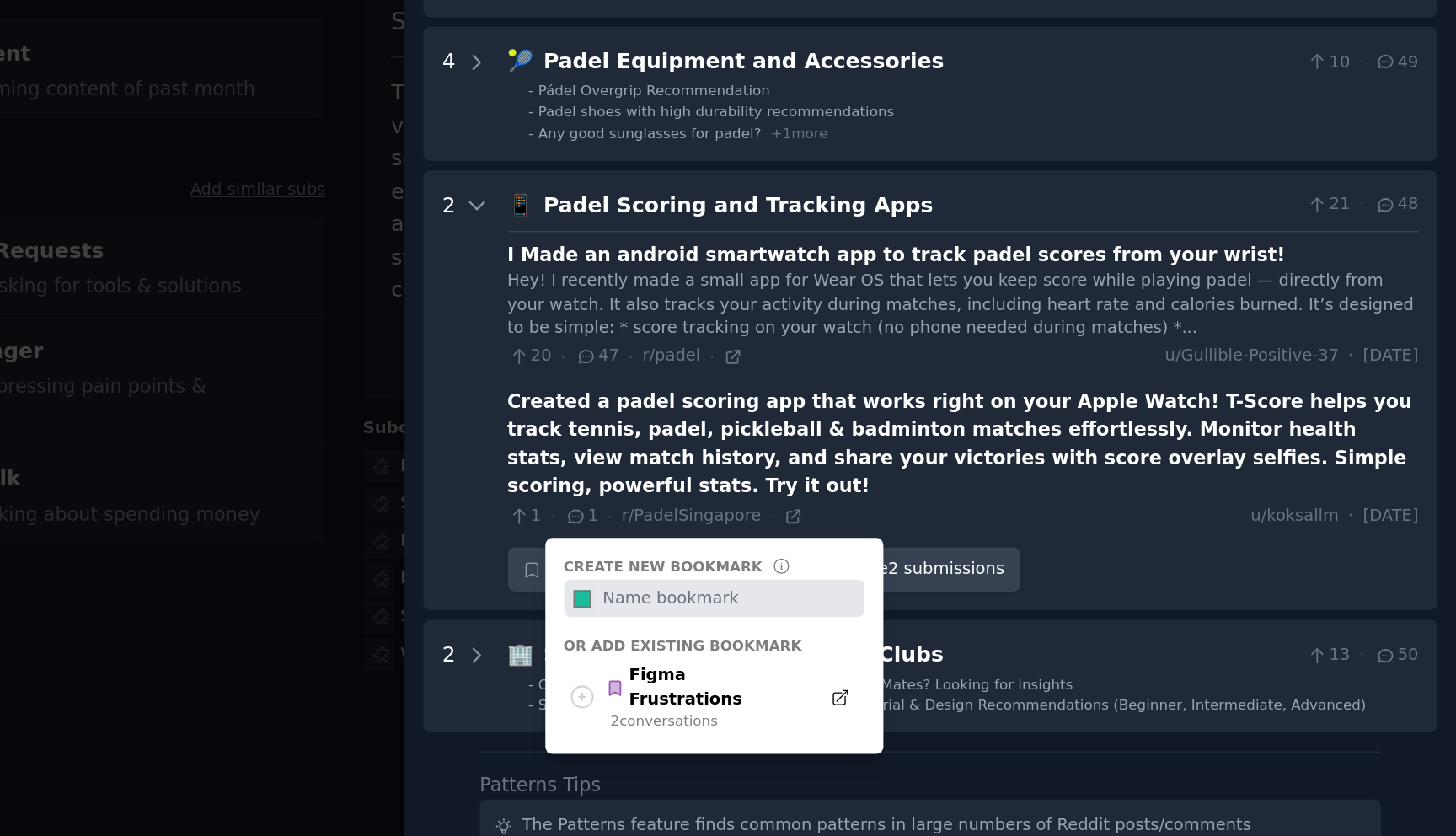
click at [1045, 345] on div "I Made an android smartwatch app to track padel scores from your wrist! Hey! I …" at bounding box center [1145, 348] width 572 height 187
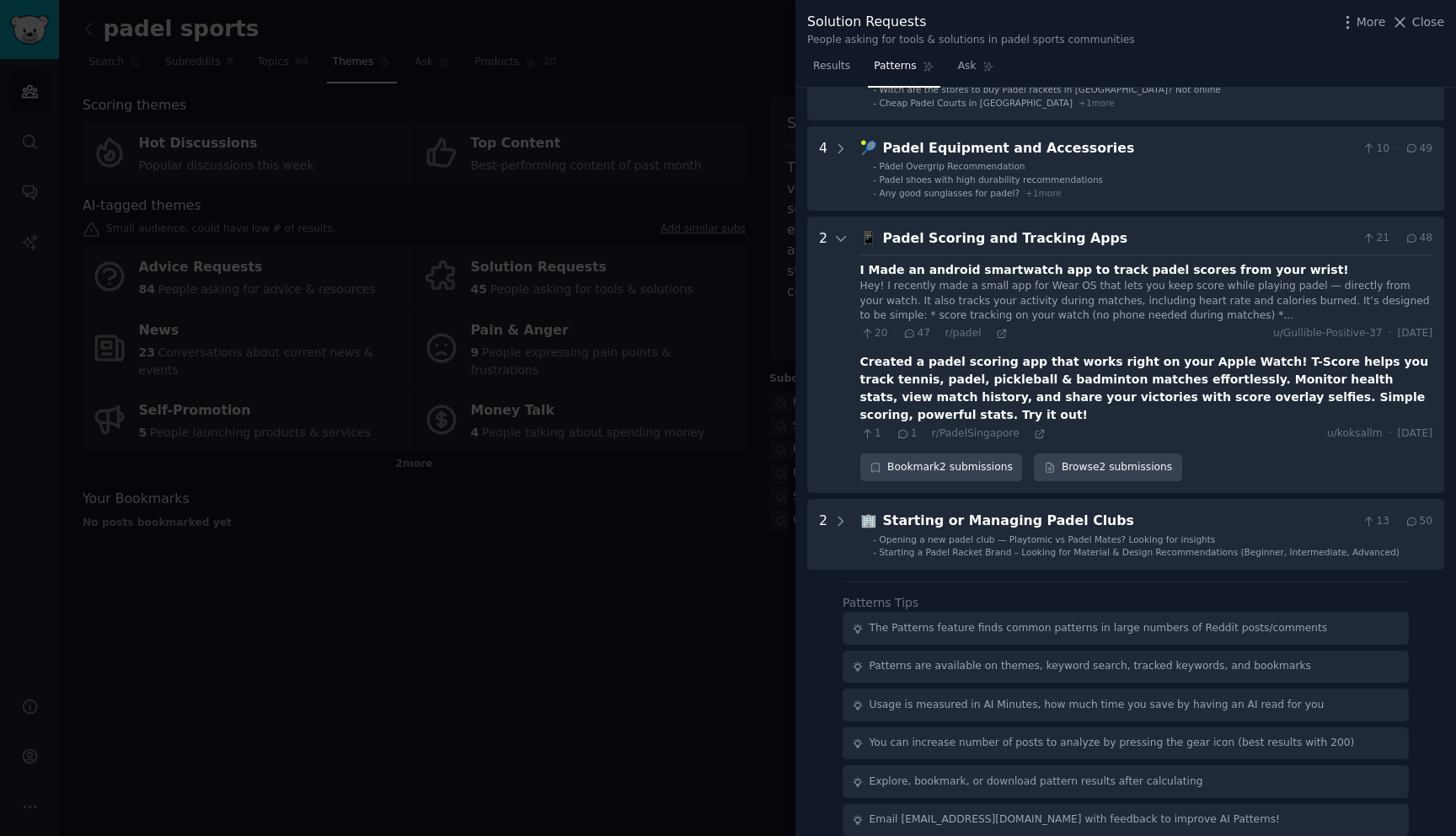
click at [678, 493] on div at bounding box center [728, 418] width 1456 height 836
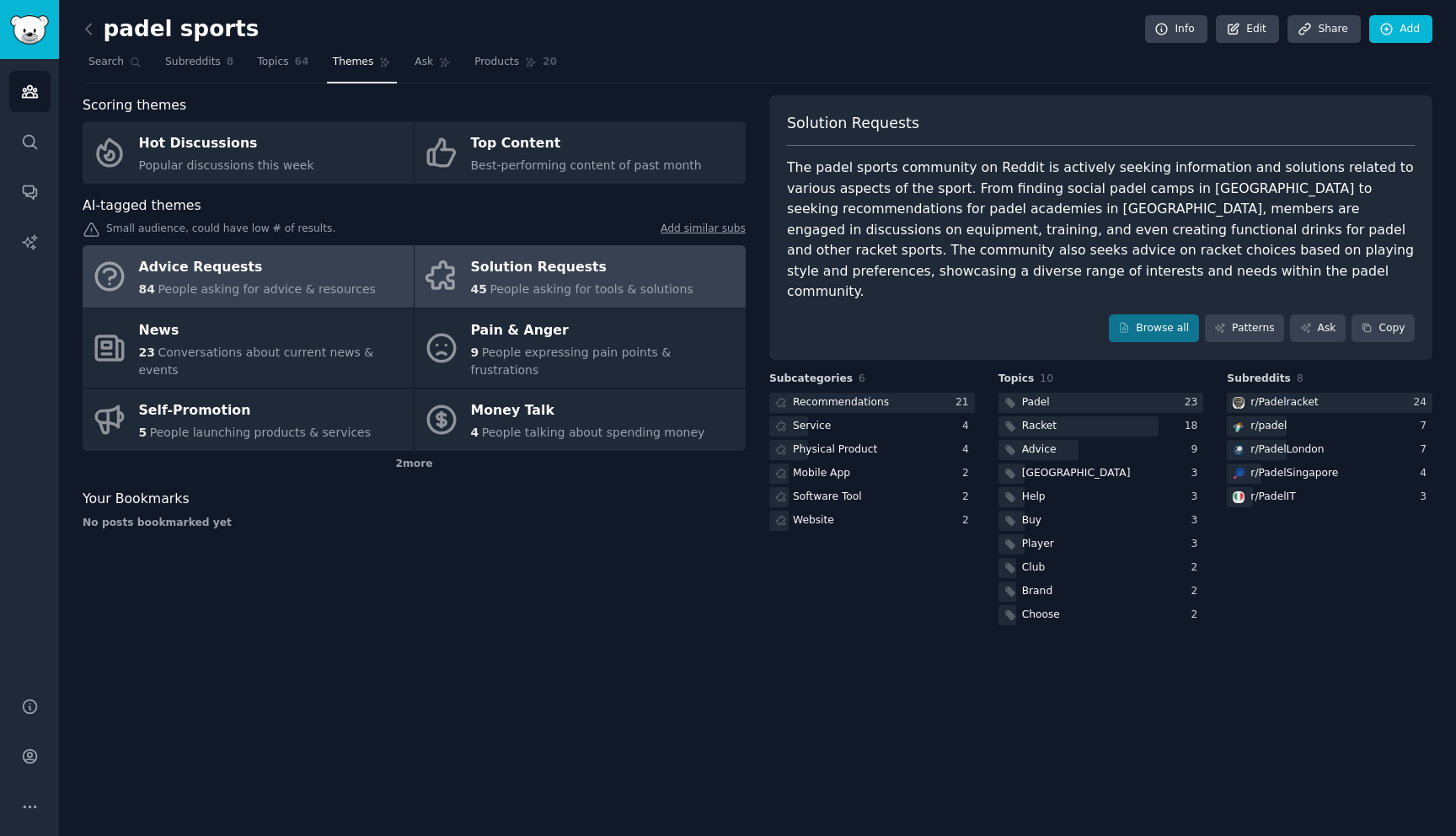
click at [257, 272] on div "Advice Requests" at bounding box center [257, 267] width 236 height 27
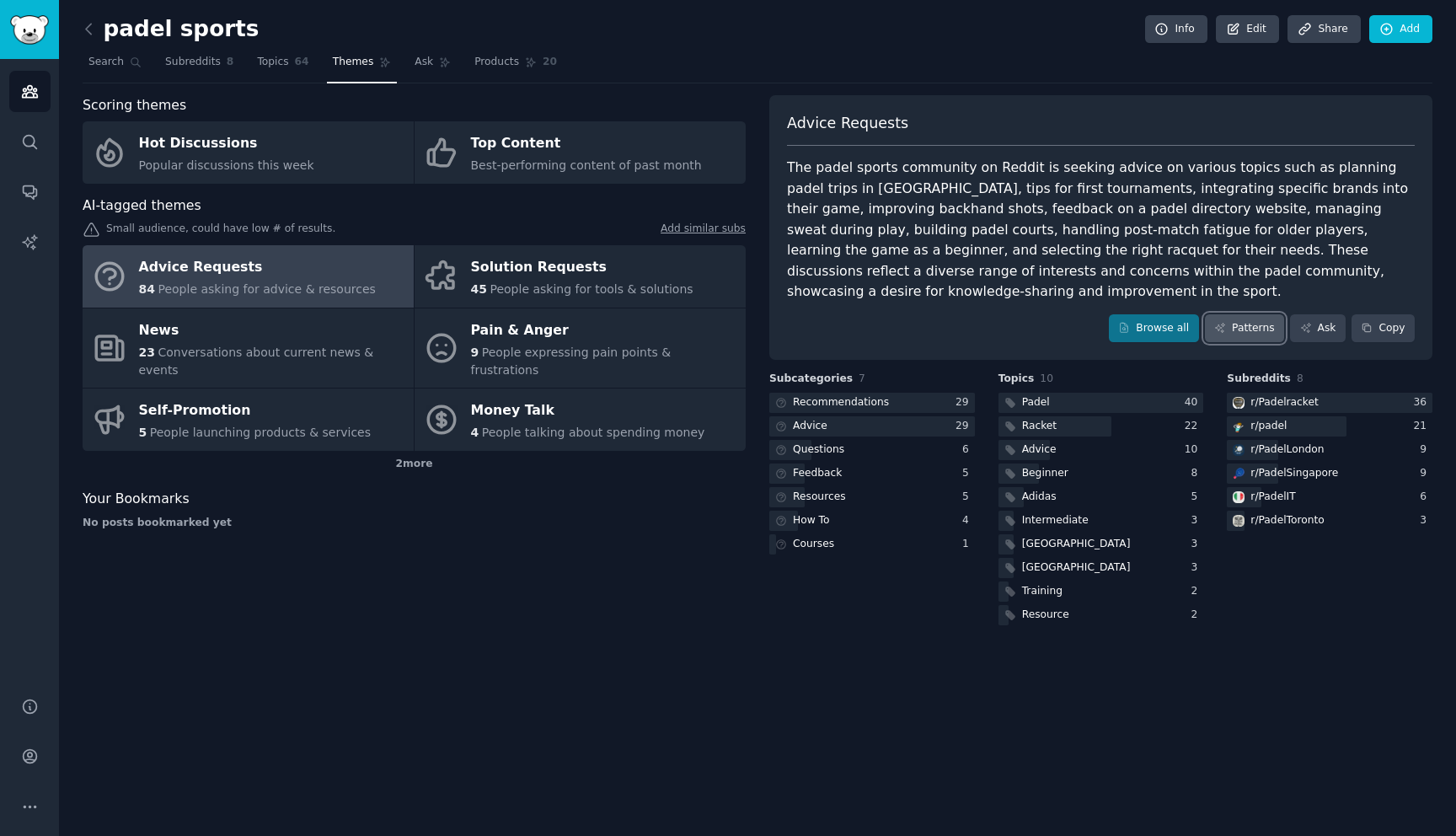
click at [1256, 314] on link "Patterns" at bounding box center [1245, 328] width 79 height 28
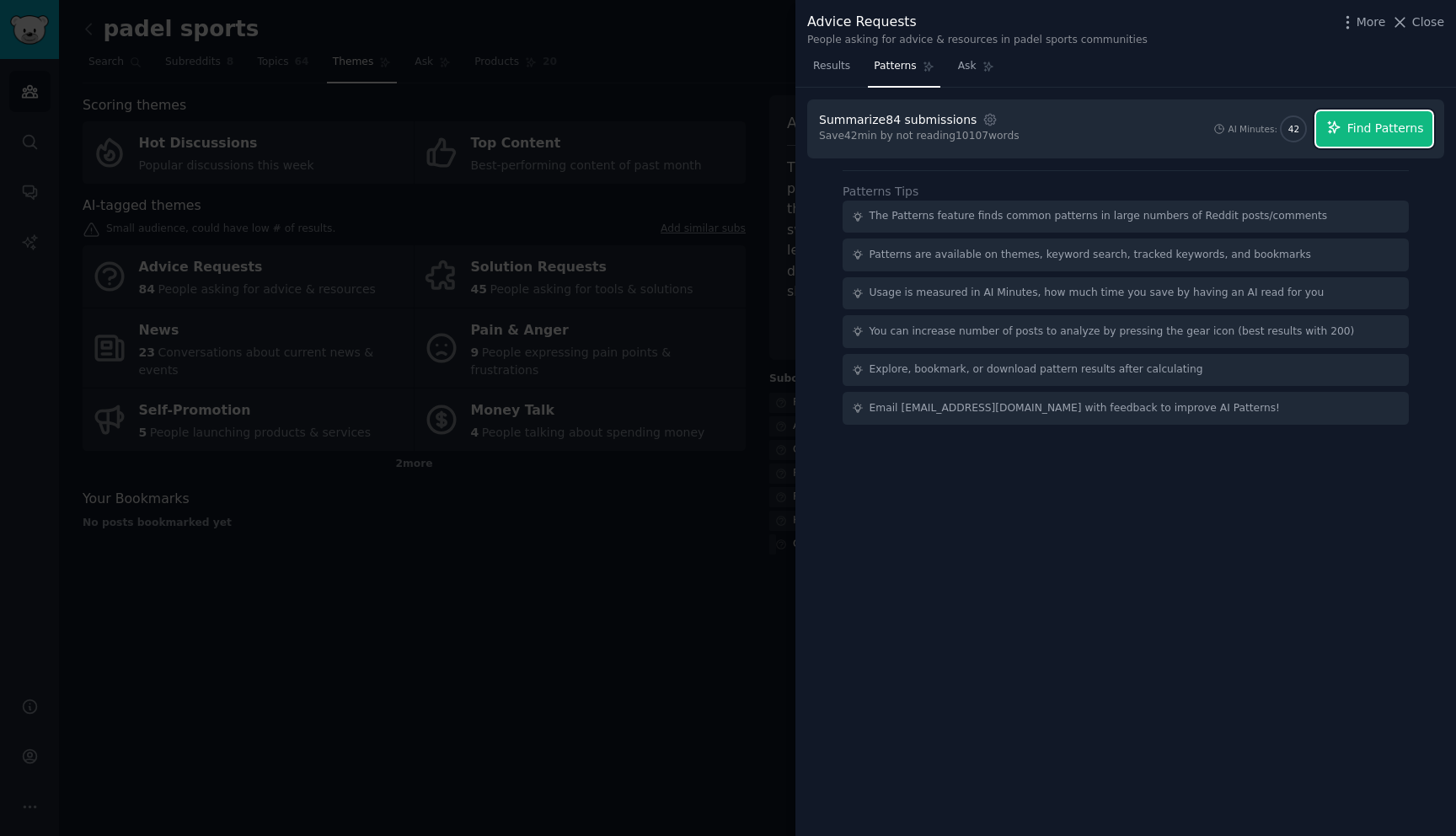
click at [1359, 121] on span "Find Patterns" at bounding box center [1385, 129] width 77 height 18
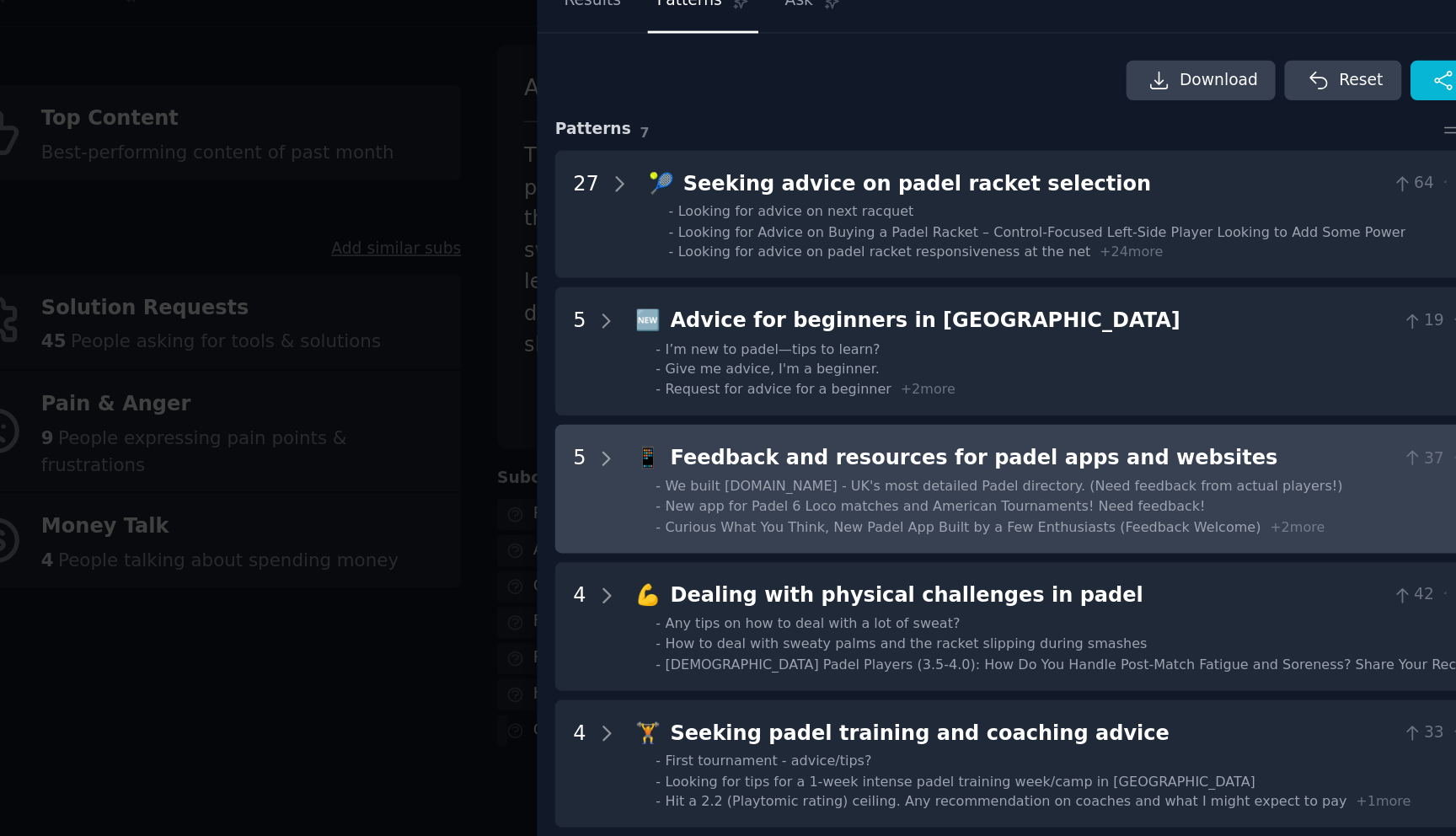
click at [1013, 397] on span "New app for Padel 6 Loco matches and American Tournaments! Need feedback!" at bounding box center [1057, 397] width 354 height 10
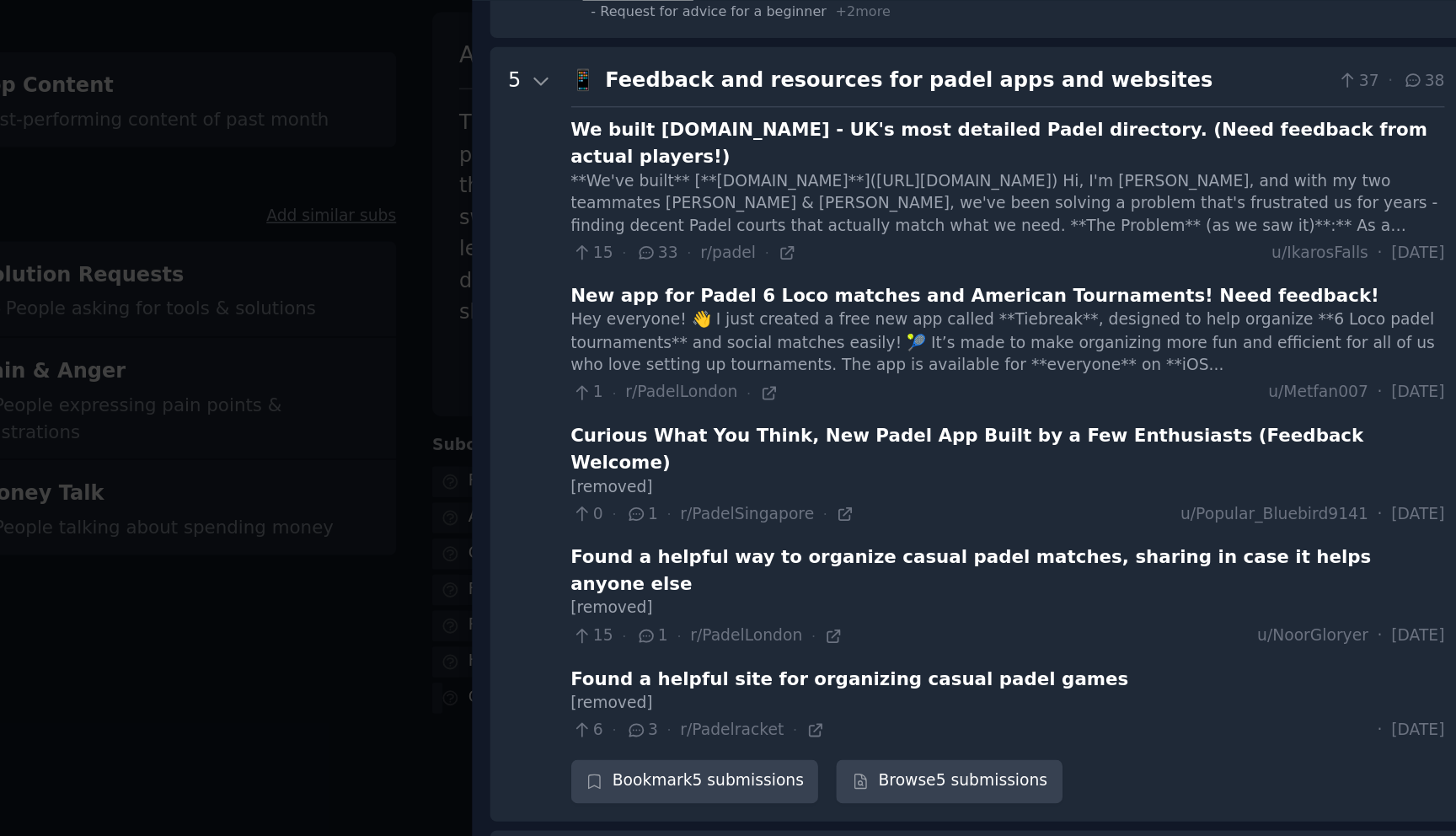
scroll to position [223, 0]
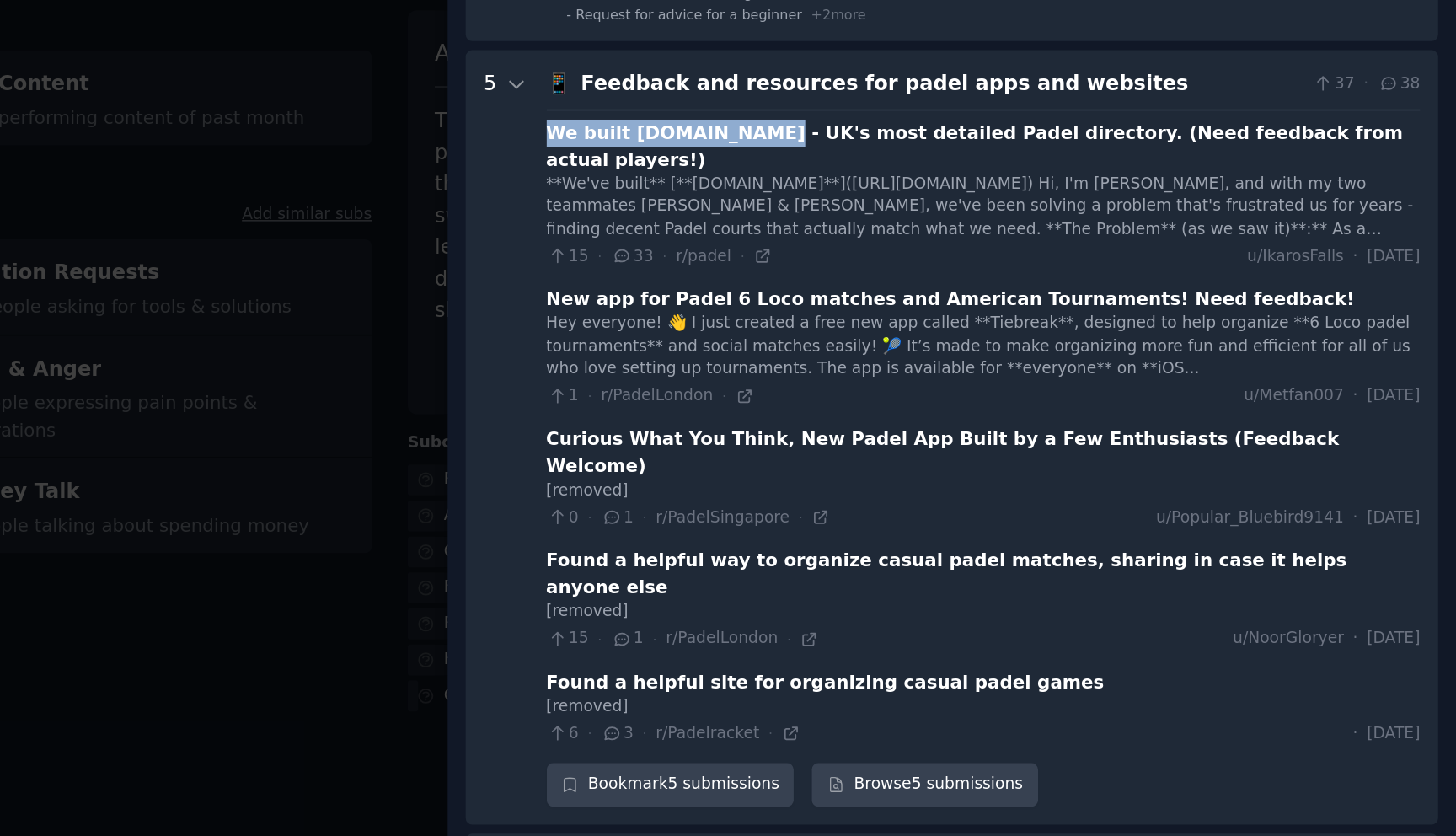
drag, startPoint x: 855, startPoint y: 169, endPoint x: 987, endPoint y: 168, distance: 132.0
click at [987, 168] on websites "5 📱 Feedback and resources for padel apps and websites 37 · 38 We built TrustPa…" at bounding box center [1126, 375] width 637 height 507
click at [987, 168] on div "We built TrustPadel.com - UK's most detailed Padel directory. (Need feedback fr…" at bounding box center [1145, 184] width 572 height 35
drag, startPoint x: 999, startPoint y: 176, endPoint x: 911, endPoint y: 175, distance: 88.0
click at [911, 175] on div "We built TrustPadel.com - UK's most detailed Padel directory. (Need feedback fr…" at bounding box center [1145, 184] width 572 height 35
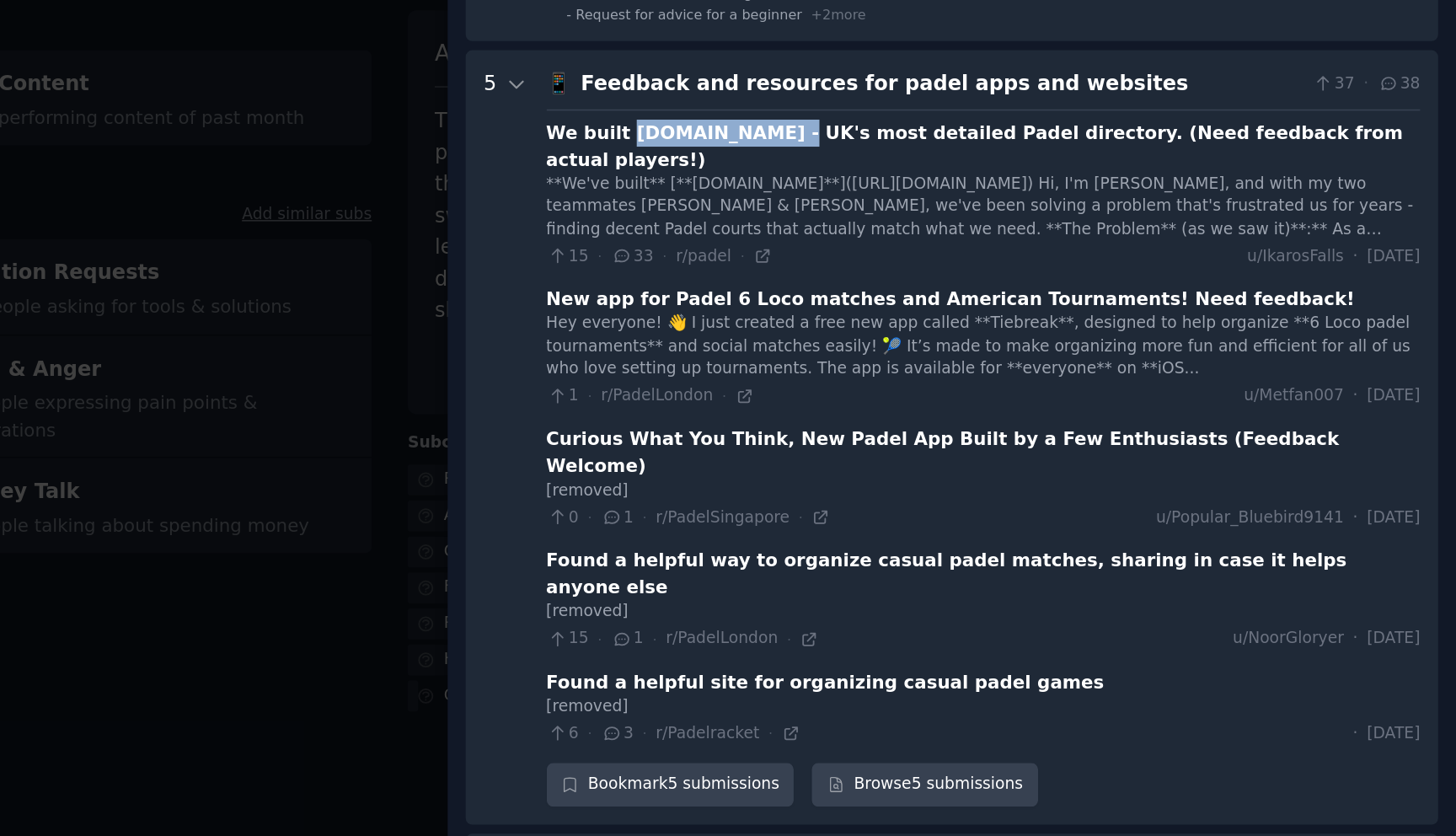
copy div "TrustPadel.com"
